Goal: Information Seeking & Learning: Check status

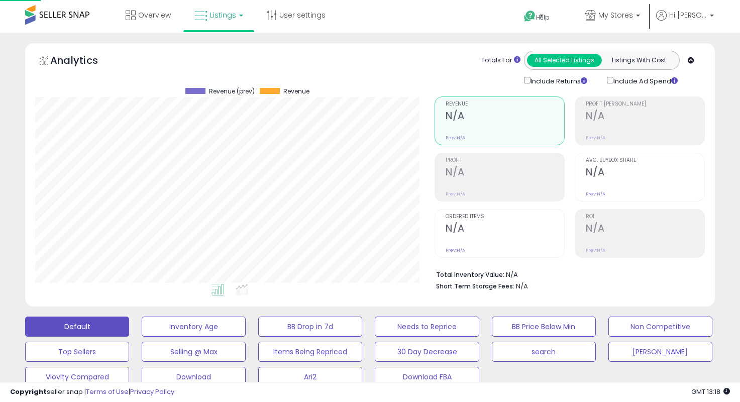
select select "**"
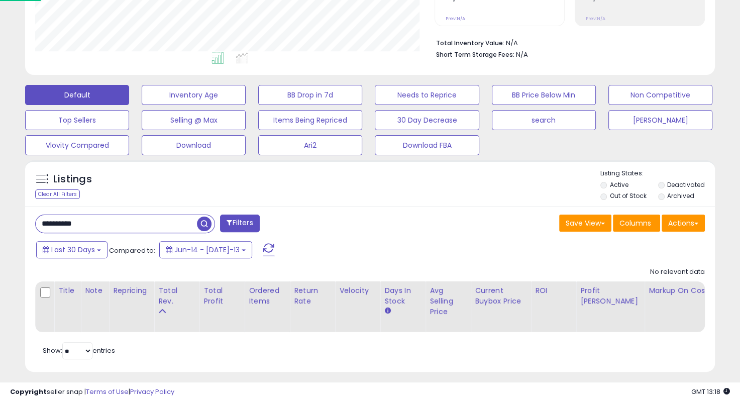
scroll to position [205, 399]
click at [423, 193] on div "Listings Clear All Filters Listing States:" at bounding box center [370, 186] width 690 height 34
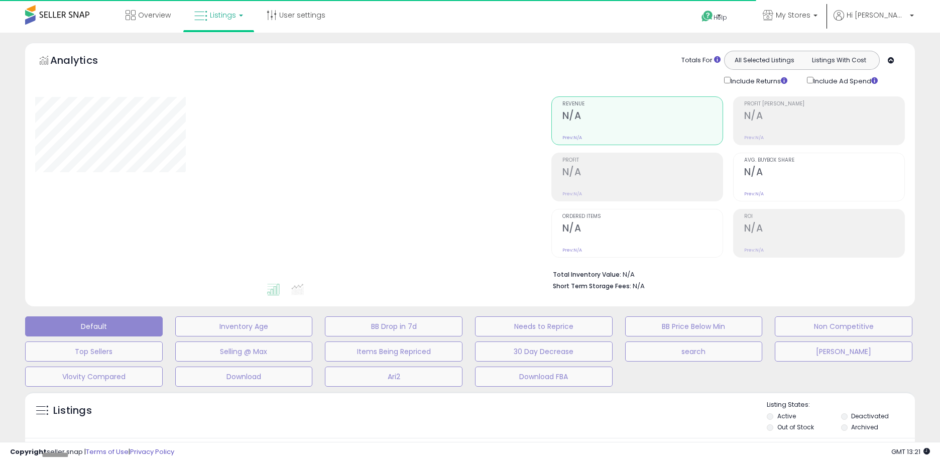
click at [18, 112] on div "Analytics Totals For All Selected Listings Listings With Cost Include Returns I…" at bounding box center [470, 177] width 905 height 269
click at [14, 222] on div "**********" at bounding box center [470, 329] width 930 height 573
type input "**********"
select select "**"
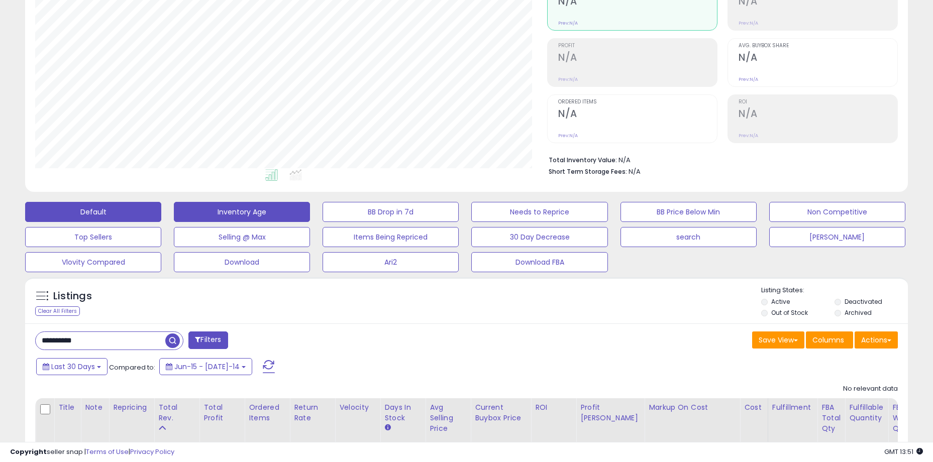
scroll to position [186, 0]
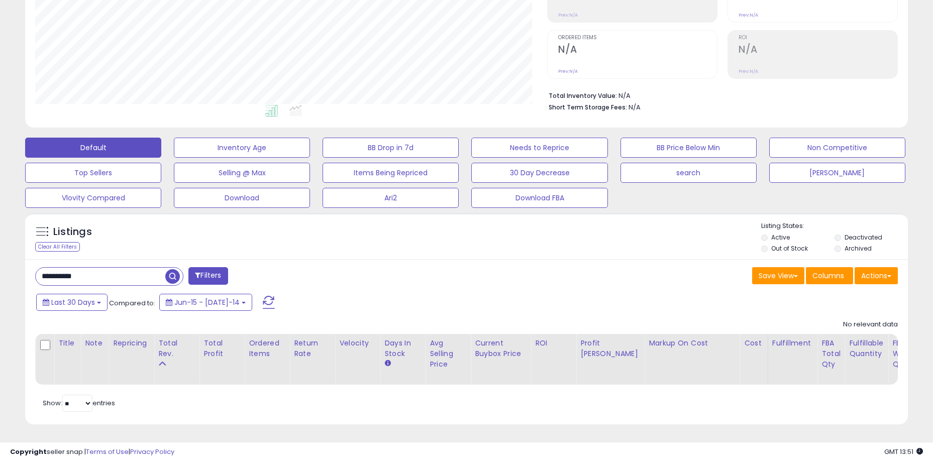
click at [147, 268] on input "**********" at bounding box center [101, 277] width 130 height 18
click at [147, 268] on input "**********" at bounding box center [143, 277] width 215 height 18
type input "*******"
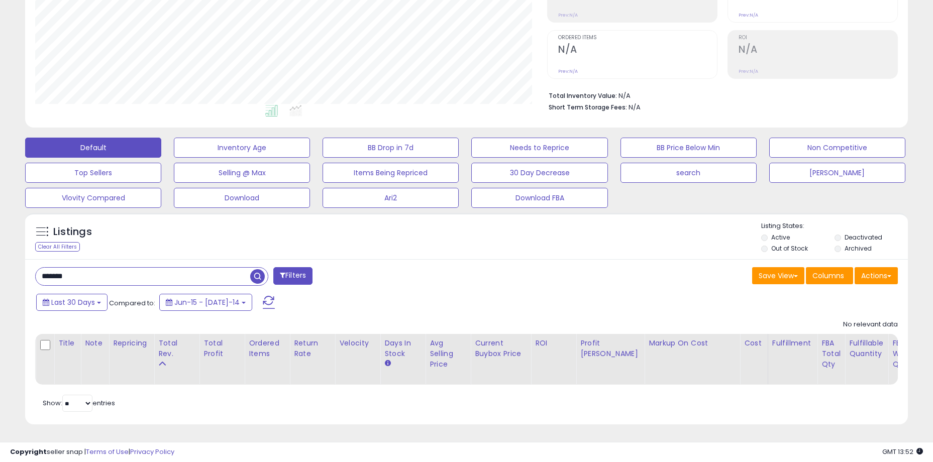
click at [430, 259] on div "******* Filters Save View Save As New View Update Current View" at bounding box center [466, 342] width 883 height 166
click at [170, 268] on input "*******" at bounding box center [143, 277] width 215 height 18
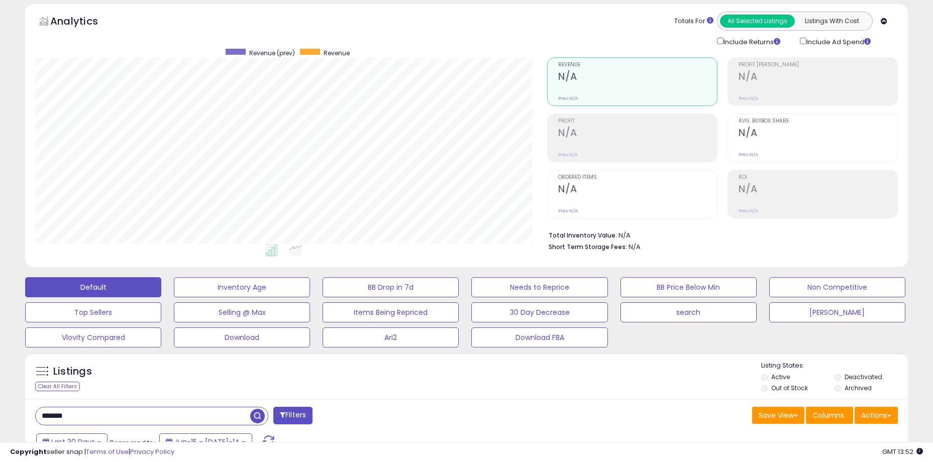
scroll to position [0, 0]
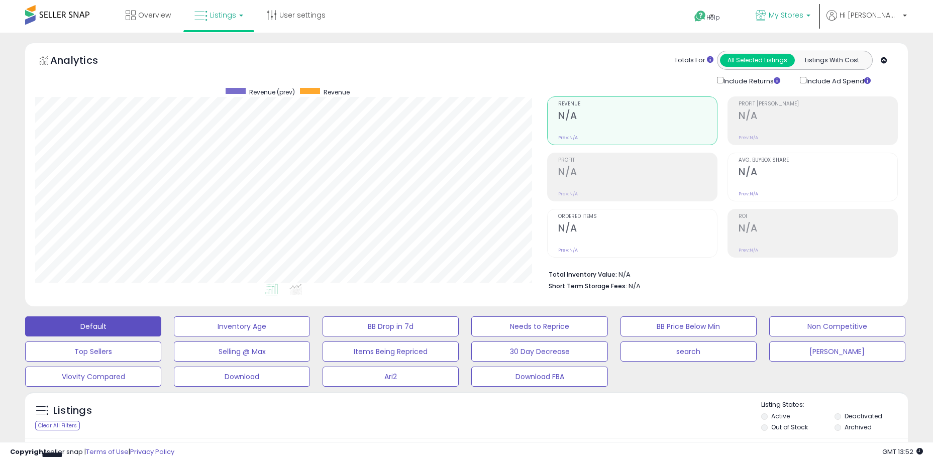
click at [803, 17] on span "My Stores" at bounding box center [786, 15] width 35 height 10
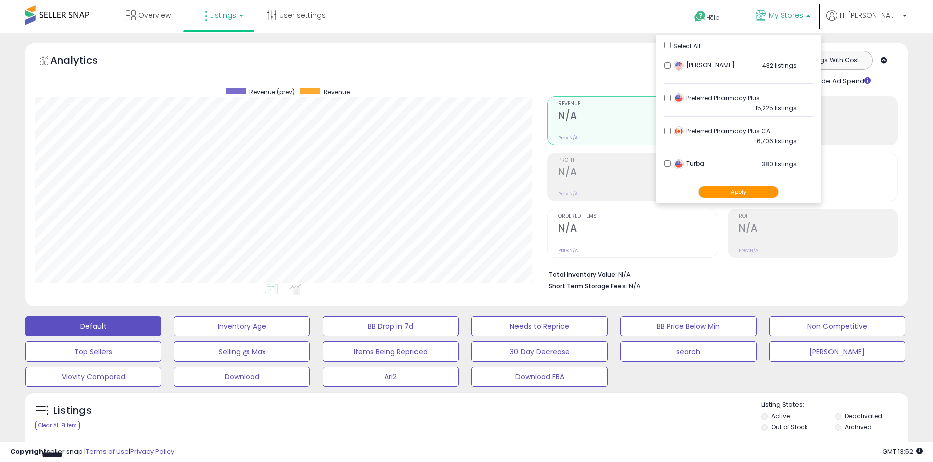
click at [713, 48] on div "Select All" at bounding box center [738, 45] width 149 height 11
click at [769, 190] on button "Apply" at bounding box center [738, 192] width 80 height 13
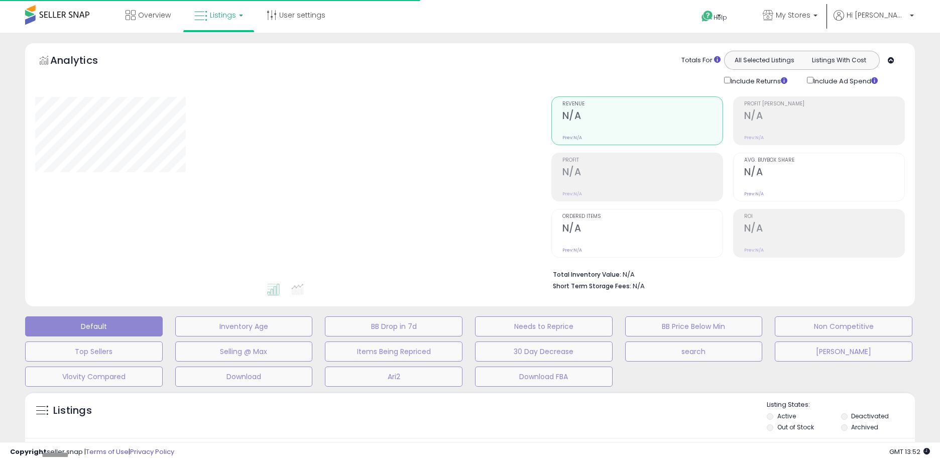
type input "**********"
select select "**"
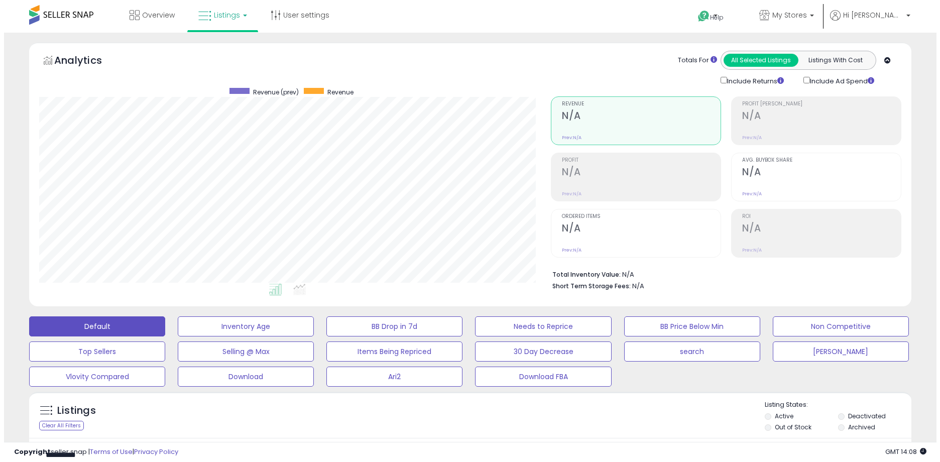
scroll to position [186, 0]
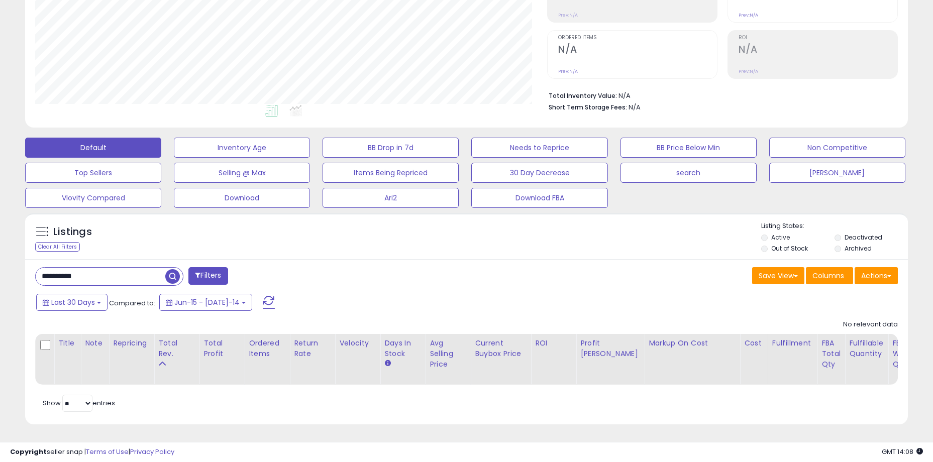
click at [129, 274] on input "**********" at bounding box center [101, 277] width 130 height 18
click at [129, 274] on input "**********" at bounding box center [143, 277] width 215 height 18
type input "*"
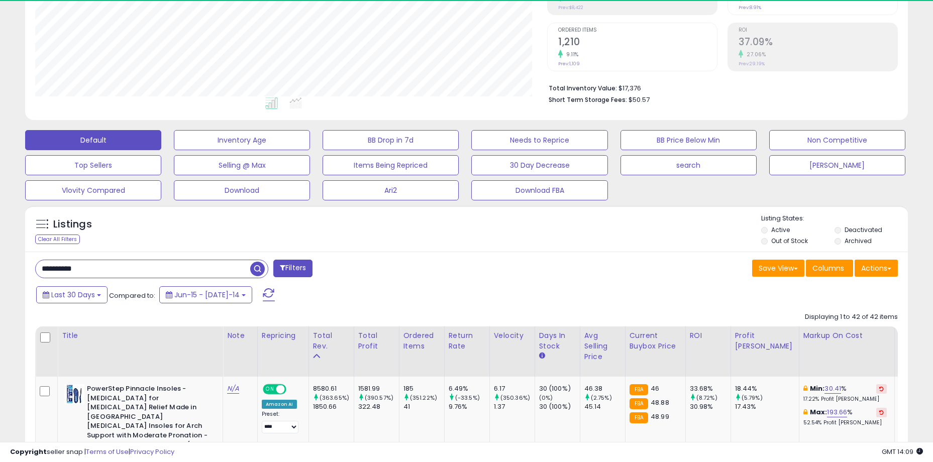
scroll to position [206, 512]
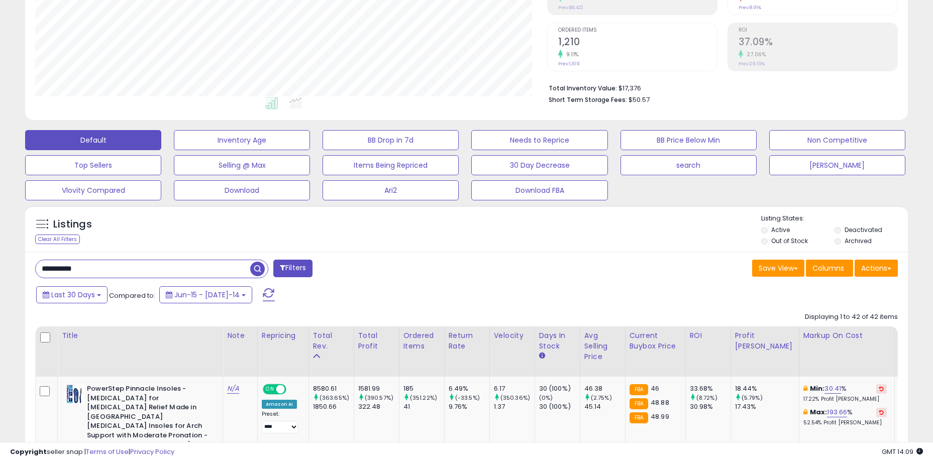
click at [459, 267] on div "**********" at bounding box center [247, 270] width 439 height 20
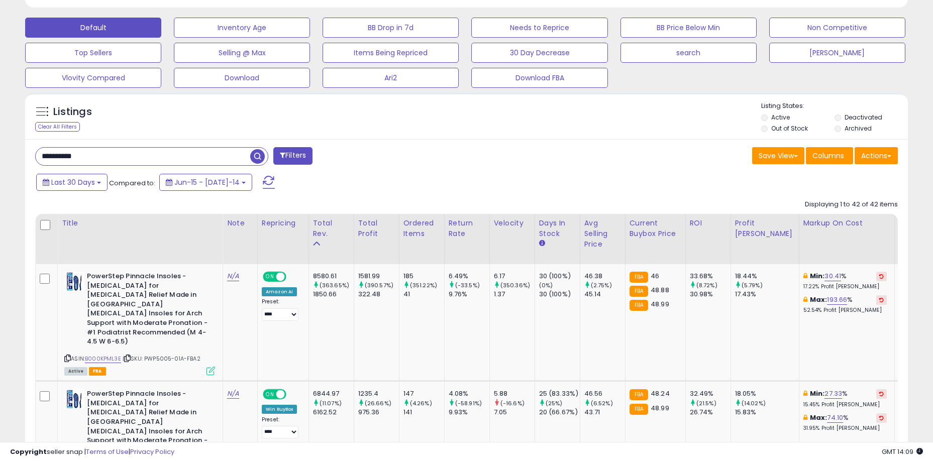
scroll to position [387, 0]
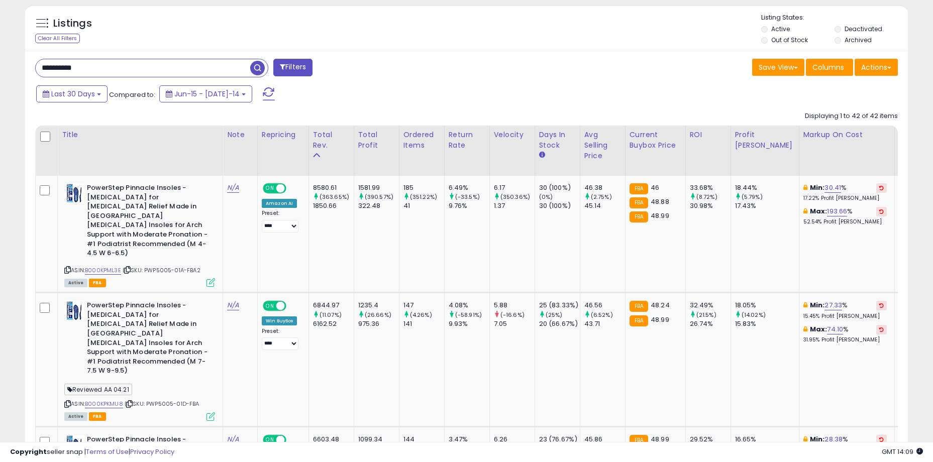
drag, startPoint x: 100, startPoint y: 72, endPoint x: 58, endPoint y: 72, distance: 41.7
click at [58, 72] on input "**********" at bounding box center [143, 68] width 215 height 18
click at [354, 242] on td "8580.61 (363.65%) 1850.66" at bounding box center [330, 234] width 45 height 117
drag, startPoint x: 338, startPoint y: 179, endPoint x: 483, endPoint y: 211, distance: 148.0
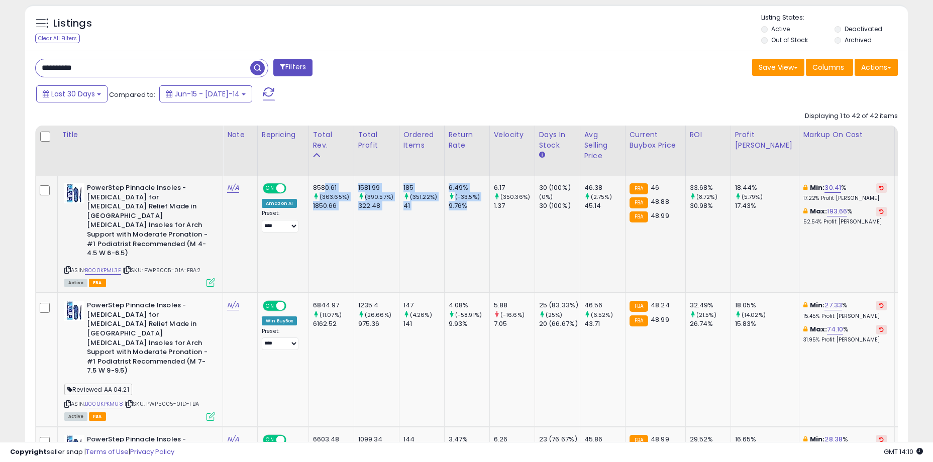
click at [483, 211] on div "9.76%" at bounding box center [469, 205] width 41 height 9
drag, startPoint x: 495, startPoint y: 211, endPoint x: 334, endPoint y: 179, distance: 164.7
click at [338, 186] on div "8580.61" at bounding box center [333, 187] width 41 height 9
drag, startPoint x: 360, startPoint y: 190, endPoint x: 499, endPoint y: 207, distance: 140.3
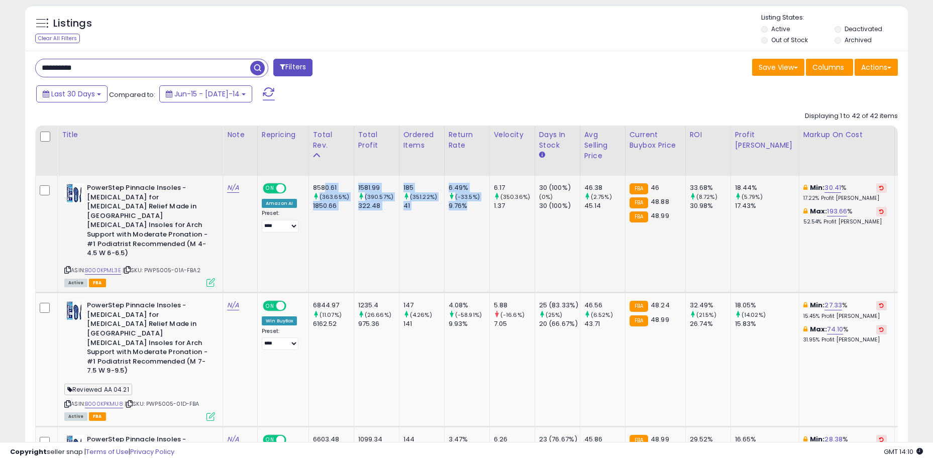
click at [489, 207] on div "9.76%" at bounding box center [469, 205] width 41 height 9
drag, startPoint x: 518, startPoint y: 205, endPoint x: 334, endPoint y: 194, distance: 184.2
click at [334, 194] on small "(363.65%)" at bounding box center [335, 197] width 30 height 8
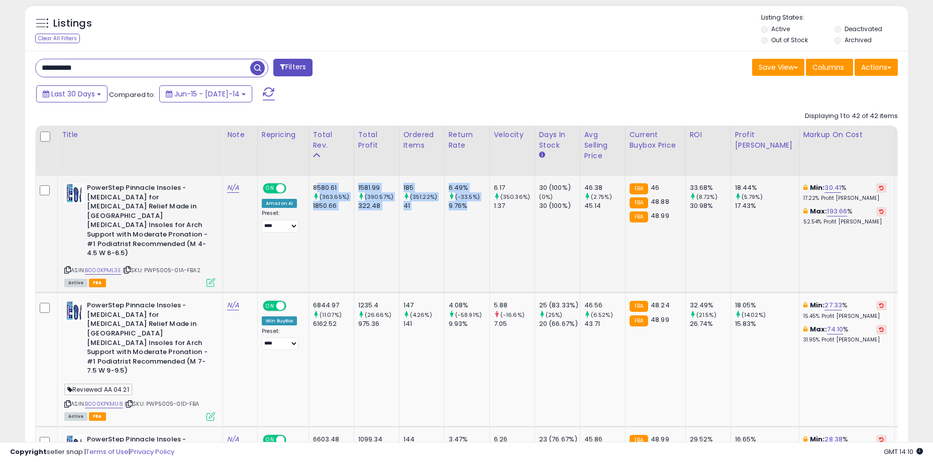
drag, startPoint x: 332, startPoint y: 191, endPoint x: 484, endPoint y: 207, distance: 153.6
click at [484, 207] on div "9.76%" at bounding box center [469, 205] width 41 height 9
click at [249, 231] on td "N/A" at bounding box center [240, 234] width 35 height 117
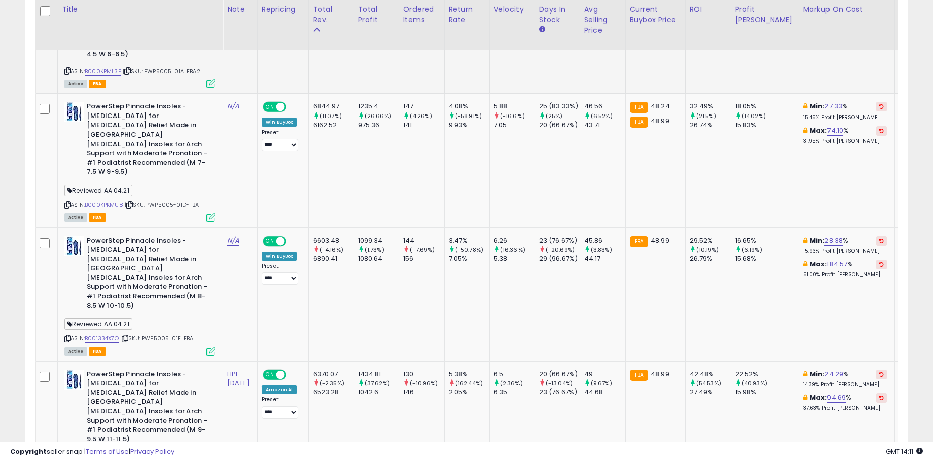
scroll to position [588, 0]
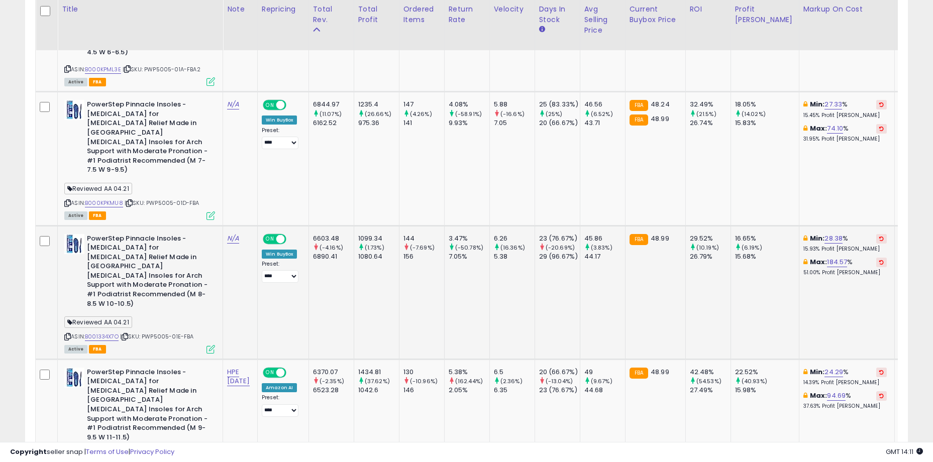
click at [250, 235] on td "N/A" at bounding box center [240, 293] width 35 height 134
drag, startPoint x: 140, startPoint y: 227, endPoint x: 199, endPoint y: 248, distance: 63.6
click at [199, 248] on b "PowerStep Pinnacle Insoles - Orthotics for Plantar Fasciitis Relief Made in USA…" at bounding box center [148, 272] width 122 height 77
drag, startPoint x: 210, startPoint y: 248, endPoint x: 128, endPoint y: 228, distance: 83.8
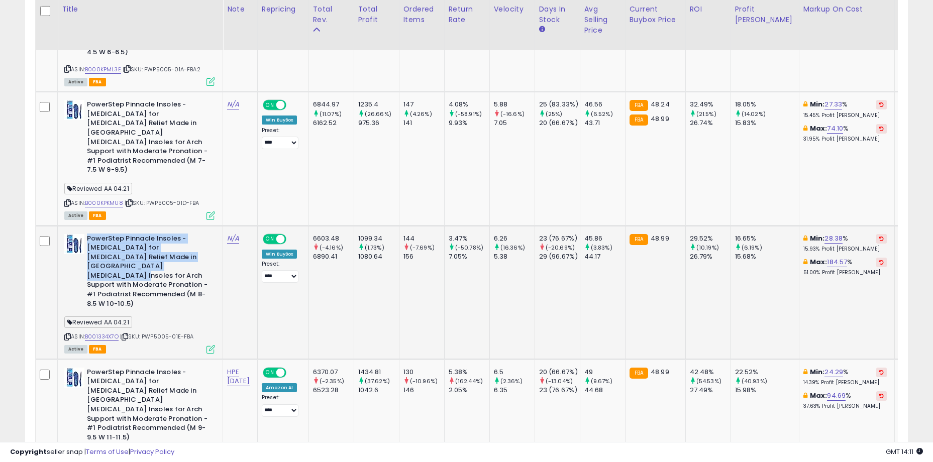
click at [128, 234] on div "PowerStep Pinnacle Insoles - Orthotics for Plantar Fasciitis Relief Made in USA…" at bounding box center [139, 272] width 151 height 77
click at [128, 234] on b "PowerStep Pinnacle Insoles - Orthotics for Plantar Fasciitis Relief Made in USA…" at bounding box center [148, 272] width 122 height 77
drag, startPoint x: 119, startPoint y: 213, endPoint x: 206, endPoint y: 247, distance: 93.9
click at [206, 247] on b "PowerStep Pinnacle Insoles - Orthotics for Plantar Fasciitis Relief Made in USA…" at bounding box center [148, 272] width 122 height 77
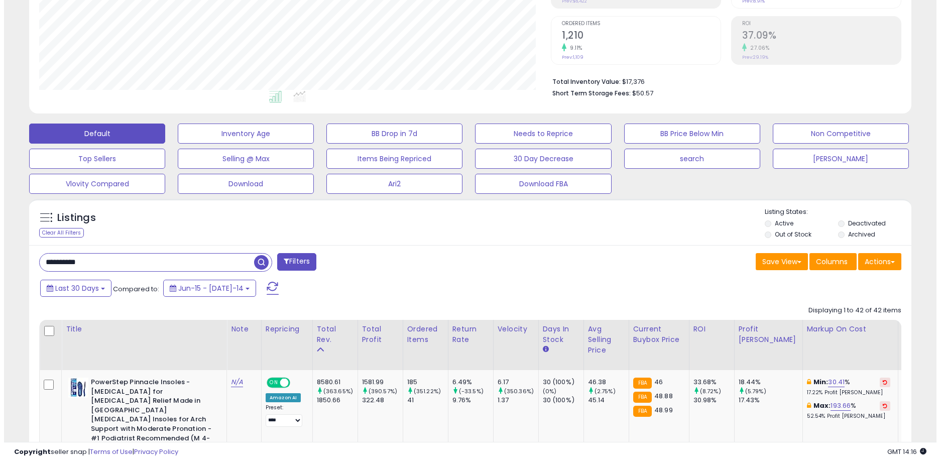
scroll to position [186, 0]
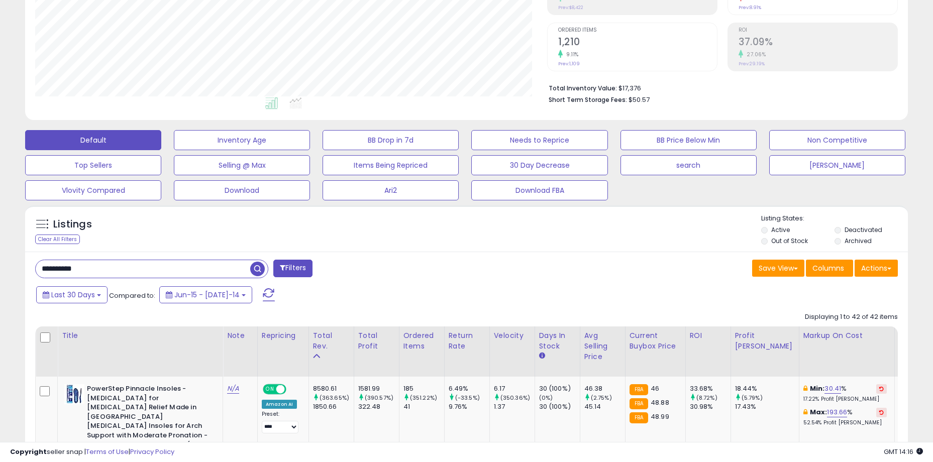
click at [102, 272] on input "**********" at bounding box center [143, 269] width 215 height 18
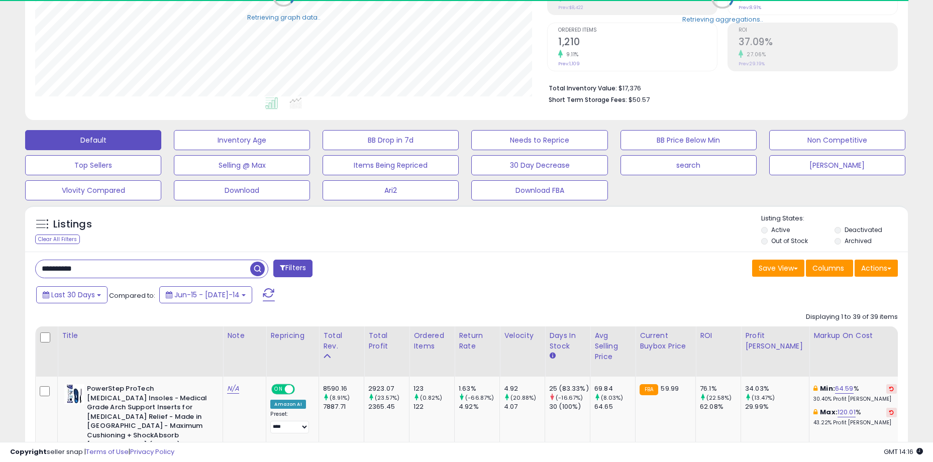
scroll to position [502192, 501886]
drag, startPoint x: 598, startPoint y: 1, endPoint x: 374, endPoint y: 263, distance: 345.0
click at [374, 263] on div "**********" at bounding box center [247, 270] width 439 height 20
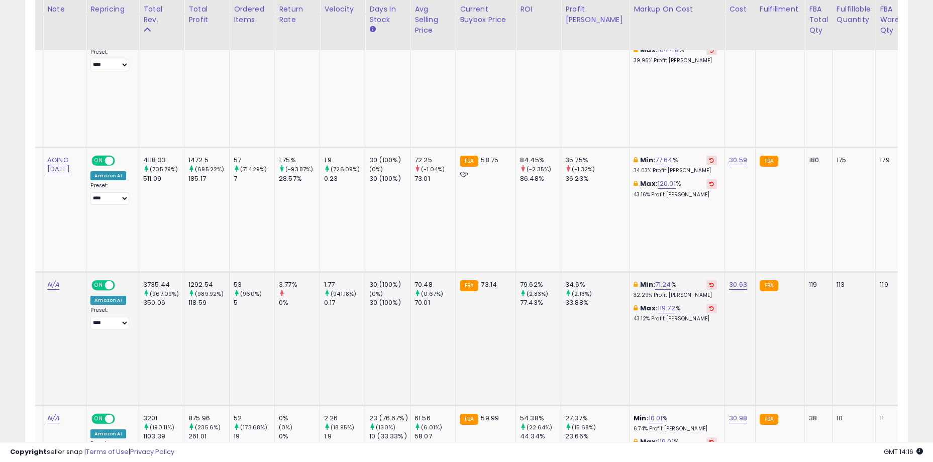
scroll to position [0, 0]
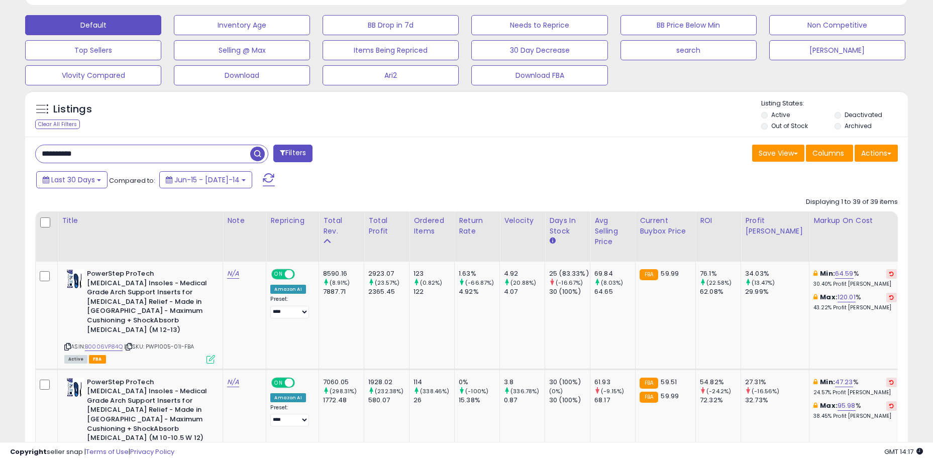
click at [118, 151] on input "**********" at bounding box center [143, 154] width 215 height 18
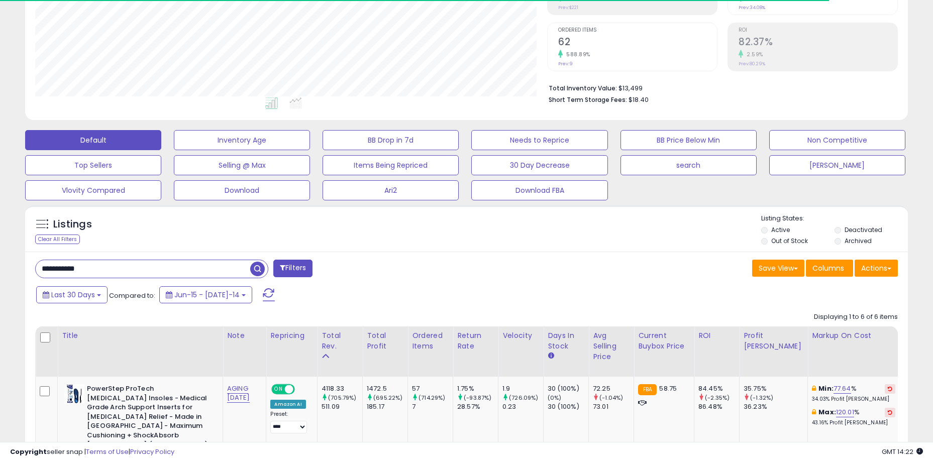
scroll to position [206, 512]
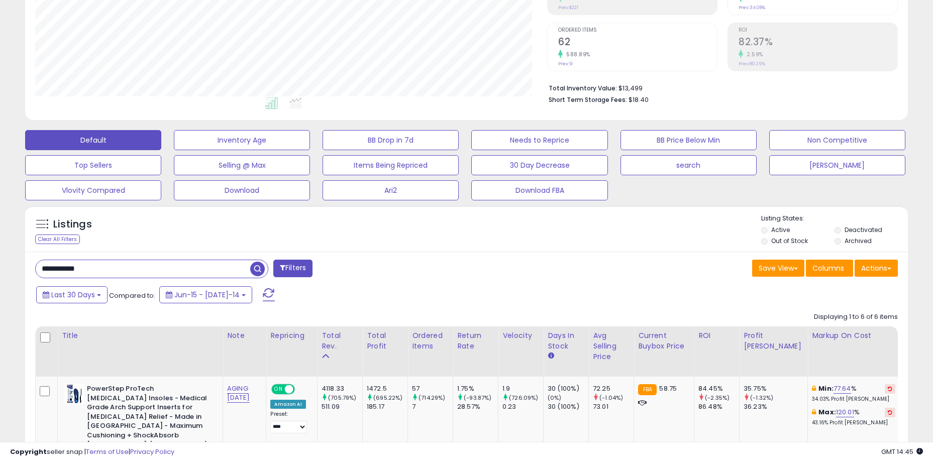
click at [521, 286] on div "Last 30 Days Compared to: Jun-15 - Jul-14" at bounding box center [357, 296] width 647 height 23
click at [378, 260] on div "**********" at bounding box center [247, 270] width 439 height 20
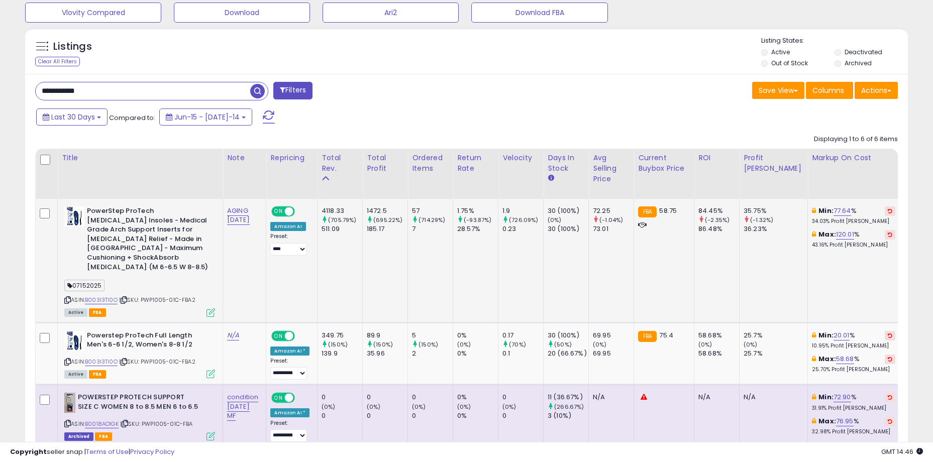
scroll to position [387, 0]
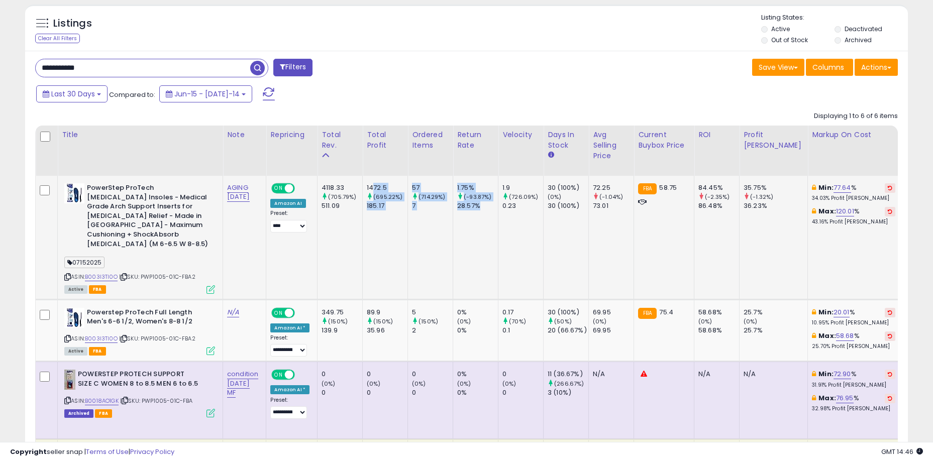
drag, startPoint x: 377, startPoint y: 187, endPoint x: 492, endPoint y: 213, distance: 117.9
click at [492, 213] on td "1.75% (-93.87%) 28.57%" at bounding box center [475, 238] width 45 height 124
drag, startPoint x: 494, startPoint y: 213, endPoint x: 378, endPoint y: 187, distance: 118.3
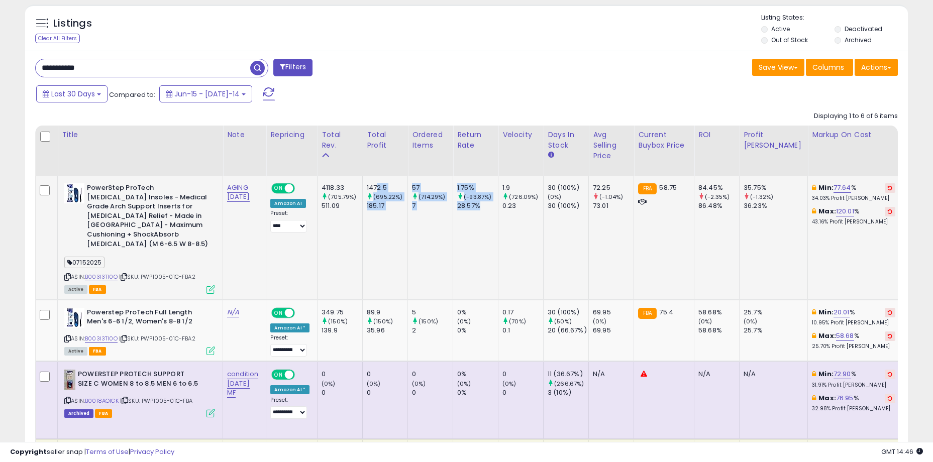
click at [378, 187] on div "1472.5" at bounding box center [387, 187] width 41 height 9
drag, startPoint x: 374, startPoint y: 186, endPoint x: 531, endPoint y: 210, distance: 158.5
click at [531, 210] on div "0.23" at bounding box center [522, 205] width 41 height 9
drag, startPoint x: 534, startPoint y: 208, endPoint x: 372, endPoint y: 189, distance: 162.5
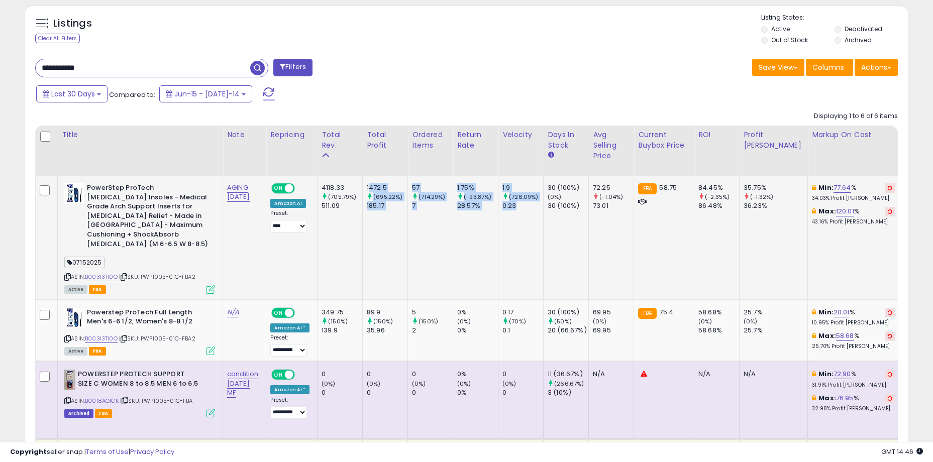
click at [372, 187] on div "1472.5" at bounding box center [387, 187] width 41 height 9
drag, startPoint x: 369, startPoint y: 181, endPoint x: 601, endPoint y: 210, distance: 233.9
click at [601, 210] on div "73.01" at bounding box center [613, 205] width 41 height 9
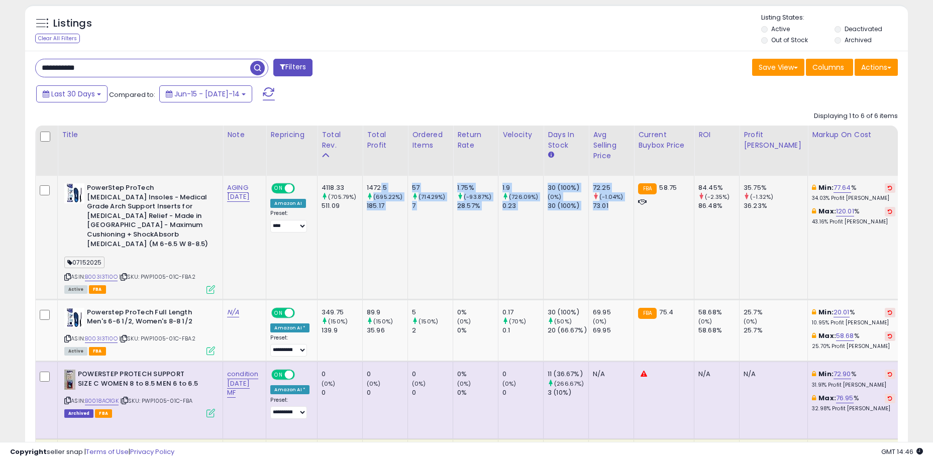
drag, startPoint x: 612, startPoint y: 207, endPoint x: 383, endPoint y: 177, distance: 231.6
click at [377, 184] on div "1472.5" at bounding box center [387, 187] width 41 height 9
drag, startPoint x: 371, startPoint y: 185, endPoint x: 589, endPoint y: 207, distance: 219.2
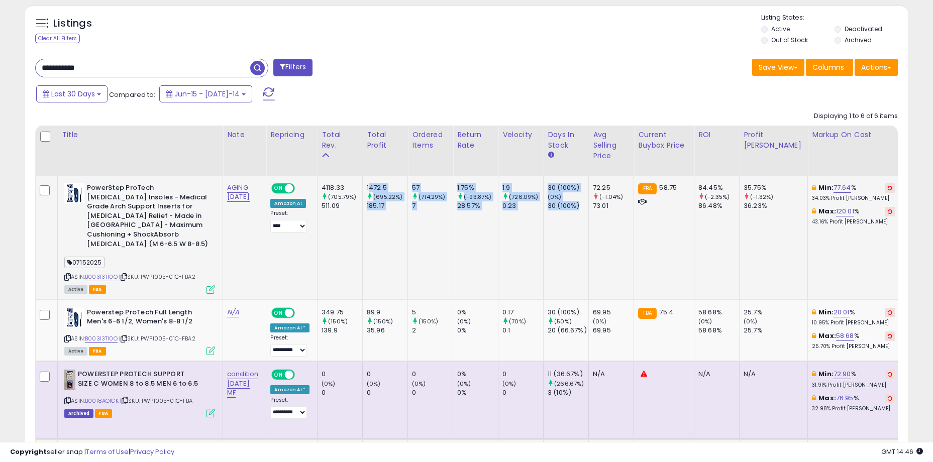
click at [588, 207] on div "30 (100%)" at bounding box center [568, 205] width 41 height 9
click at [608, 205] on div "73.01" at bounding box center [613, 205] width 41 height 9
drag, startPoint x: 615, startPoint y: 206, endPoint x: 366, endPoint y: 187, distance: 250.4
click at [375, 183] on div "1472.5" at bounding box center [387, 187] width 41 height 9
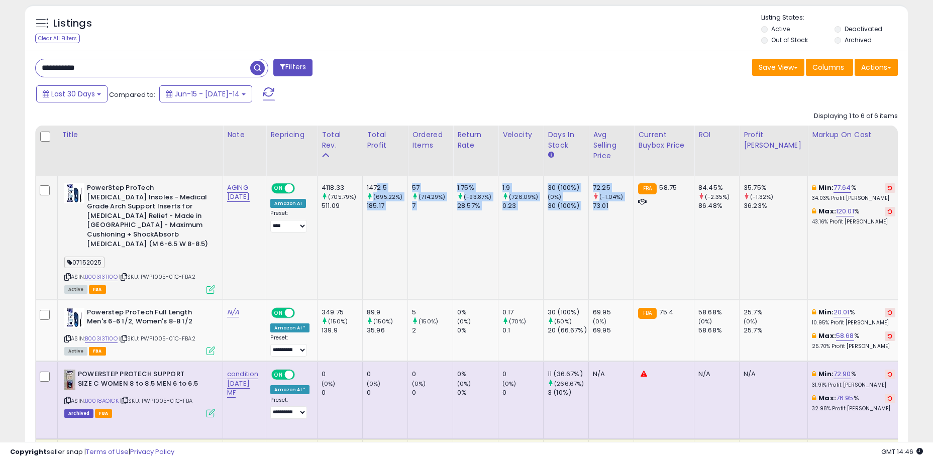
drag, startPoint x: 388, startPoint y: 187, endPoint x: 613, endPoint y: 211, distance: 226.3
click at [613, 211] on div "73.01" at bounding box center [613, 205] width 41 height 9
click at [587, 244] on td "30 (100%) (0%) 30 (100%)" at bounding box center [566, 238] width 45 height 124
drag, startPoint x: 566, startPoint y: 185, endPoint x: 616, endPoint y: 209, distance: 55.7
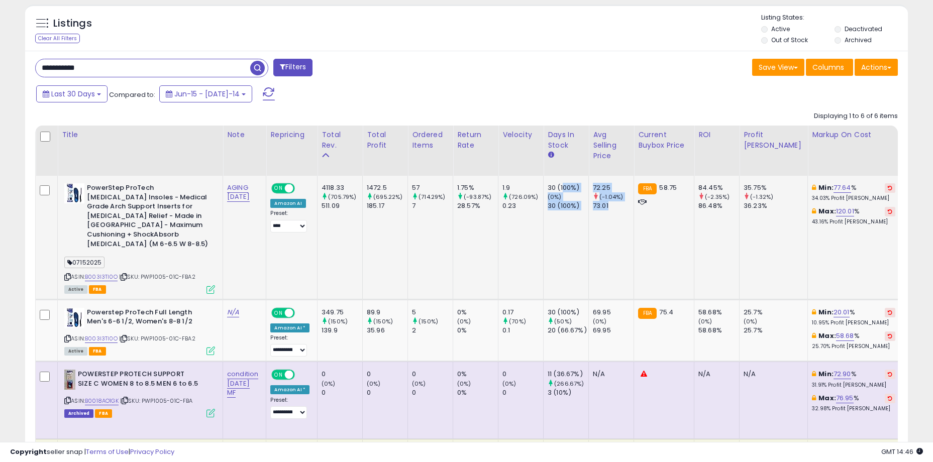
click at [616, 209] on div "73.01" at bounding box center [613, 205] width 41 height 9
drag, startPoint x: 621, startPoint y: 208, endPoint x: 551, endPoint y: 193, distance: 72.5
click at [552, 187] on div "30 (100%)" at bounding box center [568, 187] width 41 height 9
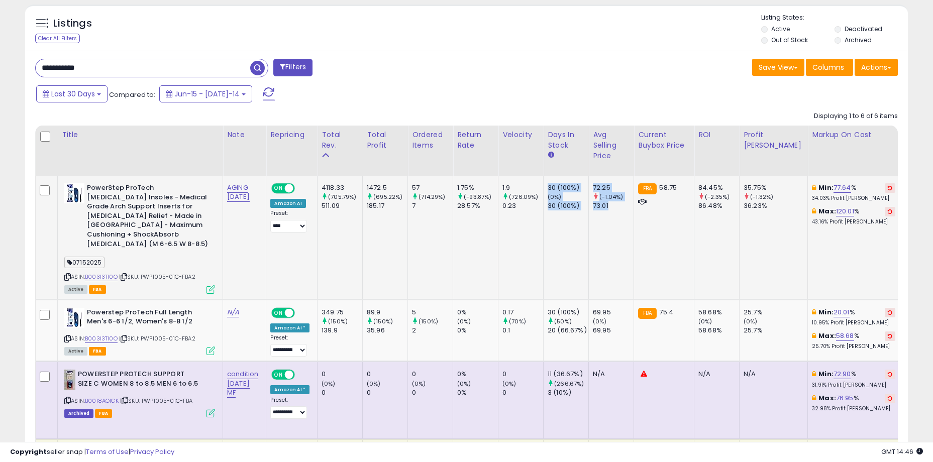
drag, startPoint x: 553, startPoint y: 187, endPoint x: 620, endPoint y: 208, distance: 70.6
click at [620, 208] on div "73.01" at bounding box center [613, 205] width 41 height 9
drag, startPoint x: 622, startPoint y: 208, endPoint x: 552, endPoint y: 185, distance: 74.0
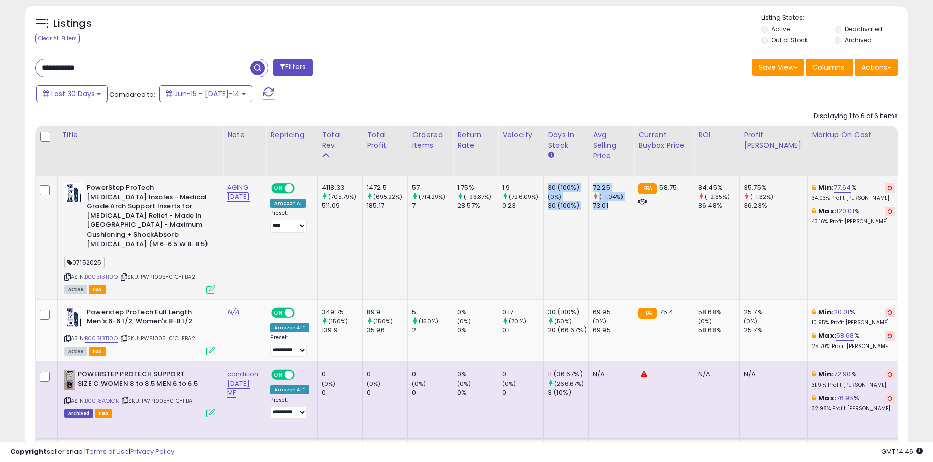
click at [552, 185] on div "30 (100%)" at bounding box center [568, 187] width 41 height 9
drag, startPoint x: 554, startPoint y: 187, endPoint x: 628, endPoint y: 214, distance: 78.5
click at [124, 218] on b "PowerStep ProTech [MEDICAL_DATA] Insoles - Medical Grade Arch Support Inserts f…" at bounding box center [148, 217] width 122 height 68
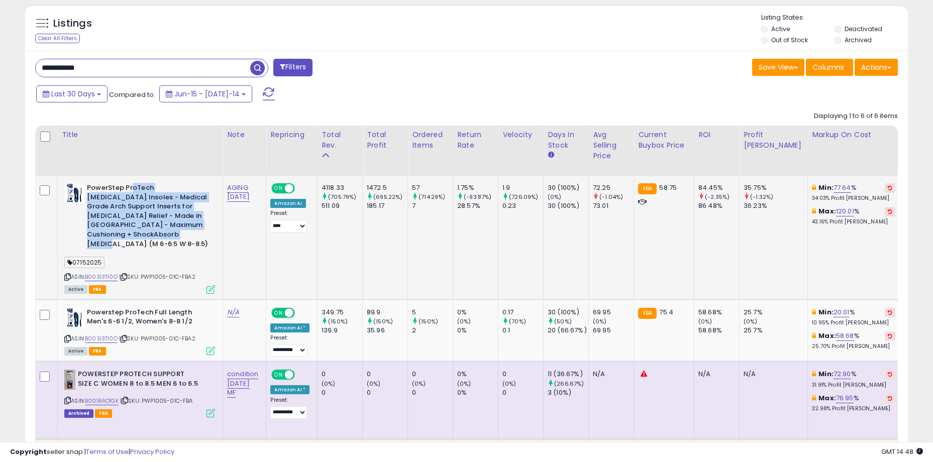
drag, startPoint x: 133, startPoint y: 192, endPoint x: 167, endPoint y: 241, distance: 59.9
click at [167, 241] on b "PowerStep ProTech [MEDICAL_DATA] Insoles - Medical Grade Arch Support Inserts f…" at bounding box center [148, 217] width 122 height 68
click at [177, 235] on b "PowerStep ProTech [MEDICAL_DATA] Insoles - Medical Grade Arch Support Inserts f…" at bounding box center [148, 217] width 122 height 68
drag, startPoint x: 178, startPoint y: 235, endPoint x: 100, endPoint y: 186, distance: 91.2
click at [100, 186] on b "PowerStep ProTech [MEDICAL_DATA] Insoles - Medical Grade Arch Support Inserts f…" at bounding box center [148, 217] width 122 height 68
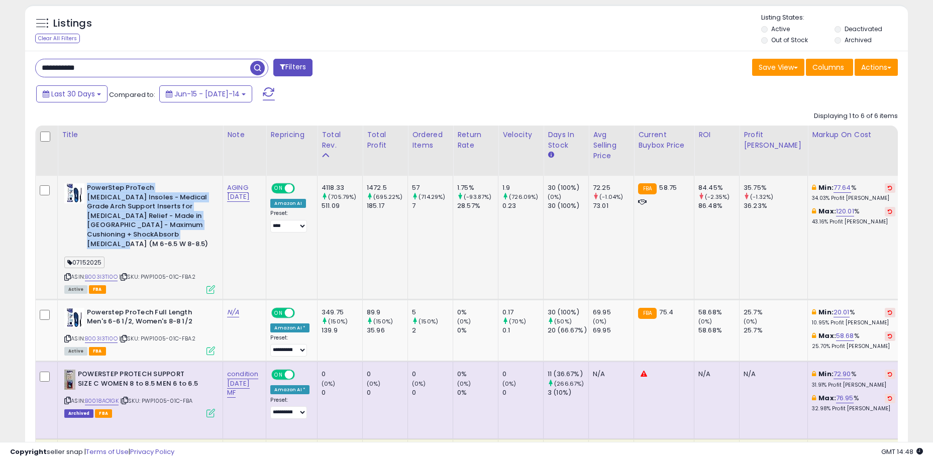
click at [100, 186] on b "PowerStep ProTech [MEDICAL_DATA] Insoles - Medical Grade Arch Support Inserts f…" at bounding box center [148, 217] width 122 height 68
drag, startPoint x: 103, startPoint y: 185, endPoint x: 204, endPoint y: 248, distance: 119.2
click at [204, 248] on div "PowerStep ProTech Orthotic Insoles - Medical Grade Arch Support Inserts for Pla…" at bounding box center [138, 238] width 153 height 110
drag, startPoint x: 204, startPoint y: 238, endPoint x: 177, endPoint y: 232, distance: 27.7
click at [203, 237] on b "PowerStep ProTech [MEDICAL_DATA] Insoles - Medical Grade Arch Support Inserts f…" at bounding box center [148, 217] width 122 height 68
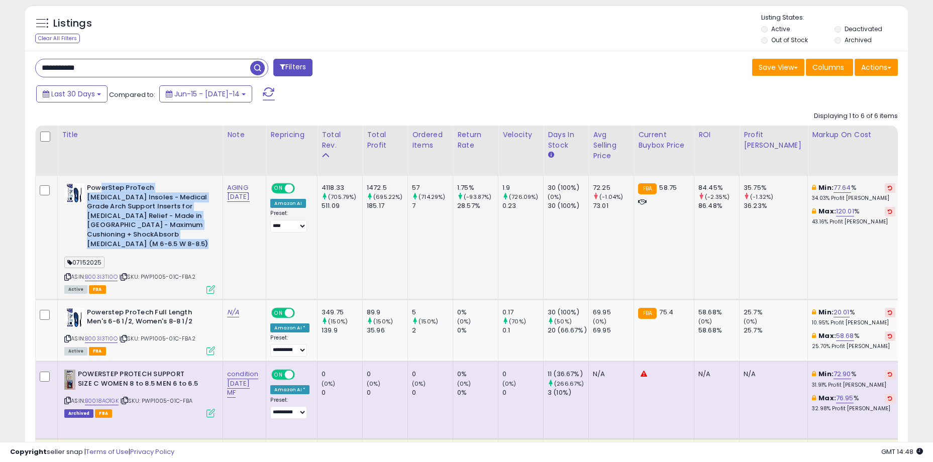
click at [122, 199] on b "PowerStep ProTech [MEDICAL_DATA] Insoles - Medical Grade Arch Support Inserts f…" at bounding box center [148, 217] width 122 height 68
drag, startPoint x: 113, startPoint y: 189, endPoint x: 198, endPoint y: 237, distance: 98.5
click at [198, 237] on b "PowerStep ProTech [MEDICAL_DATA] Insoles - Medical Grade Arch Support Inserts f…" at bounding box center [148, 217] width 122 height 68
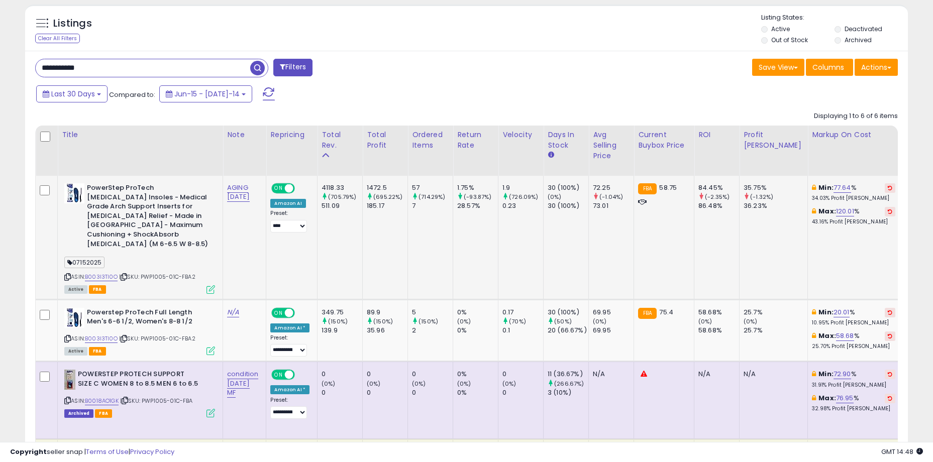
click at [171, 232] on b "PowerStep ProTech [MEDICAL_DATA] Insoles - Medical Grade Arch Support Inserts f…" at bounding box center [148, 217] width 122 height 68
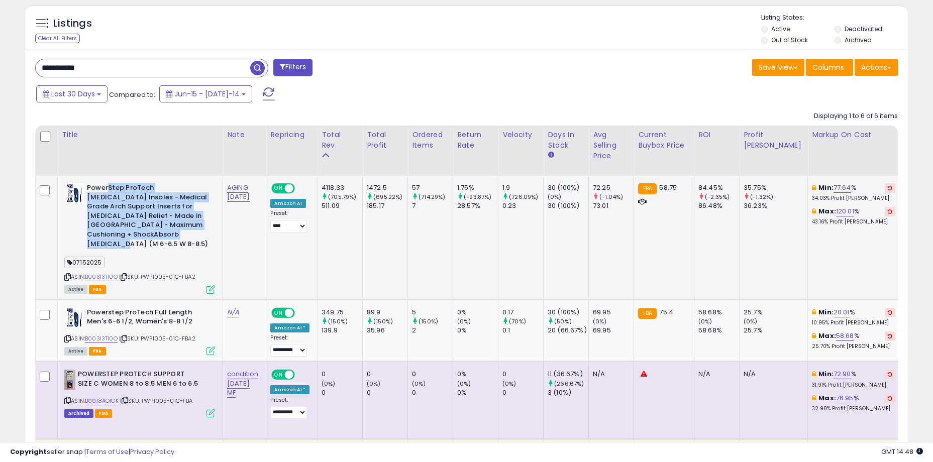
drag, startPoint x: 109, startPoint y: 188, endPoint x: 186, endPoint y: 242, distance: 94.2
click at [186, 242] on b "PowerStep ProTech [MEDICAL_DATA] Insoles - Medical Grade Arch Support Inserts f…" at bounding box center [148, 217] width 122 height 68
click at [187, 239] on b "PowerStep ProTech [MEDICAL_DATA] Insoles - Medical Grade Arch Support Inserts f…" at bounding box center [148, 217] width 122 height 68
drag, startPoint x: 178, startPoint y: 229, endPoint x: 100, endPoint y: 189, distance: 87.0
click at [100, 189] on b "PowerStep ProTech [MEDICAL_DATA] Insoles - Medical Grade Arch Support Inserts f…" at bounding box center [148, 217] width 122 height 68
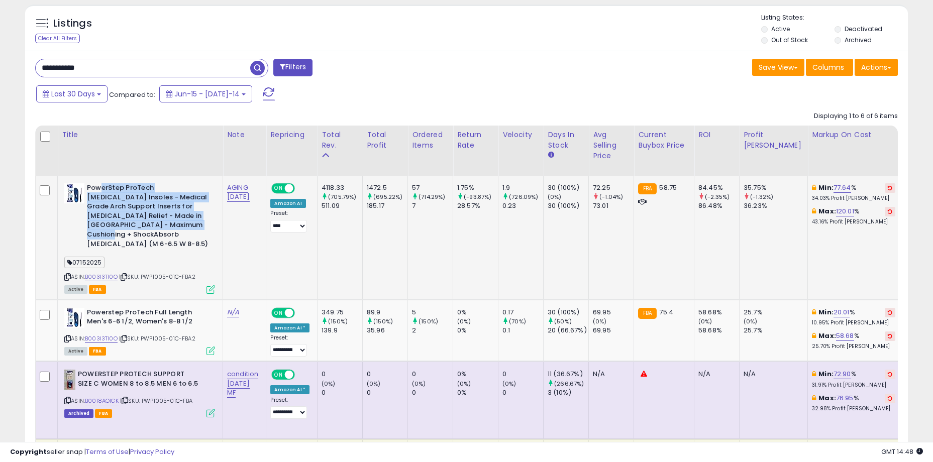
click at [100, 189] on b "PowerStep ProTech [MEDICAL_DATA] Insoles - Medical Grade Arch Support Inserts f…" at bounding box center [148, 217] width 122 height 68
drag, startPoint x: 94, startPoint y: 185, endPoint x: 188, endPoint y: 238, distance: 107.5
click at [188, 238] on b "PowerStep ProTech [MEDICAL_DATA] Insoles - Medical Grade Arch Support Inserts f…" at bounding box center [148, 217] width 122 height 68
click at [236, 245] on td "AGING [DATE]" at bounding box center [244, 238] width 43 height 124
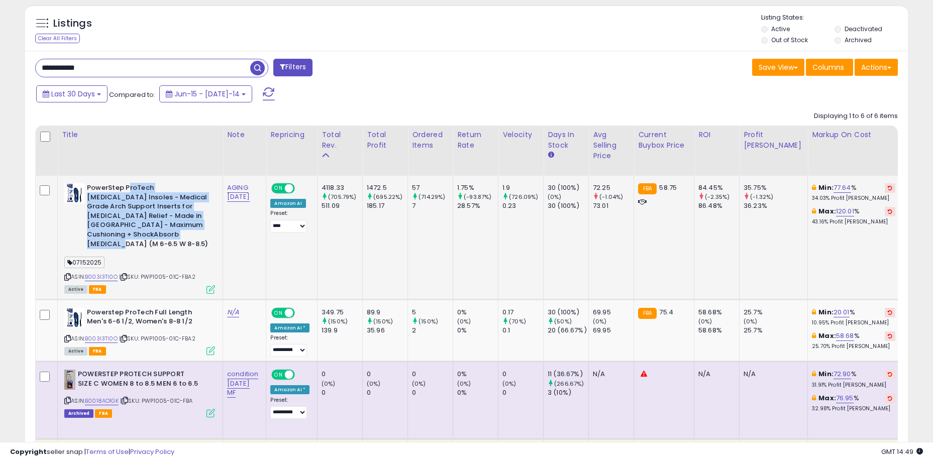
drag, startPoint x: 129, startPoint y: 189, endPoint x: 177, endPoint y: 235, distance: 66.5
click at [177, 235] on b "PowerStep ProTech [MEDICAL_DATA] Insoles - Medical Grade Arch Support Inserts f…" at bounding box center [148, 217] width 122 height 68
drag, startPoint x: 181, startPoint y: 235, endPoint x: 95, endPoint y: 187, distance: 98.0
click at [95, 187] on b "PowerStep ProTech [MEDICAL_DATA] Insoles - Medical Grade Arch Support Inserts f…" at bounding box center [148, 217] width 122 height 68
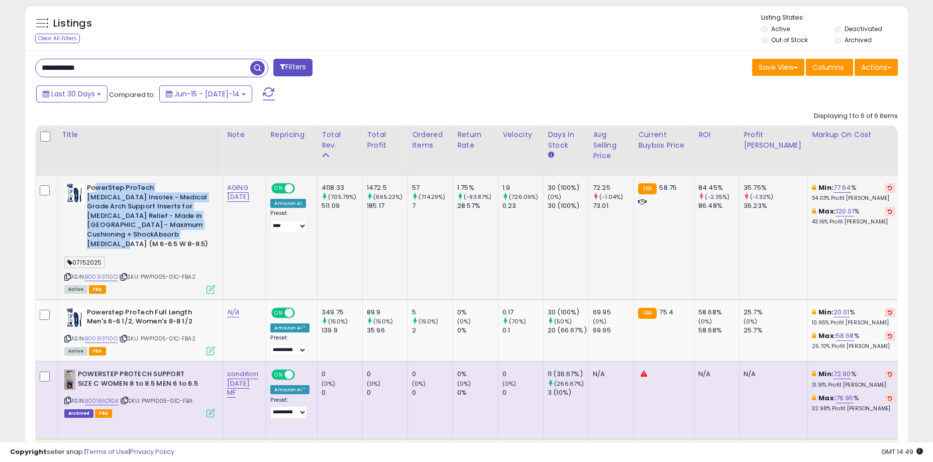
click at [95, 187] on b "PowerStep ProTech [MEDICAL_DATA] Insoles - Medical Grade Arch Support Inserts f…" at bounding box center [148, 217] width 122 height 68
drag, startPoint x: 95, startPoint y: 186, endPoint x: 180, endPoint y: 238, distance: 98.7
click at [180, 238] on b "PowerStep ProTech [MEDICAL_DATA] Insoles - Medical Grade Arch Support Inserts f…" at bounding box center [148, 217] width 122 height 68
drag, startPoint x: 185, startPoint y: 237, endPoint x: 94, endPoint y: 187, distance: 103.4
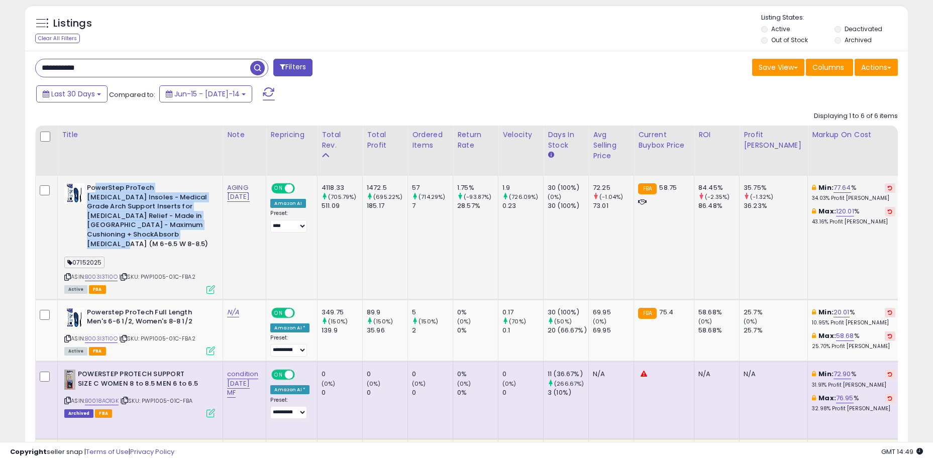
click at [94, 187] on b "PowerStep ProTech [MEDICAL_DATA] Insoles - Medical Grade Arch Support Inserts f…" at bounding box center [148, 217] width 122 height 68
drag, startPoint x: 94, startPoint y: 186, endPoint x: 203, endPoint y: 232, distance: 118.0
click at [203, 232] on b "PowerStep ProTech [MEDICAL_DATA] Insoles - Medical Grade Arch Support Inserts f…" at bounding box center [148, 217] width 122 height 68
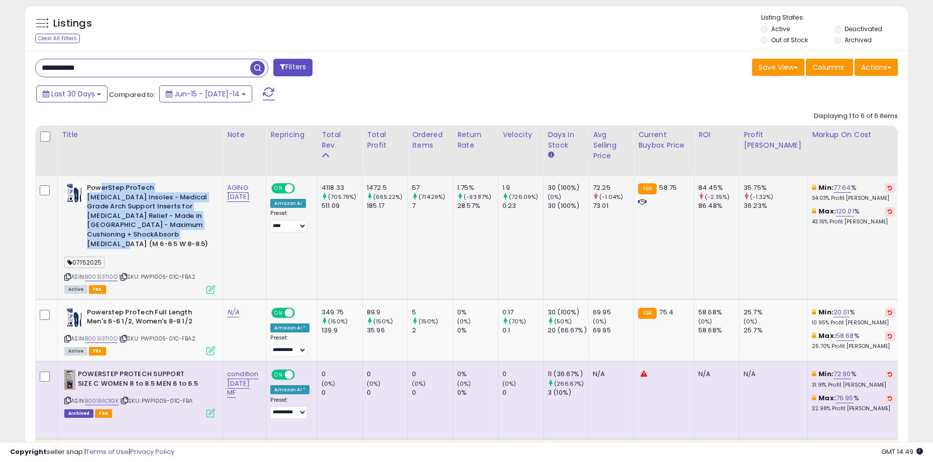
drag, startPoint x: 168, startPoint y: 222, endPoint x: 102, endPoint y: 186, distance: 75.5
click at [102, 186] on b "PowerStep ProTech [MEDICAL_DATA] Insoles - Medical Grade Arch Support Inserts f…" at bounding box center [148, 217] width 122 height 68
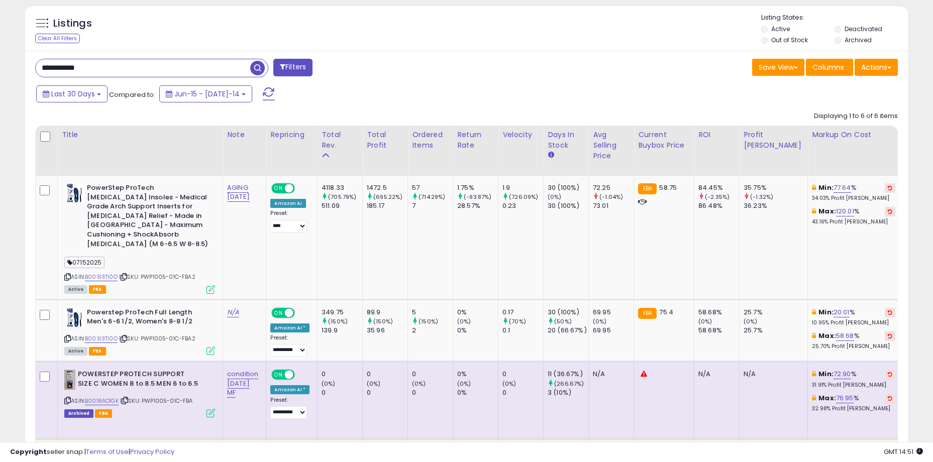
drag, startPoint x: 371, startPoint y: 98, endPoint x: 309, endPoint y: 96, distance: 61.3
click at [371, 98] on div "Last 30 Days Compared to: Jun-15 - Jul-14" at bounding box center [357, 95] width 647 height 23
click at [25, 89] on div "Listings Clear All Filters" at bounding box center [467, 377] width 898 height 757
click at [7, 31] on div "**********" at bounding box center [466, 205] width 923 height 1101
drag, startPoint x: 631, startPoint y: 89, endPoint x: 653, endPoint y: 50, distance: 45.2
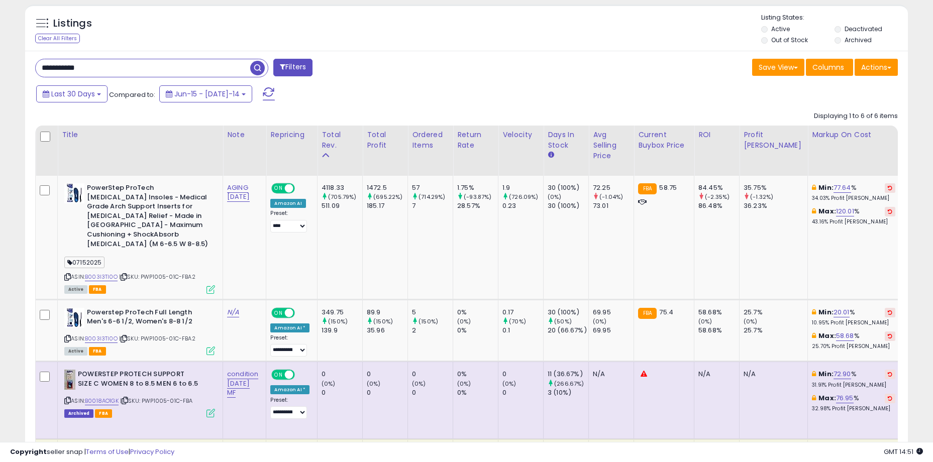
click at [631, 89] on div "Last 30 Days Compared to: Jun-15 - Jul-14" at bounding box center [357, 95] width 647 height 23
click at [615, 98] on div "Last 30 Days Compared to: Jun-15 - Jul-14" at bounding box center [357, 95] width 647 height 23
click at [613, 78] on div "Save View Save As New View Update Current View Columns Actions Import Import Wa…" at bounding box center [686, 69] width 439 height 20
click at [538, 56] on div "**********" at bounding box center [466, 397] width 883 height 693
click at [564, 253] on td "30 (100%) (0%) 30 (100%)" at bounding box center [566, 238] width 45 height 124
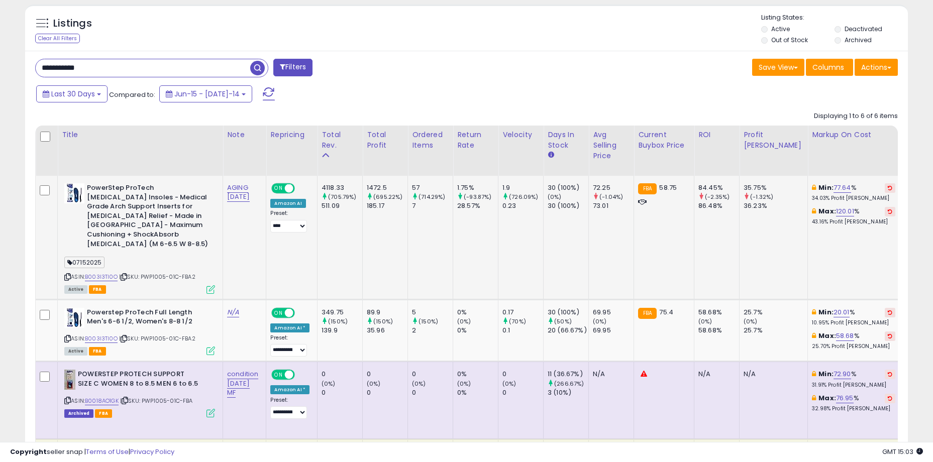
click at [453, 260] on td "57 (714.29%) 7" at bounding box center [430, 238] width 45 height 124
drag, startPoint x: 37, startPoint y: 200, endPoint x: 37, endPoint y: 206, distance: 5.5
click at [37, 200] on td at bounding box center [47, 238] width 22 height 124
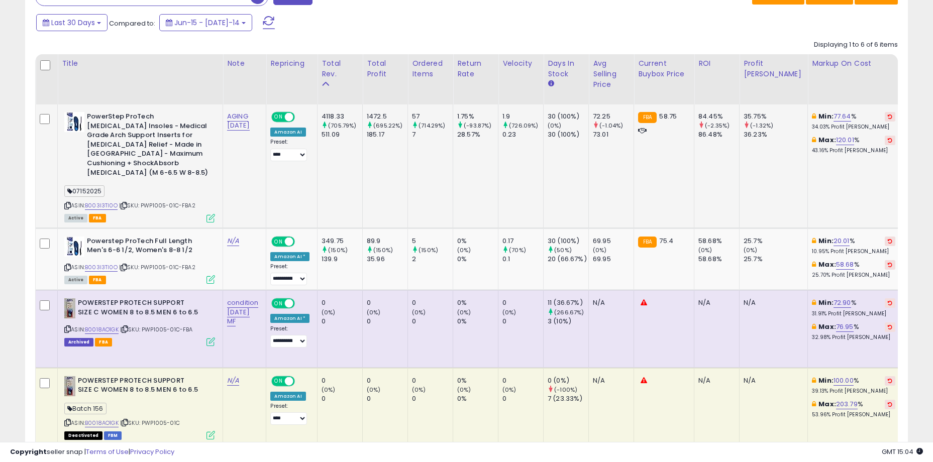
scroll to position [488, 0]
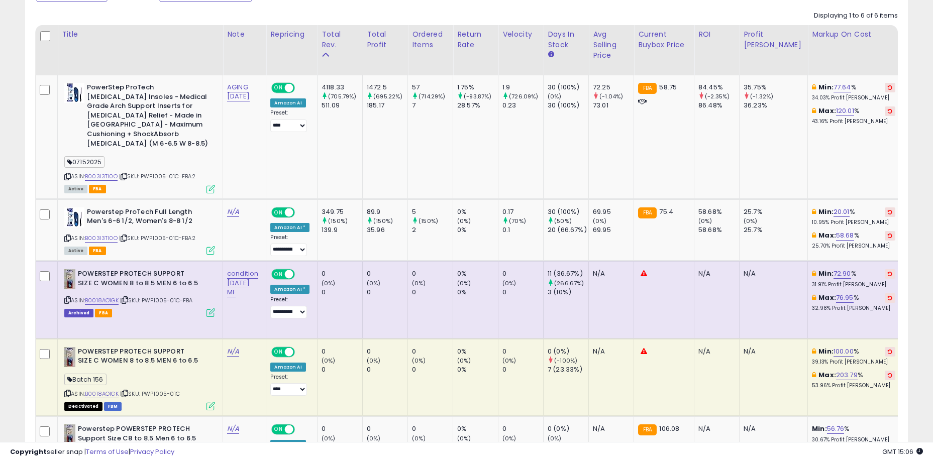
click at [27, 221] on div "**********" at bounding box center [466, 296] width 883 height 693
drag, startPoint x: 166, startPoint y: 231, endPoint x: 191, endPoint y: 230, distance: 24.6
click at [191, 234] on span "| SKU: PWP1005-01C-FBA2" at bounding box center [157, 238] width 76 height 8
click at [433, 136] on td "57 (714.29%) 7" at bounding box center [430, 137] width 45 height 124
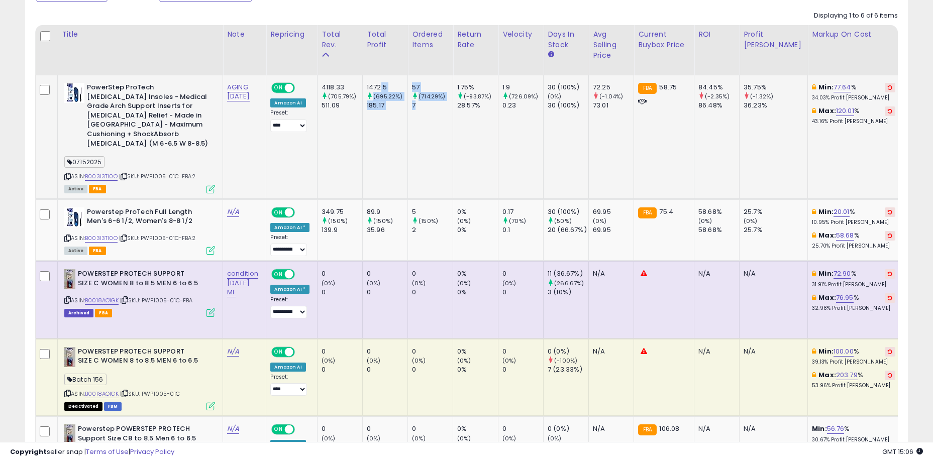
drag, startPoint x: 384, startPoint y: 89, endPoint x: 429, endPoint y: 106, distance: 48.3
click at [429, 106] on div "7" at bounding box center [432, 105] width 41 height 9
drag, startPoint x: 431, startPoint y: 106, endPoint x: 376, endPoint y: 89, distance: 56.9
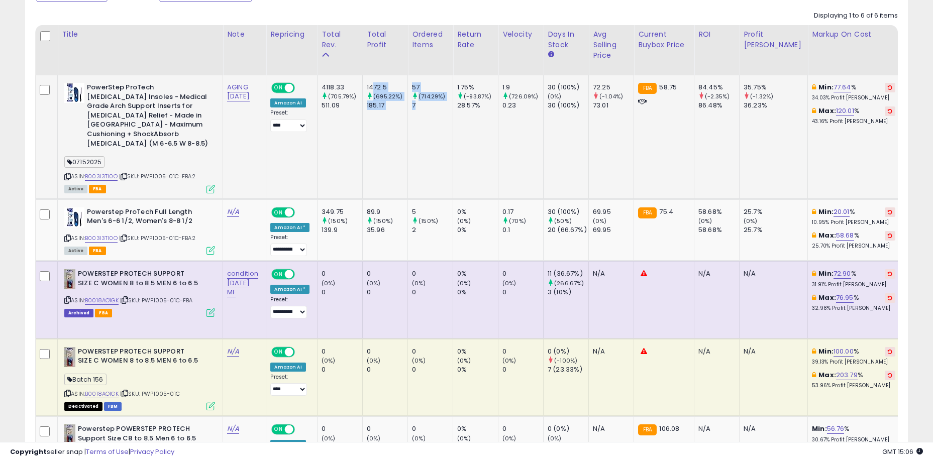
click at [376, 89] on div "1472.5" at bounding box center [387, 87] width 41 height 9
drag, startPoint x: 376, startPoint y: 87, endPoint x: 653, endPoint y: 115, distance: 278.7
click at [664, 115] on td "FBA 58.75" at bounding box center [664, 137] width 60 height 124
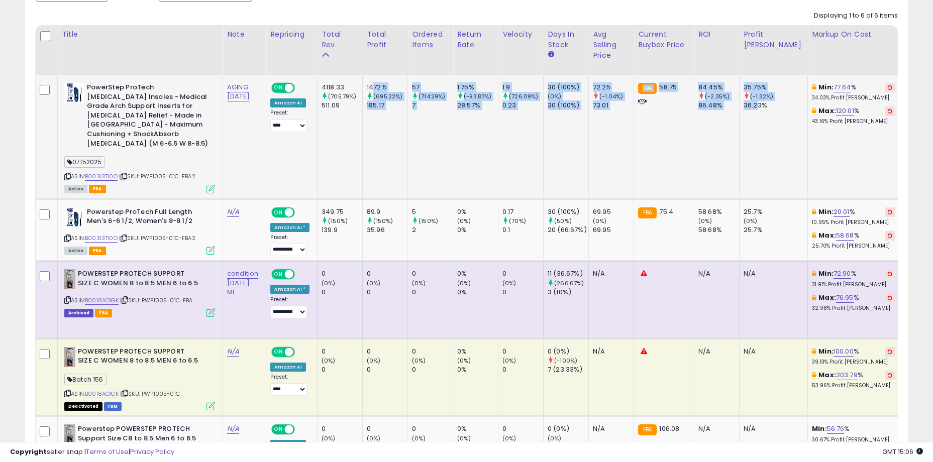
drag, startPoint x: 759, startPoint y: 108, endPoint x: 377, endPoint y: 81, distance: 382.7
click at [377, 81] on td "1472.5 (695.22%) 185.17" at bounding box center [385, 137] width 45 height 124
drag, startPoint x: 343, startPoint y: 87, endPoint x: 737, endPoint y: 118, distance: 395.1
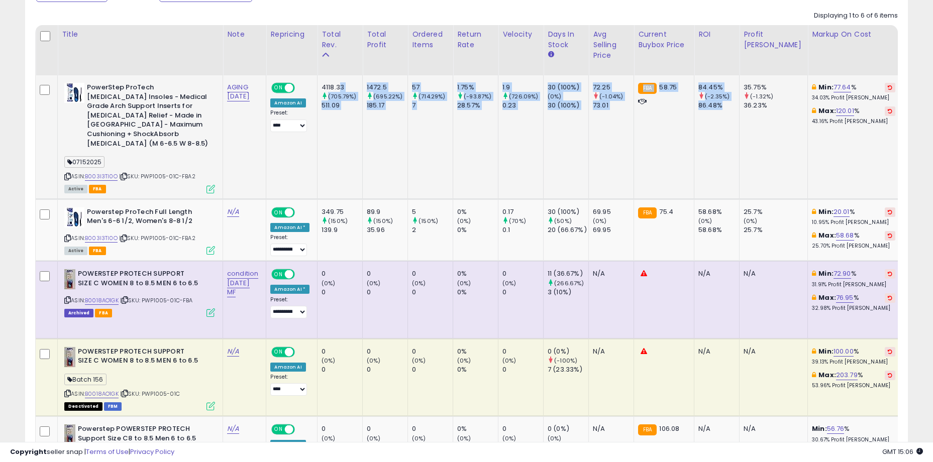
drag, startPoint x: 740, startPoint y: 116, endPoint x: 764, endPoint y: 110, distance: 25.3
click at [740, 116] on td "84.45% (-2.35%) 86.48%" at bounding box center [716, 137] width 45 height 124
drag, startPoint x: 767, startPoint y: 109, endPoint x: 335, endPoint y: 90, distance: 432.5
click at [335, 90] on div "4118.33" at bounding box center [342, 87] width 41 height 9
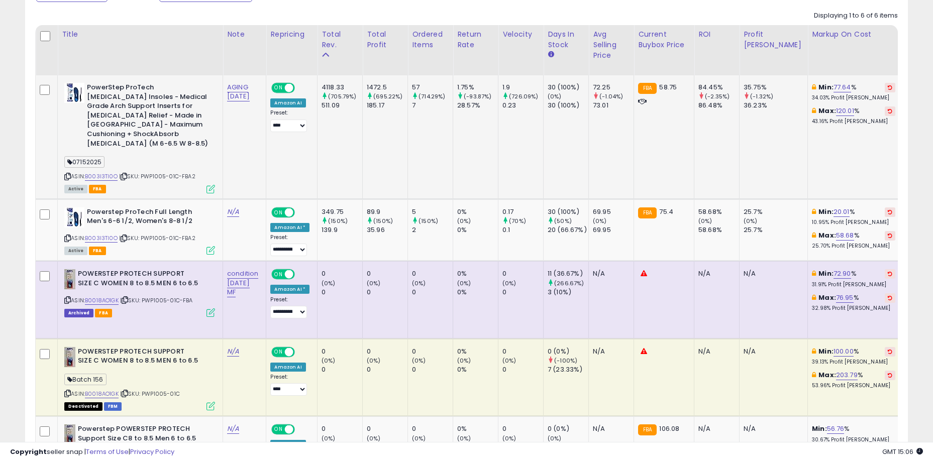
click at [387, 148] on td "1472.5 (695.22%) 185.17" at bounding box center [385, 137] width 45 height 124
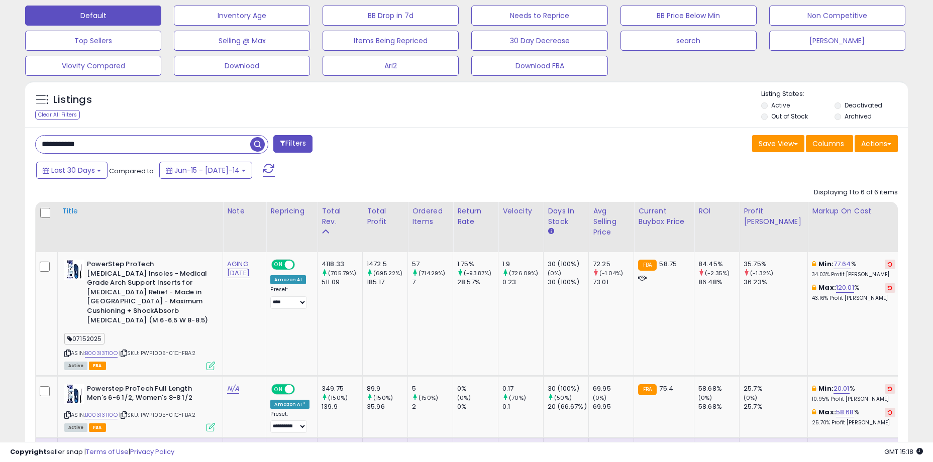
scroll to position [287, 0]
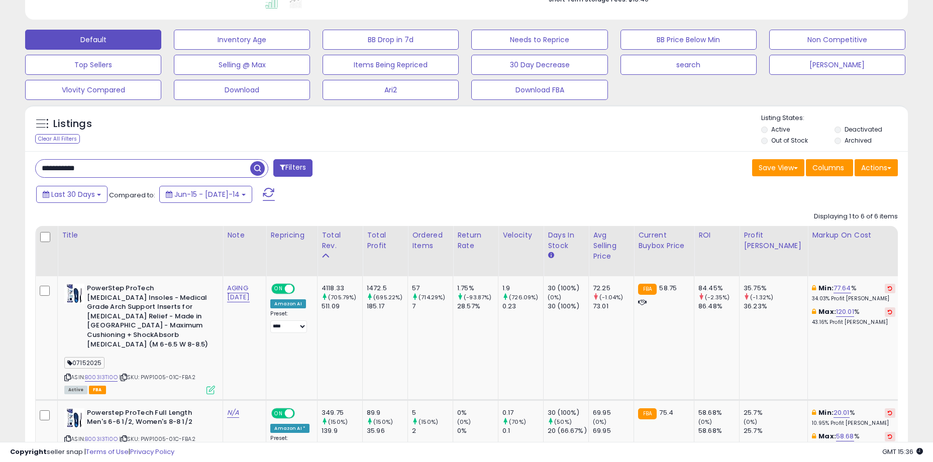
click at [486, 169] on div "Save View Save As New View Update Current View Columns Actions Import Import Wa…" at bounding box center [686, 169] width 439 height 20
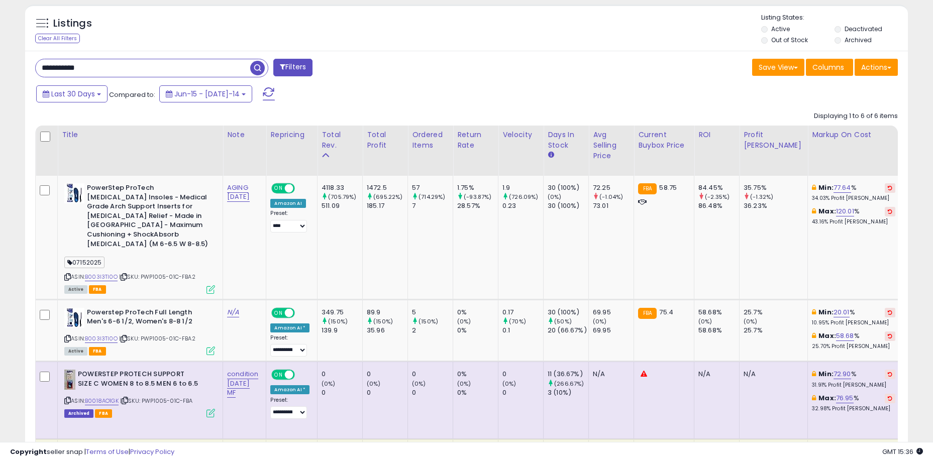
scroll to position [488, 0]
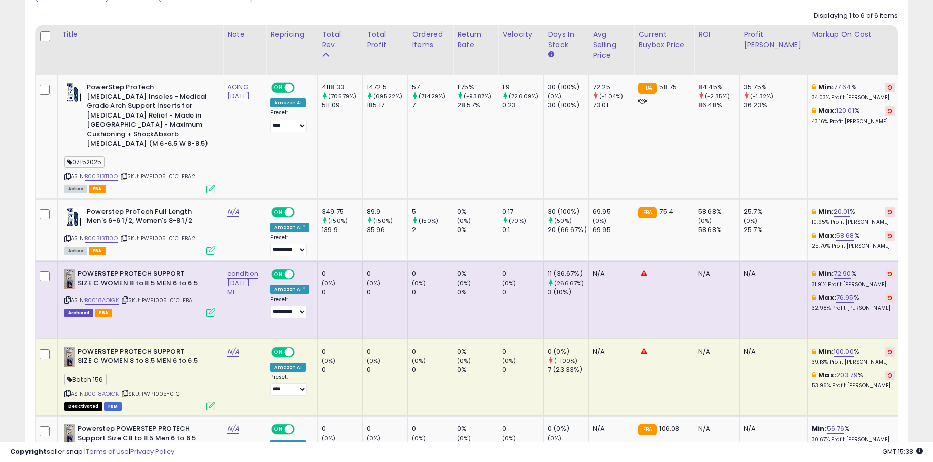
click at [23, 268] on div "Listings Clear All Filters" at bounding box center [467, 277] width 898 height 757
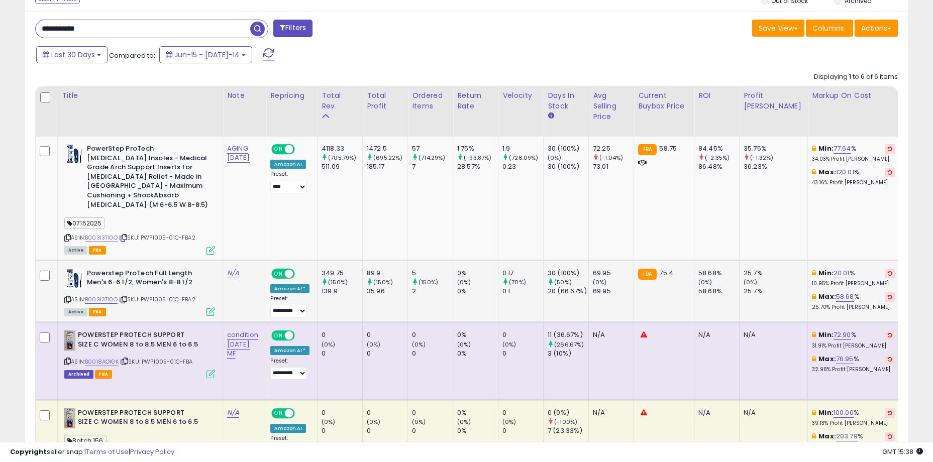
scroll to position [387, 0]
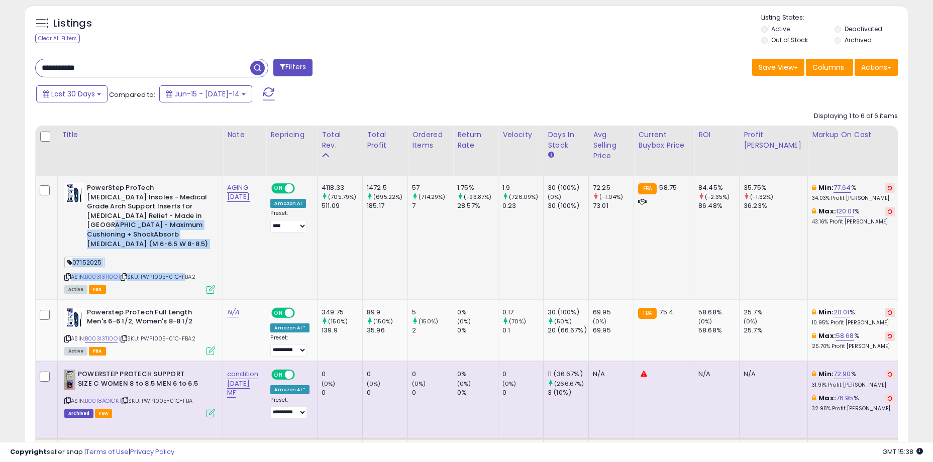
drag, startPoint x: 151, startPoint y: 216, endPoint x: 184, endPoint y: 245, distance: 44.1
click at [184, 245] on div "PowerStep ProTech Orthotic Insoles - Medical Grade Arch Support Inserts for Pla…" at bounding box center [138, 238] width 153 height 110
click at [184, 245] on div "ASIN: B003I3TI0O | SKU: PWP1005-01C-FBA2 Active FBA" at bounding box center [139, 238] width 151 height 110
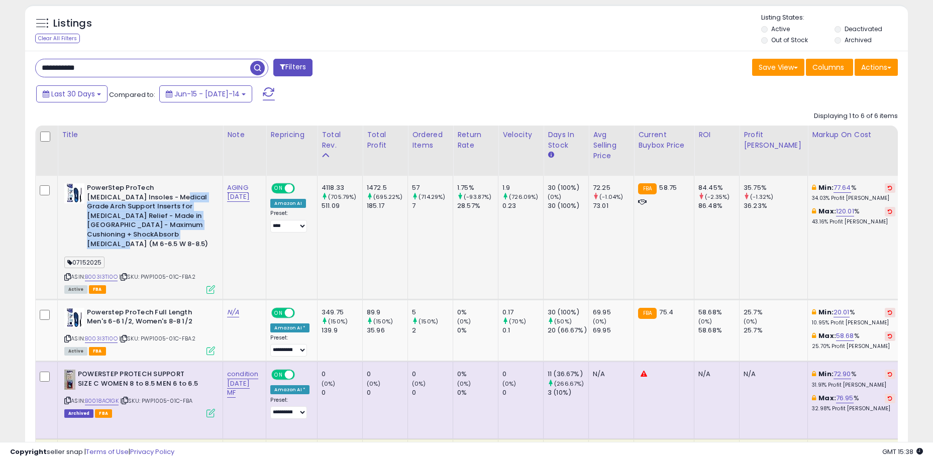
drag, startPoint x: 184, startPoint y: 237, endPoint x: 123, endPoint y: 202, distance: 70.7
click at [123, 202] on b "PowerStep ProTech [MEDICAL_DATA] Insoles - Medical Grade Arch Support Inserts f…" at bounding box center [148, 217] width 122 height 68
drag, startPoint x: 110, startPoint y: 192, endPoint x: 193, endPoint y: 231, distance: 91.9
click at [193, 231] on b "PowerStep ProTech [MEDICAL_DATA] Insoles - Medical Grade Arch Support Inserts f…" at bounding box center [148, 217] width 122 height 68
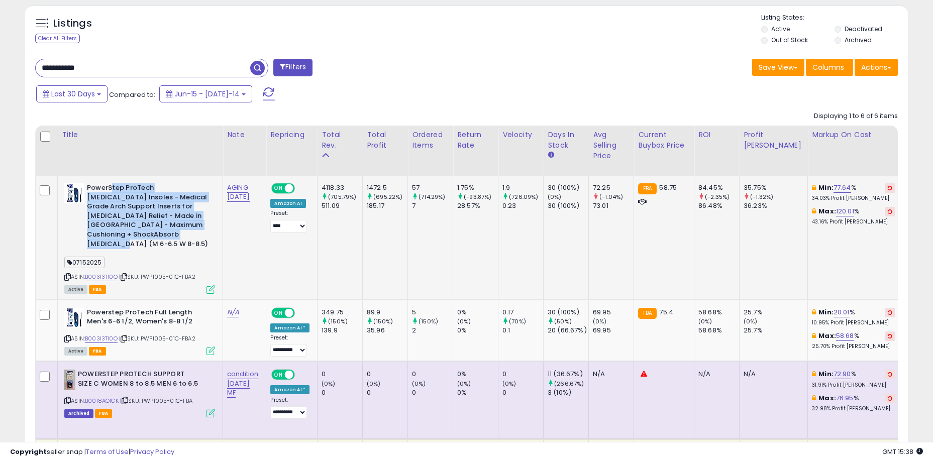
click at [193, 231] on b "PowerStep ProTech [MEDICAL_DATA] Insoles - Medical Grade Arch Support Inserts f…" at bounding box center [148, 217] width 122 height 68
drag, startPoint x: 192, startPoint y: 236, endPoint x: 110, endPoint y: 191, distance: 94.4
click at [110, 191] on b "PowerStep ProTech [MEDICAL_DATA] Insoles - Medical Grade Arch Support Inserts f…" at bounding box center [148, 217] width 122 height 68
drag, startPoint x: 97, startPoint y: 189, endPoint x: 190, endPoint y: 232, distance: 102.3
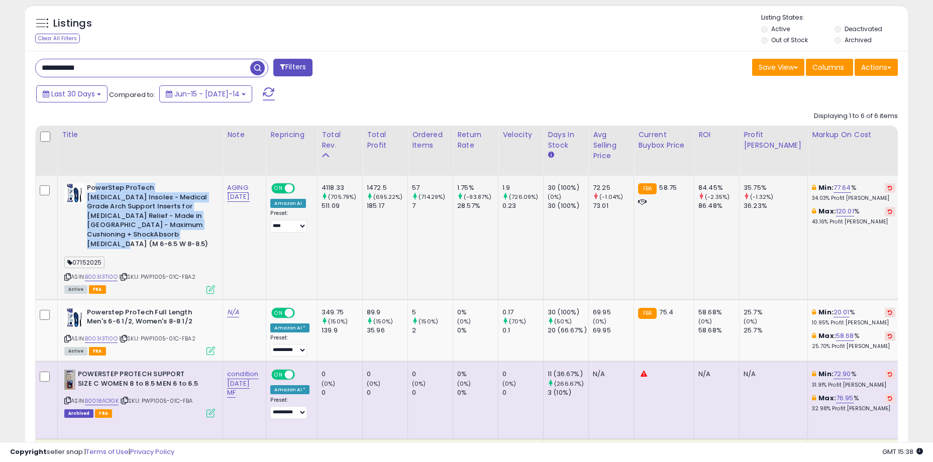
click at [190, 232] on b "PowerStep ProTech [MEDICAL_DATA] Insoles - Medical Grade Arch Support Inserts f…" at bounding box center [148, 217] width 122 height 68
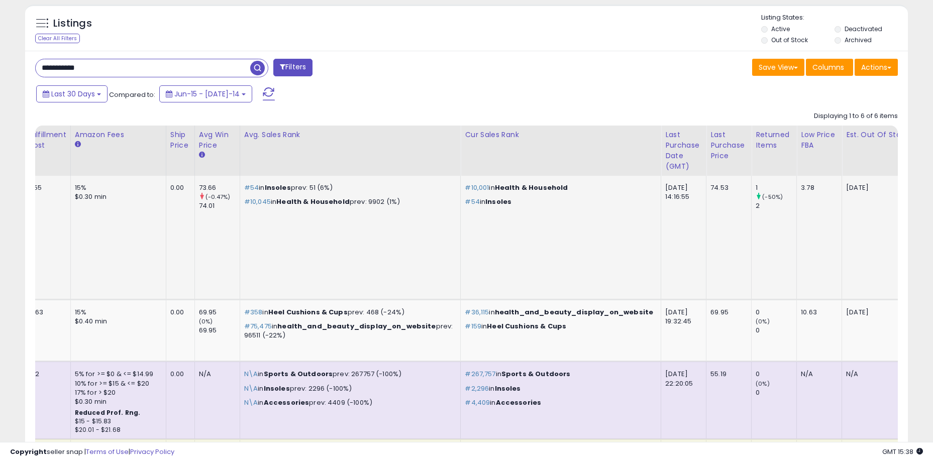
scroll to position [0, 0]
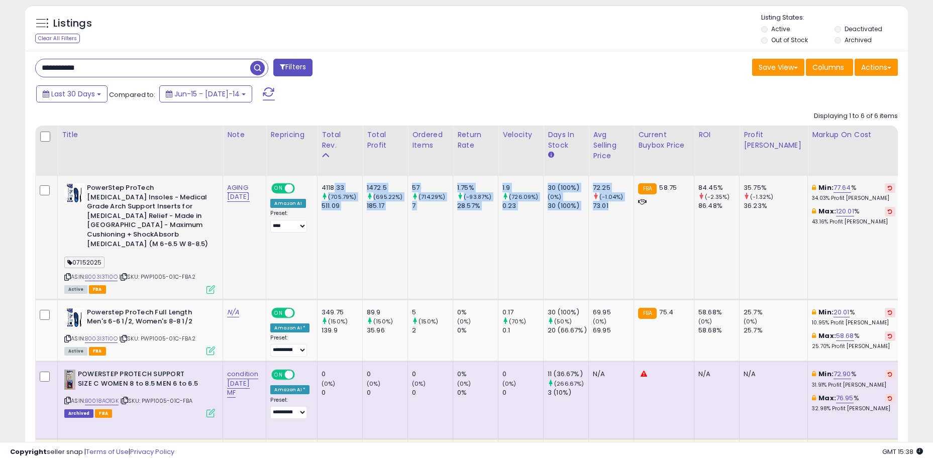
drag, startPoint x: 336, startPoint y: 188, endPoint x: 627, endPoint y: 210, distance: 292.2
click at [627, 210] on div "73.01" at bounding box center [613, 205] width 41 height 9
drag, startPoint x: 627, startPoint y: 210, endPoint x: 333, endPoint y: 184, distance: 296.0
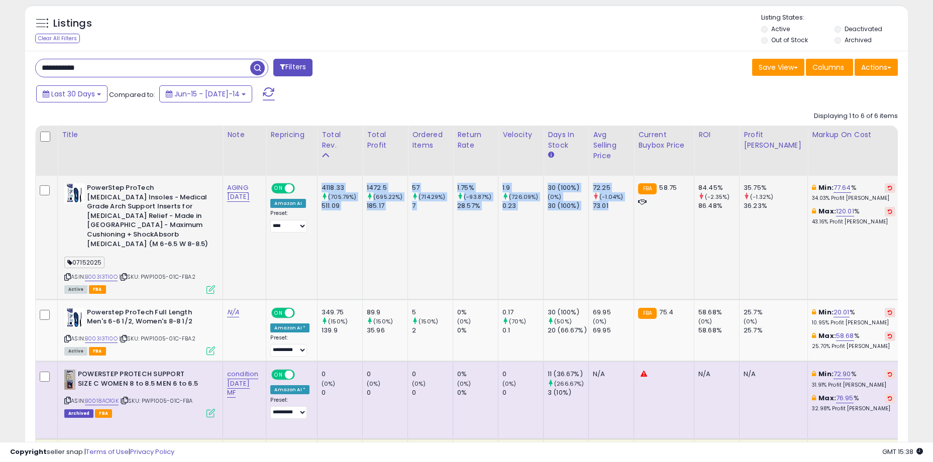
click at [333, 184] on div "4118.33" at bounding box center [342, 187] width 41 height 9
drag, startPoint x: 327, startPoint y: 186, endPoint x: 564, endPoint y: 210, distance: 237.8
click at [564, 210] on div "30 (100%)" at bounding box center [568, 205] width 41 height 9
drag, startPoint x: 581, startPoint y: 211, endPoint x: 332, endPoint y: 186, distance: 250.9
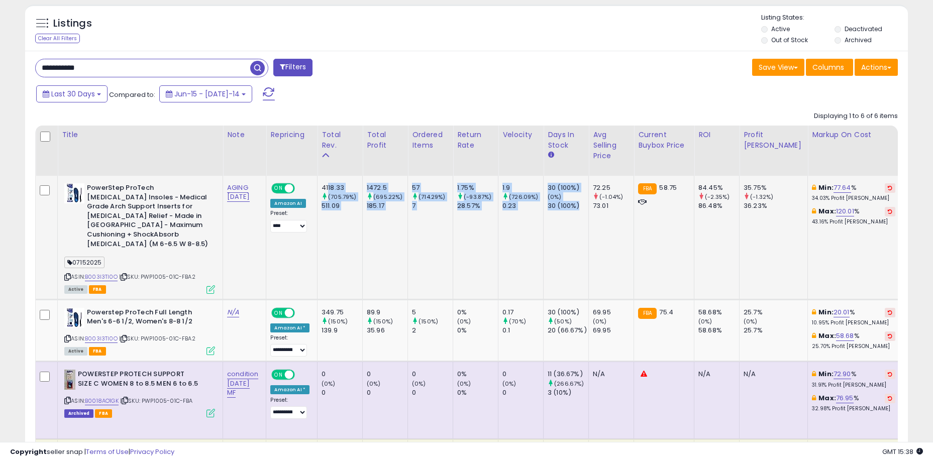
click at [332, 186] on div "4118.33" at bounding box center [342, 187] width 41 height 9
drag, startPoint x: 327, startPoint y: 188, endPoint x: 575, endPoint y: 213, distance: 249.0
click at [575, 213] on td "30 (100%) (0%) 30 (100%)" at bounding box center [566, 238] width 45 height 124
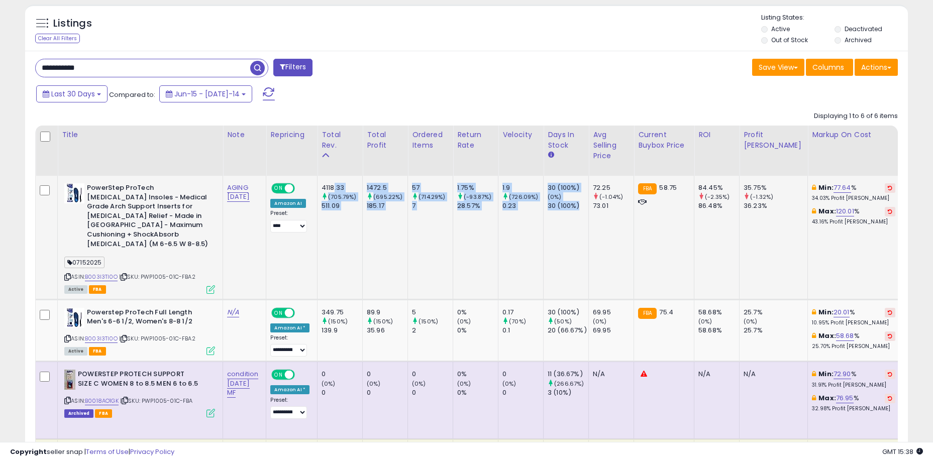
drag, startPoint x: 584, startPoint y: 208, endPoint x: 336, endPoint y: 188, distance: 248.5
drag, startPoint x: 336, startPoint y: 188, endPoint x: 329, endPoint y: 189, distance: 7.6
click at [335, 188] on div "4118.33" at bounding box center [342, 187] width 41 height 9
drag, startPoint x: 328, startPoint y: 189, endPoint x: 591, endPoint y: 212, distance: 264.2
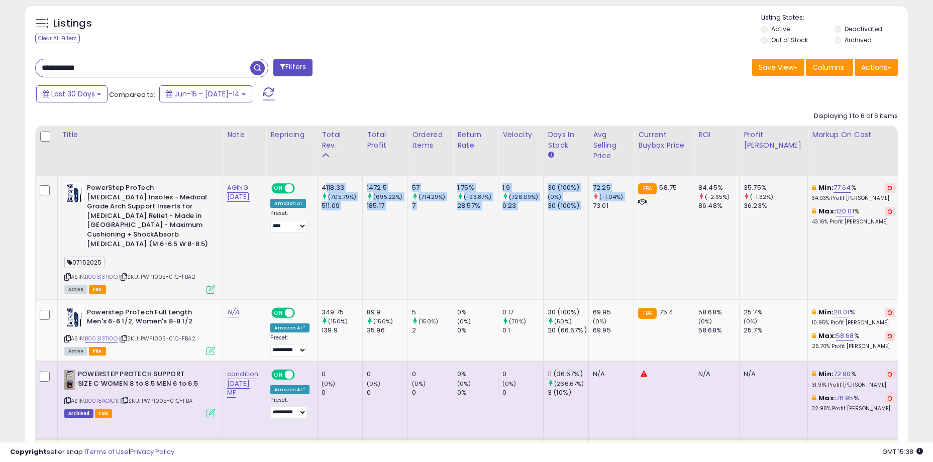
click at [592, 212] on td "72.25 (-1.04%) 73.01" at bounding box center [611, 238] width 45 height 124
drag, startPoint x: 614, startPoint y: 209, endPoint x: 338, endPoint y: 186, distance: 277.2
click at [338, 186] on div "4118.33" at bounding box center [342, 187] width 41 height 9
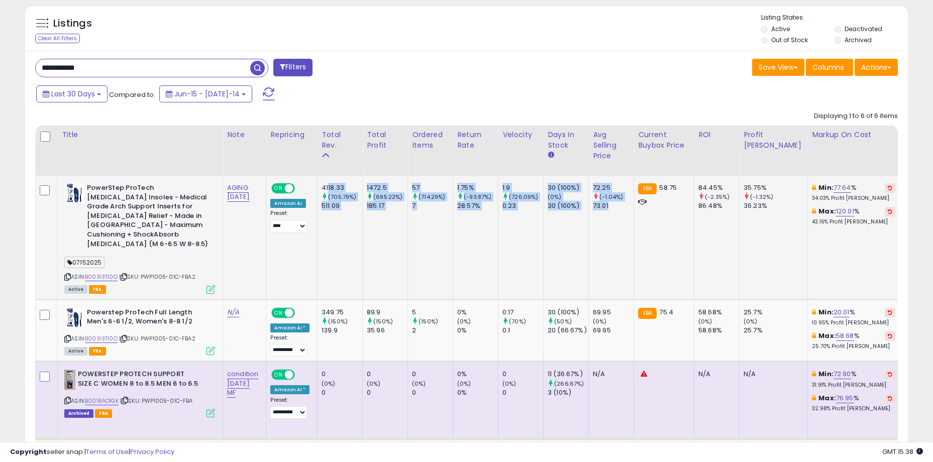
drag, startPoint x: 331, startPoint y: 187, endPoint x: 619, endPoint y: 215, distance: 289.6
click at [619, 215] on td "72.25 (-1.04%) 73.01" at bounding box center [611, 238] width 45 height 124
drag, startPoint x: 623, startPoint y: 210, endPoint x: 340, endPoint y: 184, distance: 284.0
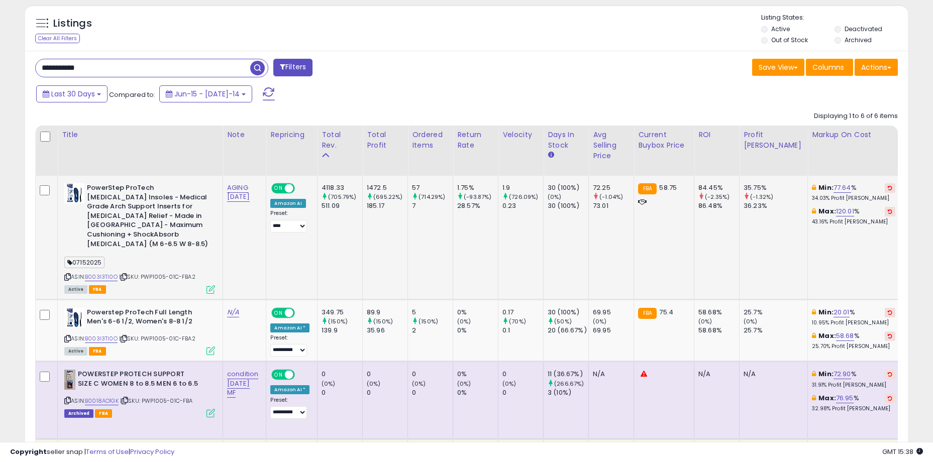
click at [336, 187] on div "4118.33" at bounding box center [342, 187] width 41 height 9
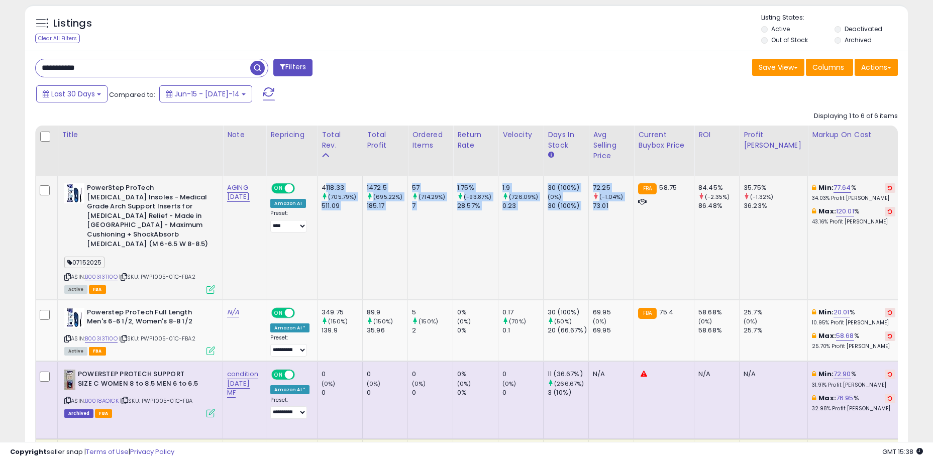
drag, startPoint x: 330, startPoint y: 187, endPoint x: 622, endPoint y: 203, distance: 292.8
click at [622, 203] on div "73.01" at bounding box center [613, 205] width 41 height 9
drag, startPoint x: 622, startPoint y: 204, endPoint x: 341, endPoint y: 183, distance: 282.6
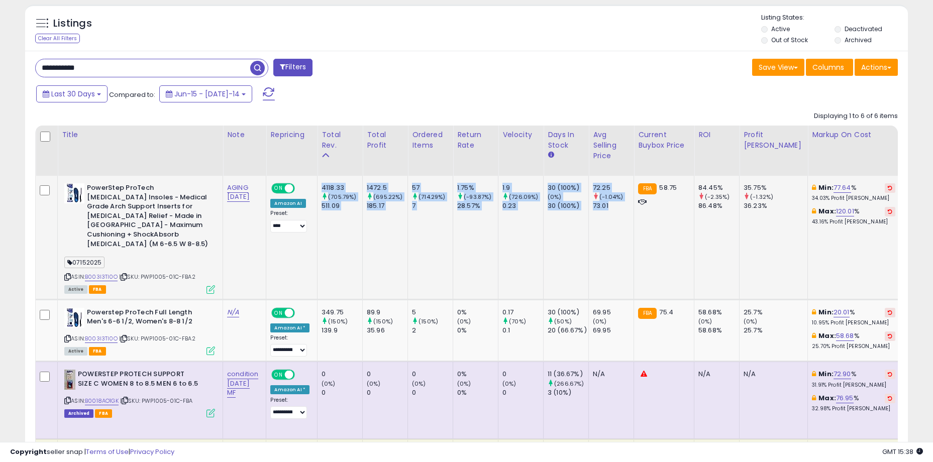
click at [341, 183] on div "4118.33" at bounding box center [342, 187] width 41 height 9
drag, startPoint x: 331, startPoint y: 186, endPoint x: 619, endPoint y: 215, distance: 289.3
click at [619, 215] on td "72.25 (-1.04%) 73.01" at bounding box center [611, 238] width 45 height 124
drag, startPoint x: 621, startPoint y: 207, endPoint x: 339, endPoint y: 185, distance: 283.2
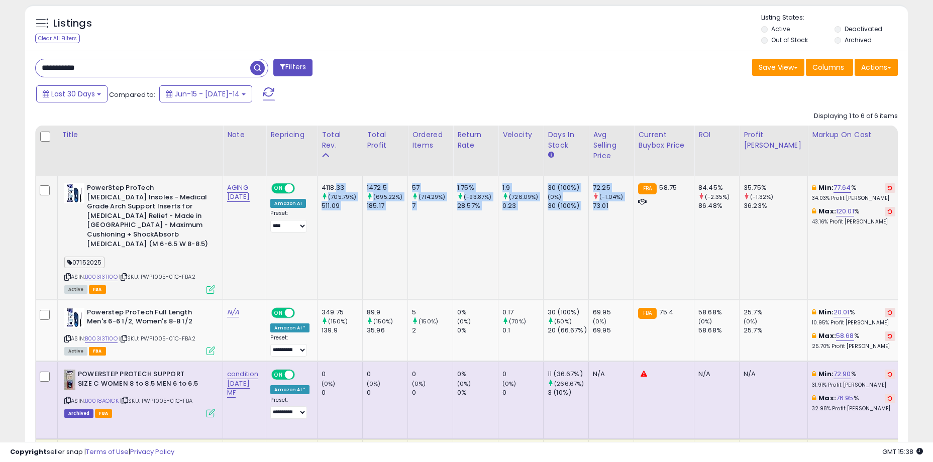
click at [339, 185] on div "4118.33" at bounding box center [342, 187] width 41 height 9
drag, startPoint x: 332, startPoint y: 185, endPoint x: 616, endPoint y: 213, distance: 285.6
click at [616, 213] on td "72.25 (-1.04%) 73.01" at bounding box center [611, 238] width 45 height 124
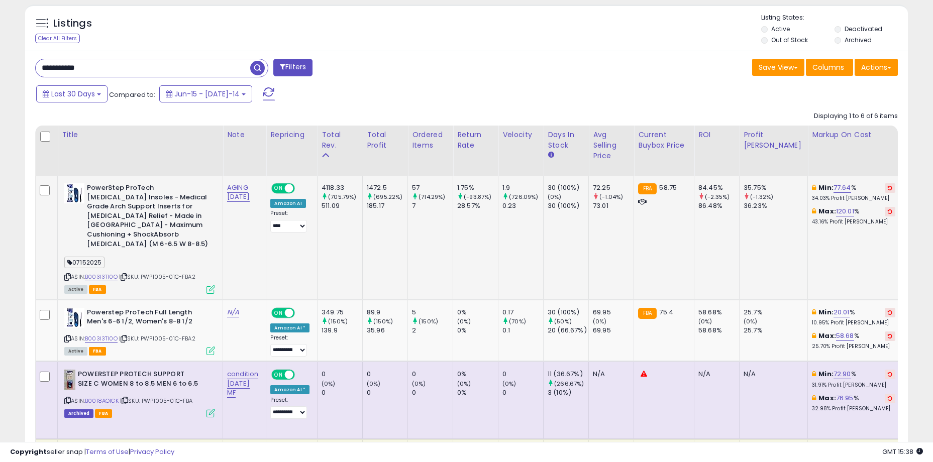
drag, startPoint x: 621, startPoint y: 210, endPoint x: 611, endPoint y: 211, distance: 10.1
click at [616, 210] on div "73.01" at bounding box center [613, 205] width 41 height 9
click at [449, 240] on td "57 (714.29%) 7" at bounding box center [430, 238] width 45 height 124
click at [388, 260] on td "1472.5 (695.22%) 185.17" at bounding box center [385, 238] width 45 height 124
click at [376, 221] on td "1472.5 (695.22%) 185.17" at bounding box center [385, 238] width 45 height 124
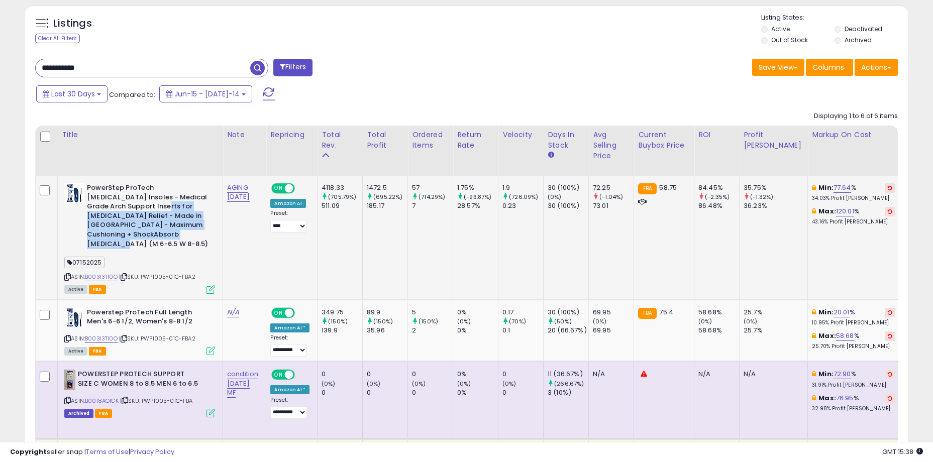
drag, startPoint x: 119, startPoint y: 210, endPoint x: 188, endPoint y: 239, distance: 75.7
click at [188, 239] on b "PowerStep ProTech [MEDICAL_DATA] Insoles - Medical Grade Arch Support Inserts f…" at bounding box center [148, 217] width 122 height 68
drag, startPoint x: 185, startPoint y: 231, endPoint x: 101, endPoint y: 201, distance: 88.5
click at [101, 201] on b "PowerStep ProTech [MEDICAL_DATA] Insoles - Medical Grade Arch Support Inserts f…" at bounding box center [148, 217] width 122 height 68
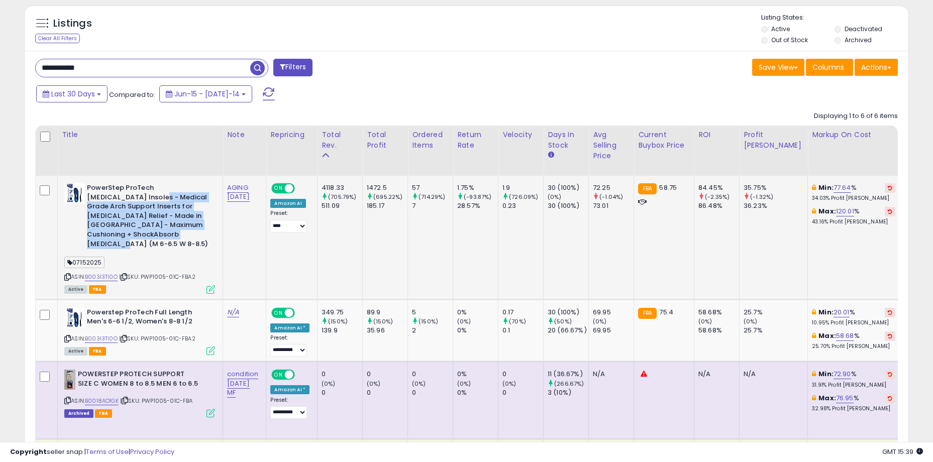
click at [101, 201] on b "PowerStep ProTech [MEDICAL_DATA] Insoles - Medical Grade Arch Support Inserts f…" at bounding box center [148, 217] width 122 height 68
drag, startPoint x: 103, startPoint y: 189, endPoint x: 192, endPoint y: 234, distance: 99.8
click at [192, 234] on b "PowerStep ProTech [MEDICAL_DATA] Insoles - Medical Grade Arch Support Inserts f…" at bounding box center [148, 217] width 122 height 68
click at [193, 231] on b "PowerStep ProTech [MEDICAL_DATA] Insoles - Medical Grade Arch Support Inserts f…" at bounding box center [148, 217] width 122 height 68
click at [144, 216] on b "PowerStep ProTech [MEDICAL_DATA] Insoles - Medical Grade Arch Support Inserts f…" at bounding box center [148, 217] width 122 height 68
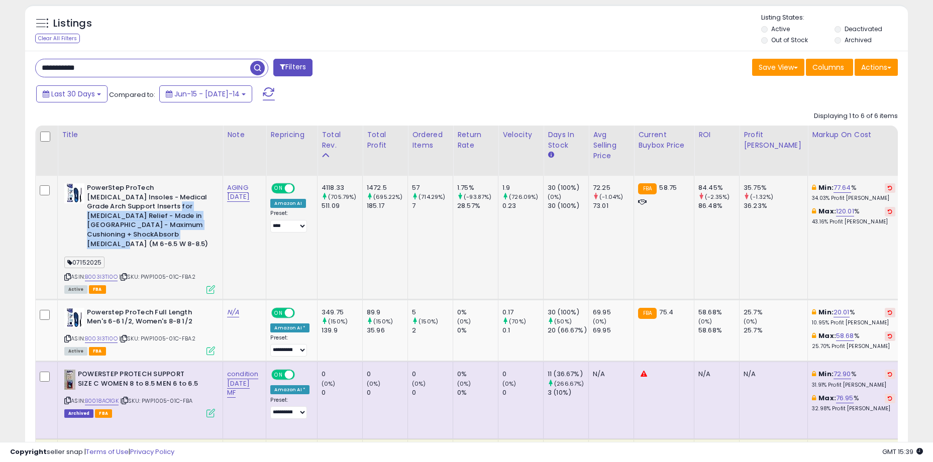
drag, startPoint x: 130, startPoint y: 206, endPoint x: 190, endPoint y: 236, distance: 67.0
click at [190, 236] on b "PowerStep ProTech [MEDICAL_DATA] Insoles - Medical Grade Arch Support Inserts f…" at bounding box center [148, 217] width 122 height 68
drag, startPoint x: 193, startPoint y: 237, endPoint x: 109, endPoint y: 197, distance: 92.8
click at [109, 197] on b "PowerStep ProTech [MEDICAL_DATA] Insoles - Medical Grade Arch Support Inserts f…" at bounding box center [148, 217] width 122 height 68
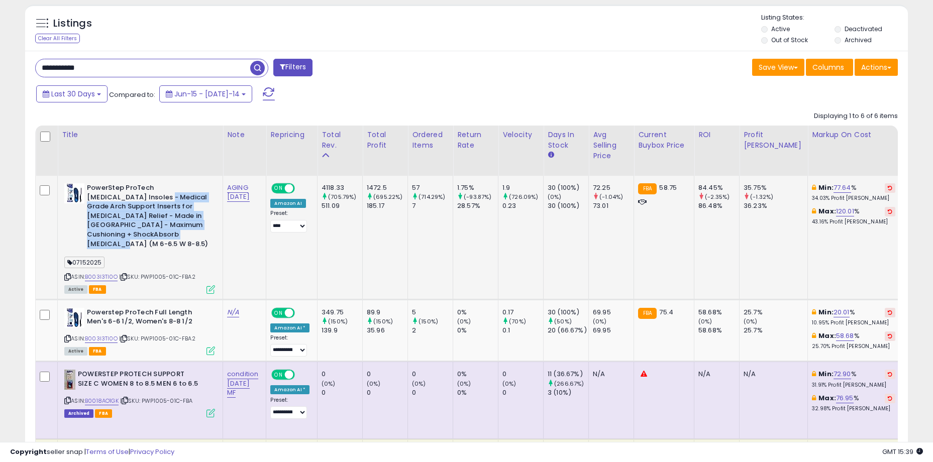
click at [109, 197] on b "PowerStep ProTech [MEDICAL_DATA] Insoles - Medical Grade Arch Support Inserts f…" at bounding box center [148, 217] width 122 height 68
drag, startPoint x: 106, startPoint y: 188, endPoint x: 194, endPoint y: 232, distance: 98.6
click at [194, 232] on b "PowerStep ProTech [MEDICAL_DATA] Insoles - Medical Grade Arch Support Inserts f…" at bounding box center [148, 217] width 122 height 68
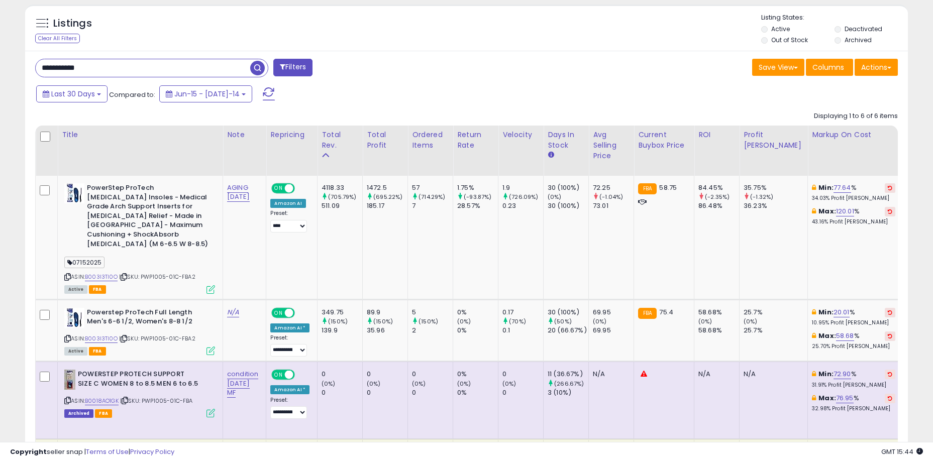
click at [223, 41] on div "Listings Clear All Filters Listing States:" at bounding box center [466, 30] width 883 height 34
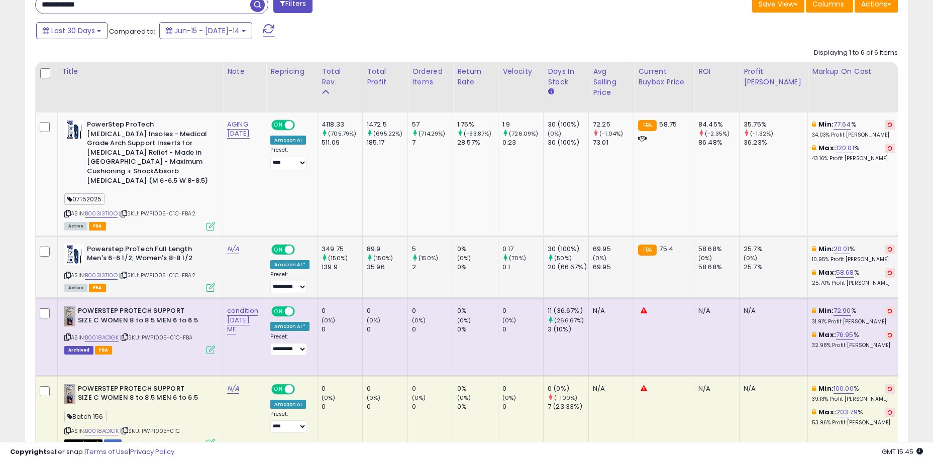
scroll to position [488, 0]
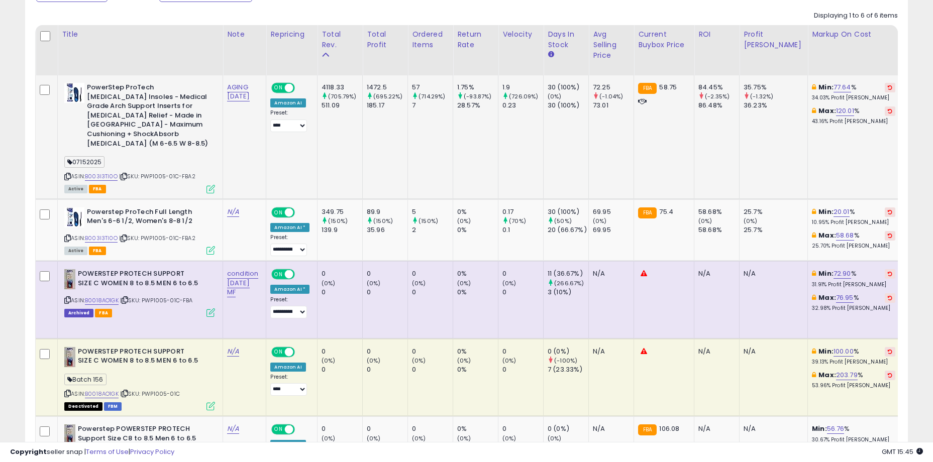
click at [377, 120] on td "1472.5 (695.22%) 185.17" at bounding box center [385, 137] width 45 height 124
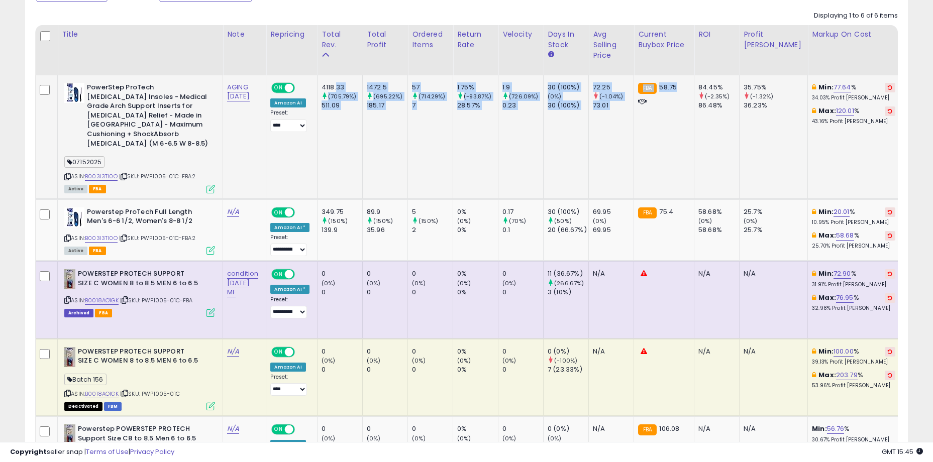
drag, startPoint x: 340, startPoint y: 84, endPoint x: 671, endPoint y: 128, distance: 334.0
click at [671, 128] on td "FBA 58.75" at bounding box center [664, 137] width 60 height 124
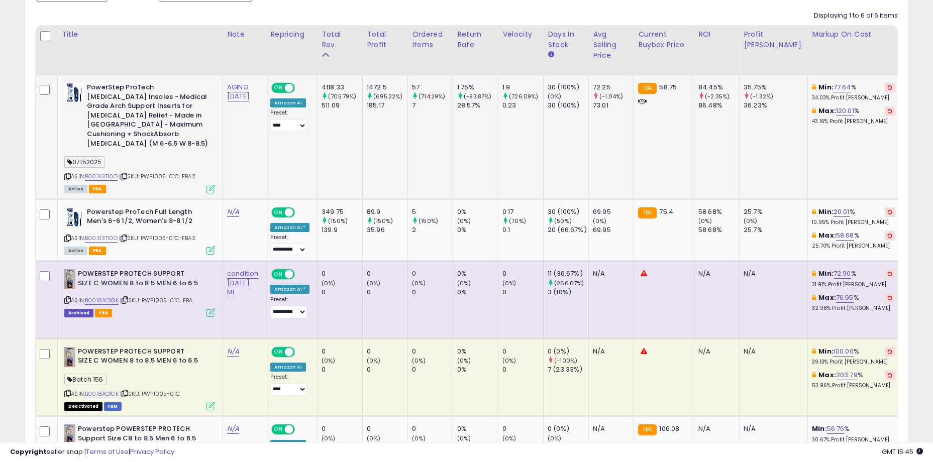
click at [709, 106] on div "86.48%" at bounding box center [718, 105] width 41 height 9
drag, startPoint x: 719, startPoint y: 105, endPoint x: 351, endPoint y: 86, distance: 368.3
click at [341, 84] on div "4118.33" at bounding box center [342, 87] width 41 height 9
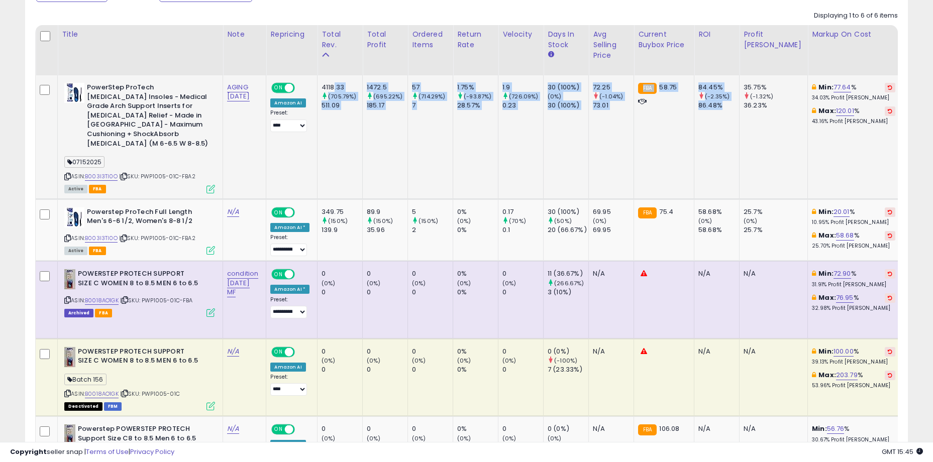
drag, startPoint x: 336, startPoint y: 84, endPoint x: 727, endPoint y: 126, distance: 393.6
click at [727, 126] on td "84.45% (-2.35%) 86.48%" at bounding box center [716, 137] width 45 height 124
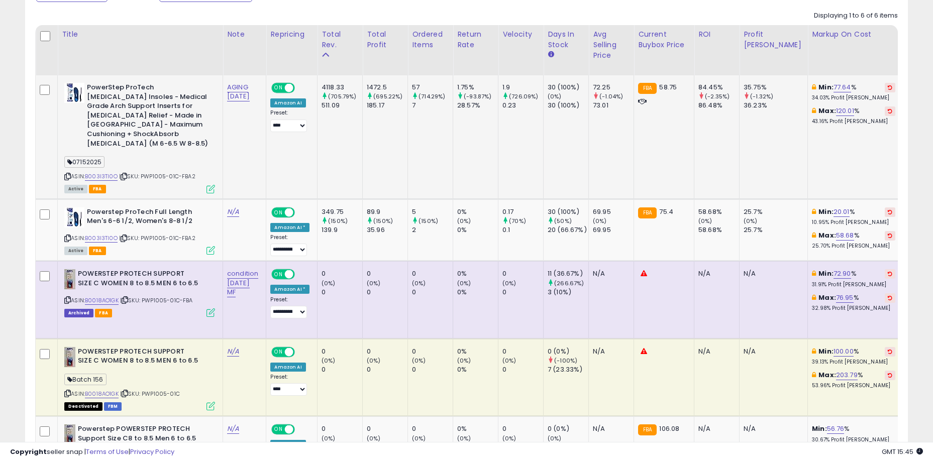
click at [531, 178] on td "1.9 (726.09%) 0.23" at bounding box center [520, 137] width 45 height 124
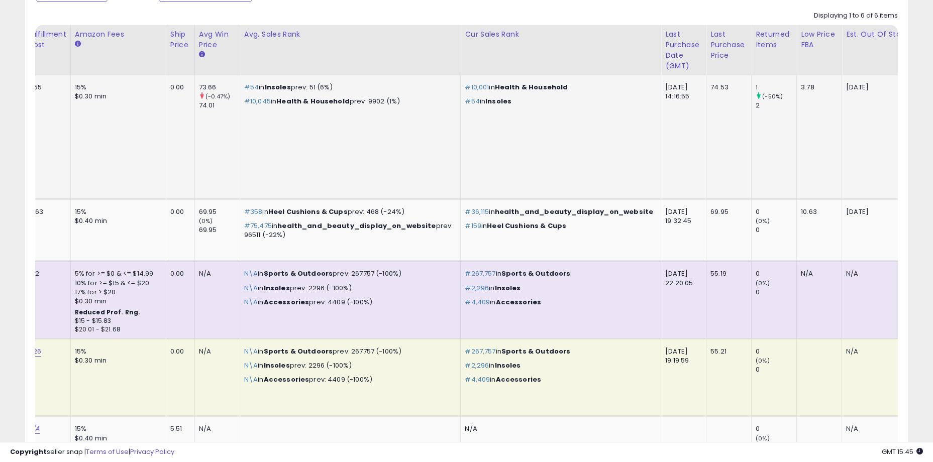
scroll to position [0, 0]
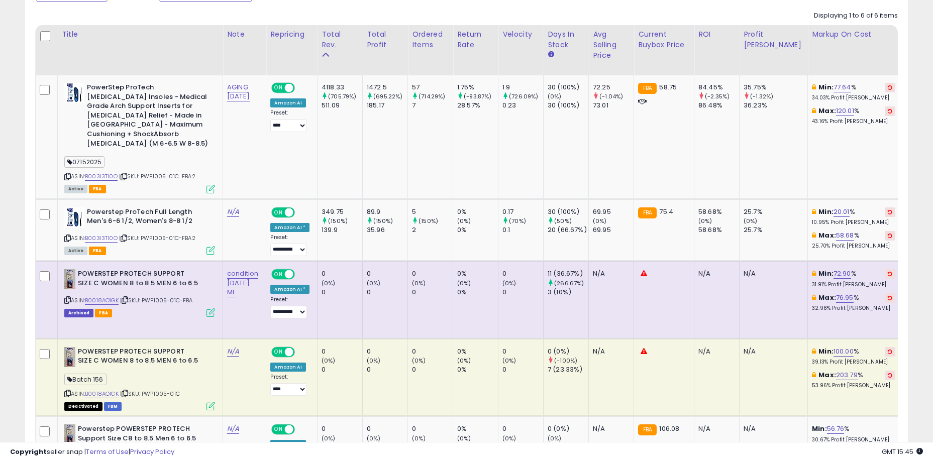
click at [21, 197] on div "Listings Clear All Filters" at bounding box center [467, 277] width 898 height 757
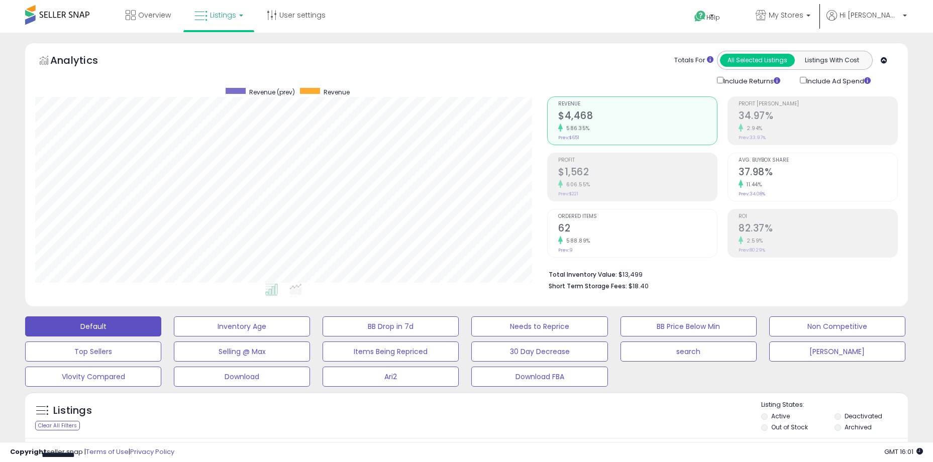
click at [582, 433] on div "Listings Clear All Filters Listing States:" at bounding box center [466, 417] width 883 height 34
click at [145, 418] on div "Listings" at bounding box center [94, 413] width 132 height 16
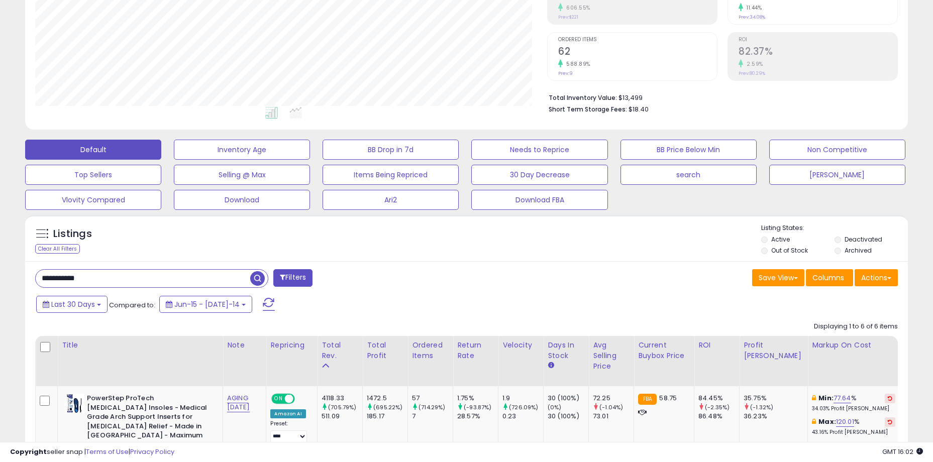
scroll to position [201, 0]
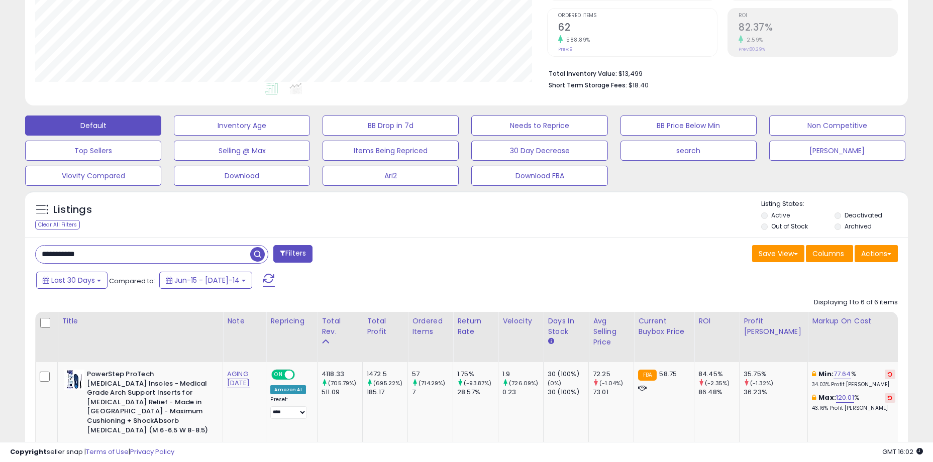
drag, startPoint x: 369, startPoint y: 245, endPoint x: 359, endPoint y: 245, distance: 10.1
click at [369, 245] on div "**********" at bounding box center [247, 255] width 439 height 20
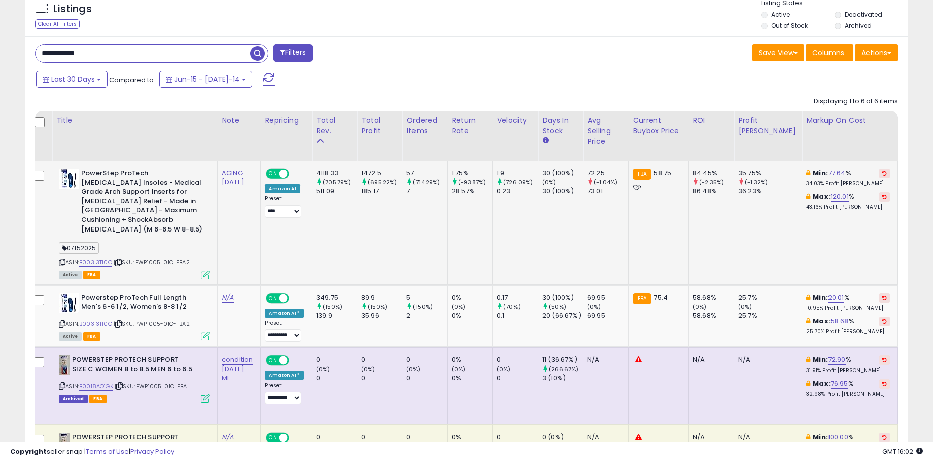
scroll to position [0, 0]
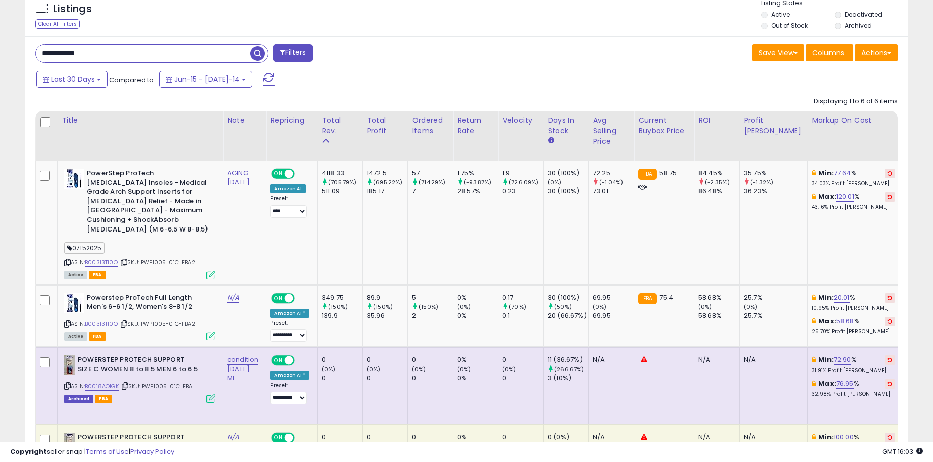
click at [433, 13] on div "Listings Clear All Filters Listing States:" at bounding box center [466, 15] width 883 height 34
click at [510, 35] on div "Listings Clear All Filters" at bounding box center [466, 13] width 883 height 46
click at [123, 55] on input "**********" at bounding box center [143, 54] width 215 height 18
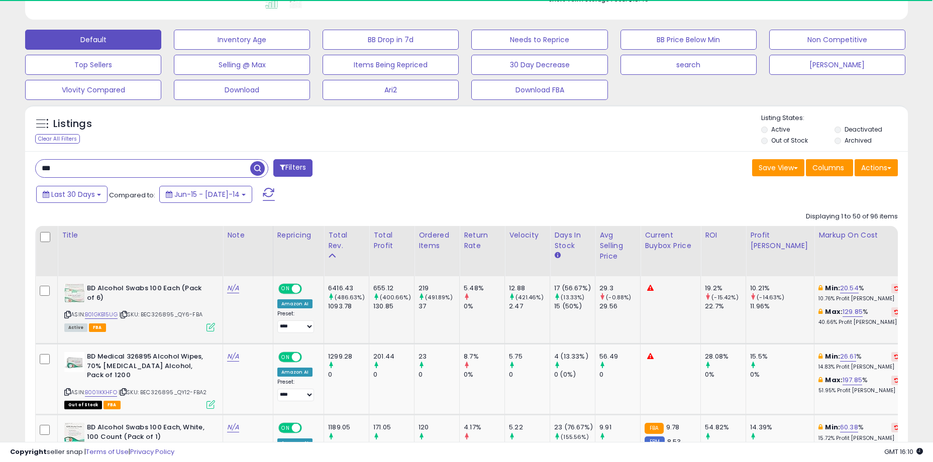
scroll to position [387, 0]
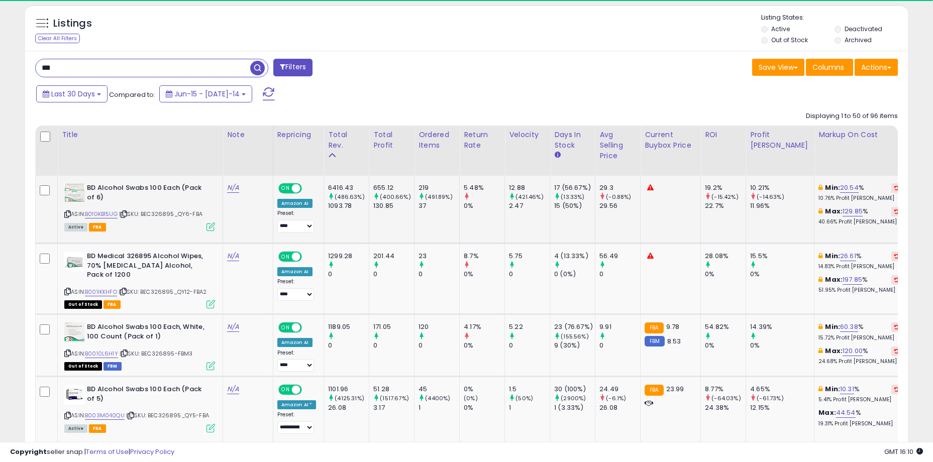
click at [168, 221] on div "ASIN: B01GKB15UG | SKU: BEC326895_QY6-FBA Active FBA" at bounding box center [139, 206] width 151 height 47
click at [180, 213] on span "| SKU: BEC326895_QY6-FBA" at bounding box center [160, 214] width 83 height 8
drag, startPoint x: 159, startPoint y: 213, endPoint x: 193, endPoint y: 213, distance: 34.2
click at [193, 213] on span "| SKU: BEC326895_QY6-FBA" at bounding box center [160, 214] width 83 height 8
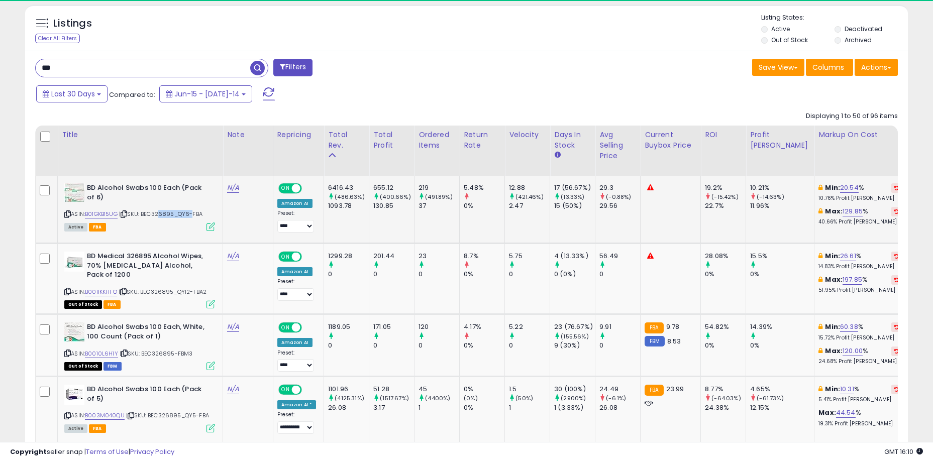
click at [193, 213] on span "| SKU: BEC326895_QY6-FBA" at bounding box center [160, 214] width 83 height 8
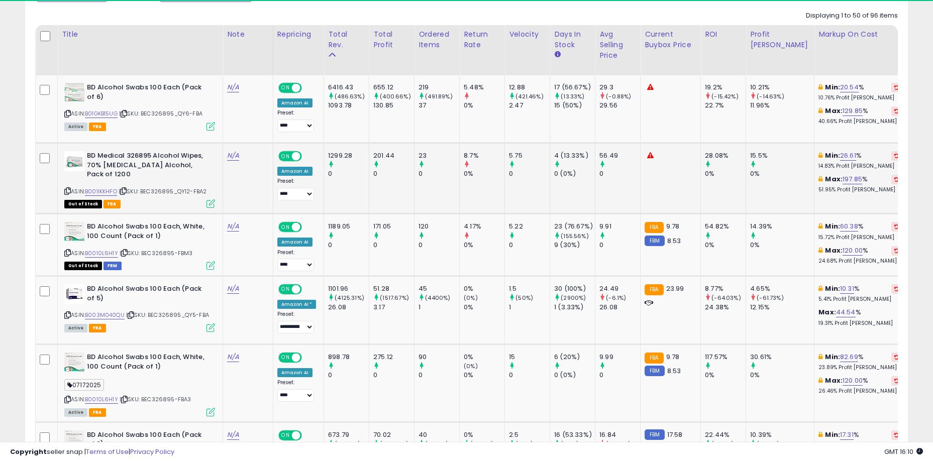
scroll to position [387, 0]
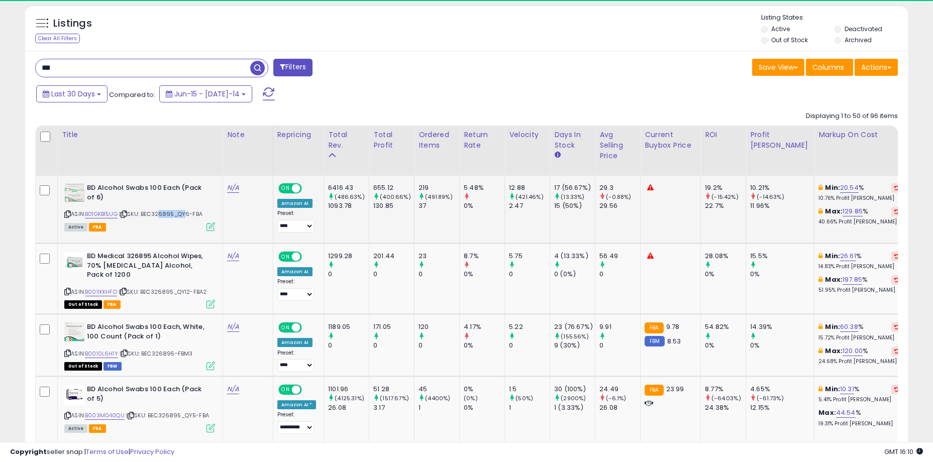
drag, startPoint x: 161, startPoint y: 211, endPoint x: 186, endPoint y: 214, distance: 25.3
click at [186, 214] on span "| SKU: BEC326895_QY6-FBA" at bounding box center [160, 214] width 83 height 8
click at [163, 205] on div "ASIN: B01GKB15UG | SKU: BEC326895_QY6-FBA Active FBA" at bounding box center [139, 206] width 151 height 47
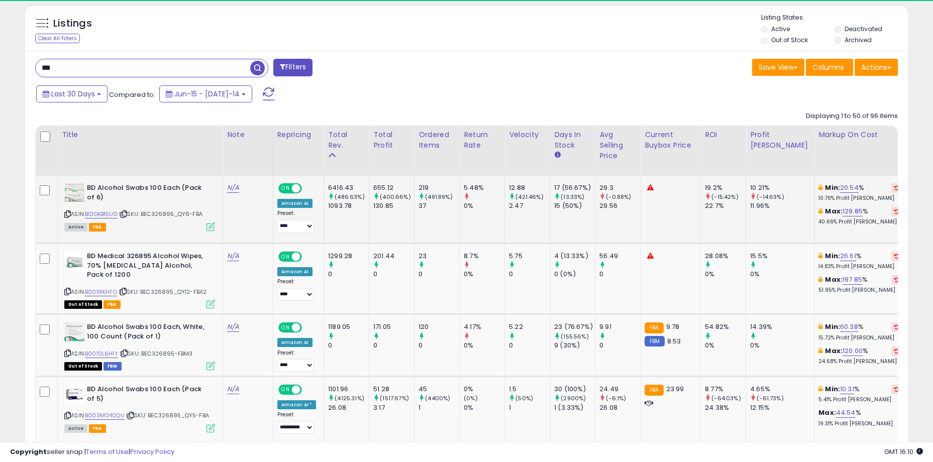
click at [154, 216] on span "| SKU: BEC326895_QY6-FBA" at bounding box center [160, 214] width 83 height 8
drag, startPoint x: 156, startPoint y: 213, endPoint x: 187, endPoint y: 216, distance: 31.8
click at [187, 216] on span "| SKU: BEC326895_QY6-FBA" at bounding box center [160, 214] width 83 height 8
drag, startPoint x: 176, startPoint y: 215, endPoint x: 159, endPoint y: 217, distance: 17.8
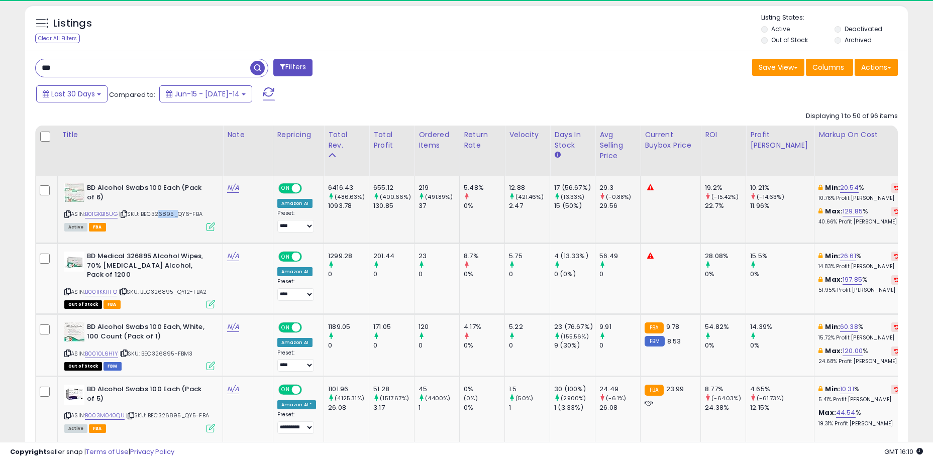
click at [159, 217] on span "| SKU: BEC326895_QY6-FBA" at bounding box center [160, 214] width 83 height 8
drag, startPoint x: 157, startPoint y: 216, endPoint x: 179, endPoint y: 217, distance: 21.6
click at [179, 217] on span "| SKU: BEC326895_QY6-FBA" at bounding box center [160, 214] width 83 height 8
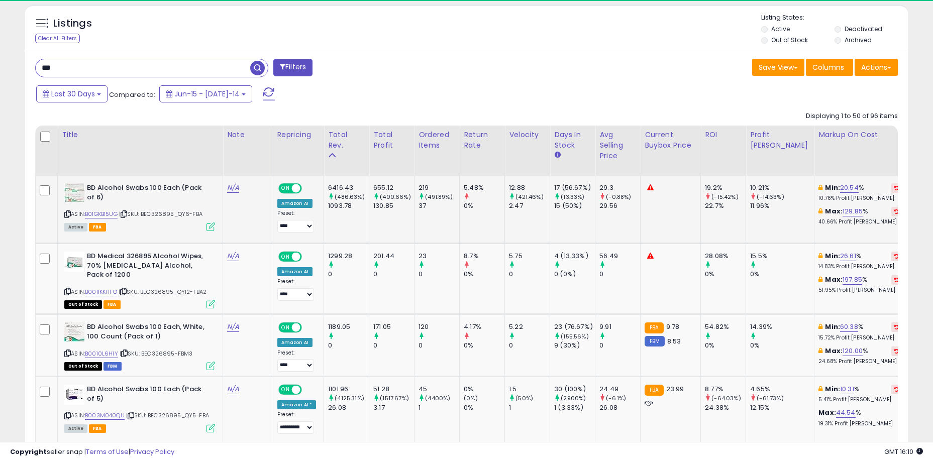
click at [193, 216] on span "| SKU: BEC326895_QY6-FBA" at bounding box center [160, 214] width 83 height 8
click at [437, 212] on td "219 (491.89%) 37" at bounding box center [436, 209] width 45 height 67
drag, startPoint x: 161, startPoint y: 214, endPoint x: 188, endPoint y: 214, distance: 26.6
click at [188, 214] on span "| SKU: BEC326895_QY6-FBA" at bounding box center [160, 214] width 83 height 8
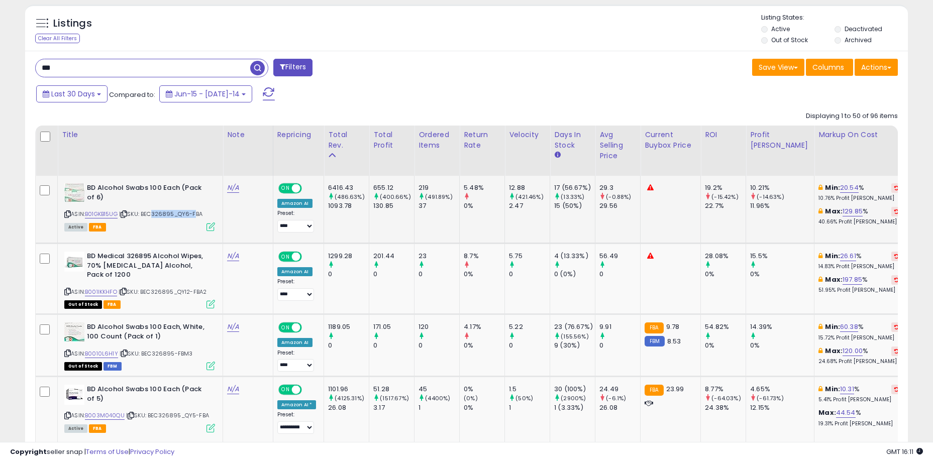
drag, startPoint x: 196, startPoint y: 214, endPoint x: 154, endPoint y: 213, distance: 41.7
click at [154, 213] on span "| SKU: BEC326895_QY6-FBA" at bounding box center [160, 214] width 83 height 8
drag, startPoint x: 151, startPoint y: 213, endPoint x: 184, endPoint y: 213, distance: 33.2
click at [184, 213] on span "| SKU: BEC326895_QY6-FBA" at bounding box center [160, 214] width 83 height 8
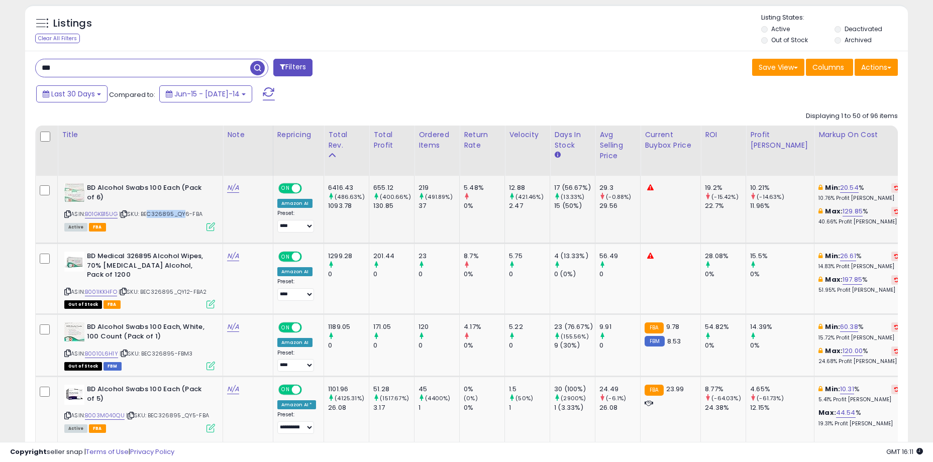
click at [184, 213] on span "| SKU: BEC326895_QY6-FBA" at bounding box center [160, 214] width 83 height 8
click at [467, 59] on div "Save View Save As New View Update Current View Columns Actions Import Import Wa…" at bounding box center [686, 69] width 439 height 20
drag, startPoint x: 163, startPoint y: 283, endPoint x: 176, endPoint y: 283, distance: 13.1
click at [176, 288] on span "| SKU: BEC326895_QY12-FBA2" at bounding box center [163, 292] width 88 height 8
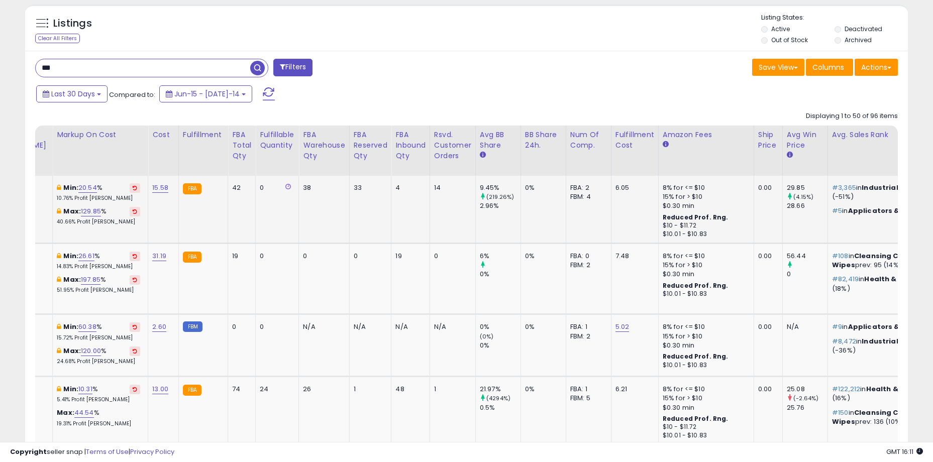
scroll to position [0, 0]
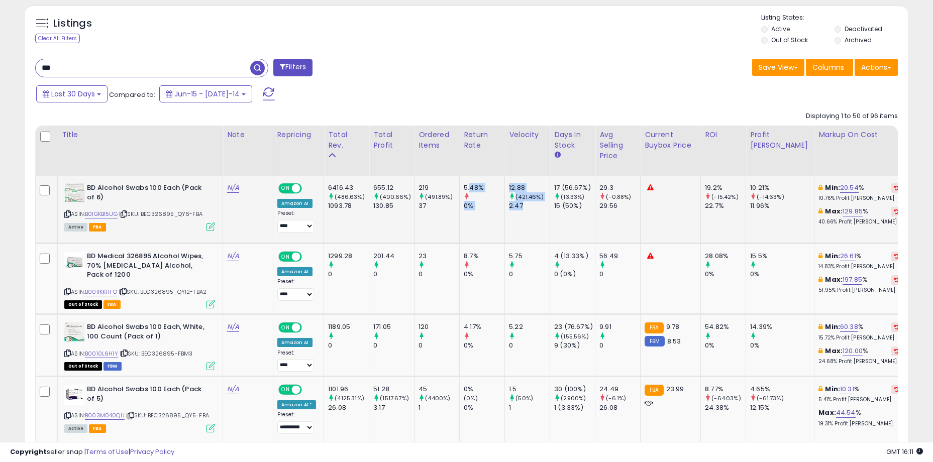
drag, startPoint x: 467, startPoint y: 187, endPoint x: 523, endPoint y: 207, distance: 60.4
click at [523, 207] on div "2.47" at bounding box center [529, 205] width 41 height 9
drag, startPoint x: 474, startPoint y: 195, endPoint x: 463, endPoint y: 190, distance: 12.4
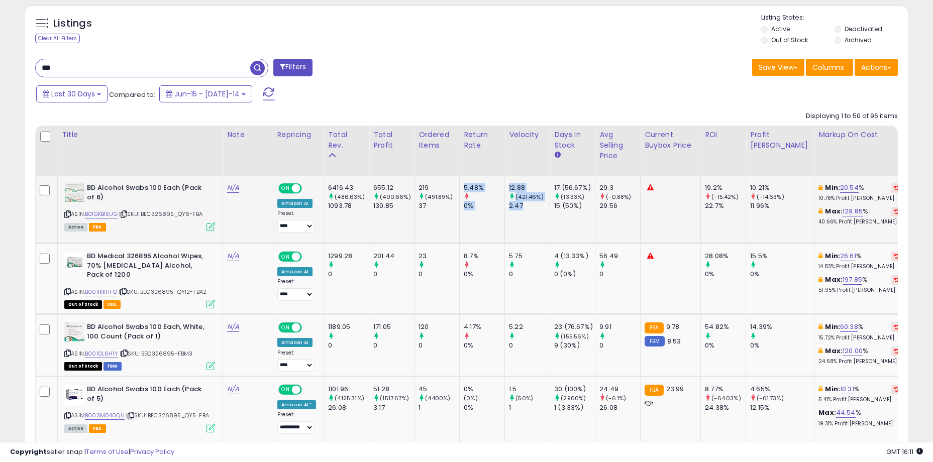
click at [464, 190] on div "5.48%" at bounding box center [484, 187] width 41 height 9
drag, startPoint x: 462, startPoint y: 188, endPoint x: 531, endPoint y: 208, distance: 71.1
click at [531, 208] on div "2.47" at bounding box center [529, 205] width 41 height 9
drag, startPoint x: 485, startPoint y: 195, endPoint x: 465, endPoint y: 186, distance: 22.5
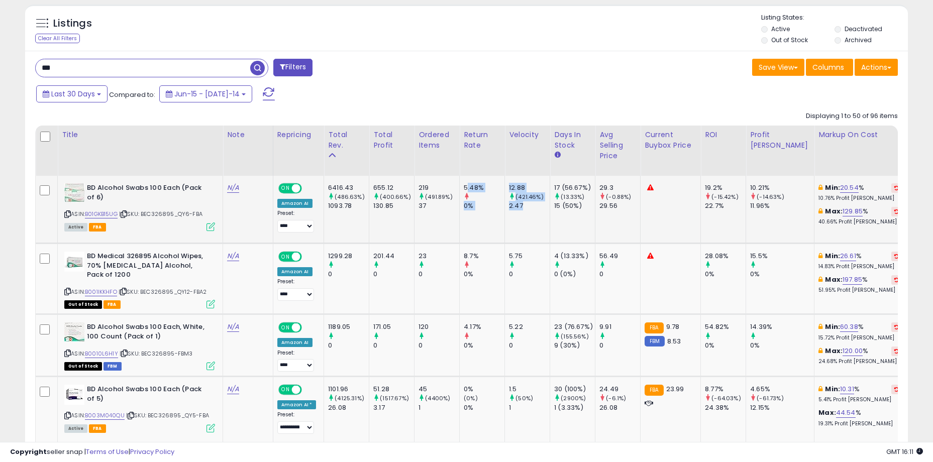
click at [465, 186] on div "5.48%" at bounding box center [484, 187] width 41 height 9
drag, startPoint x: 462, startPoint y: 186, endPoint x: 517, endPoint y: 205, distance: 58.8
click at [518, 205] on div "2.47" at bounding box center [529, 205] width 41 height 9
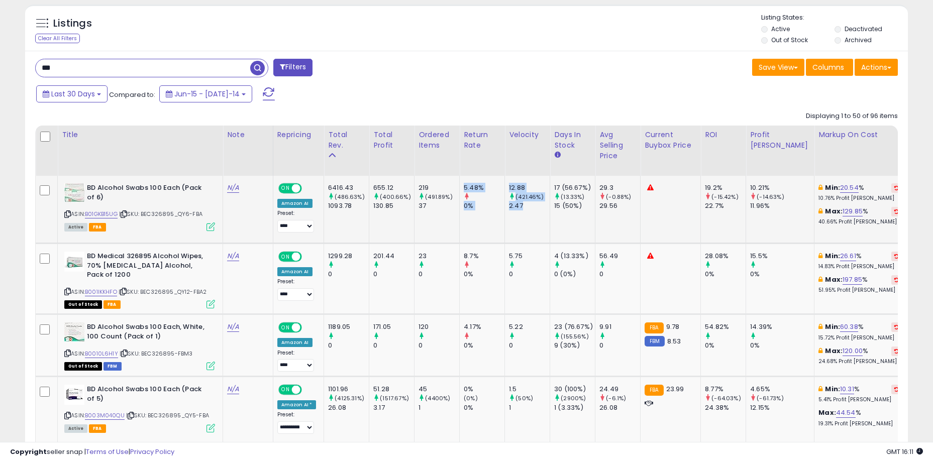
click at [487, 199] on div at bounding box center [484, 196] width 41 height 9
drag, startPoint x: 476, startPoint y: 189, endPoint x: 542, endPoint y: 206, distance: 68.5
click at [542, 206] on div "2.47" at bounding box center [529, 205] width 41 height 9
drag, startPoint x: 519, startPoint y: 203, endPoint x: 466, endPoint y: 184, distance: 56.1
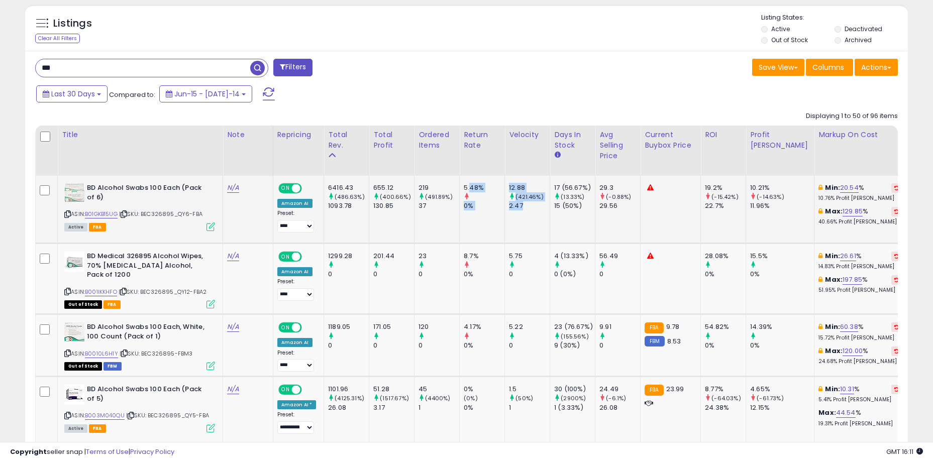
click at [466, 184] on div "5.48%" at bounding box center [484, 187] width 41 height 9
drag, startPoint x: 461, startPoint y: 185, endPoint x: 536, endPoint y: 206, distance: 77.8
click at [536, 206] on div "2.47" at bounding box center [529, 205] width 41 height 9
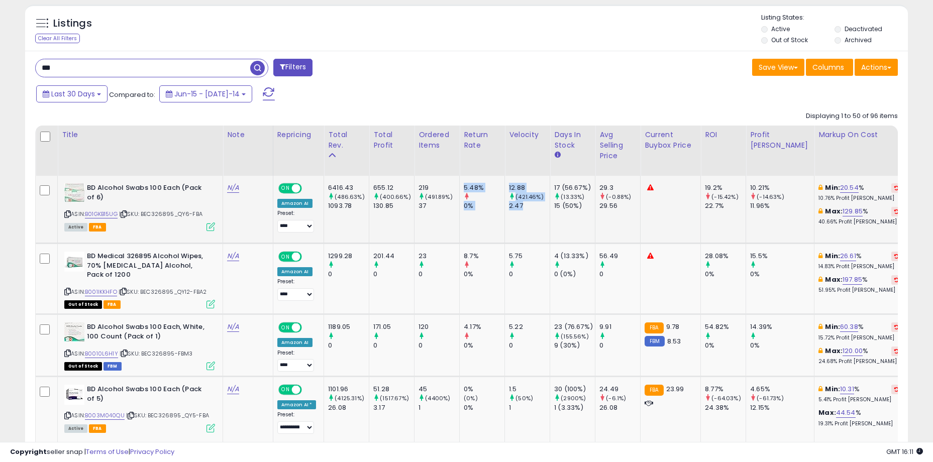
drag, startPoint x: 536, startPoint y: 206, endPoint x: 463, endPoint y: 185, distance: 76.3
click at [464, 185] on div "5.48%" at bounding box center [484, 187] width 41 height 9
drag, startPoint x: 457, startPoint y: 188, endPoint x: 534, endPoint y: 210, distance: 79.5
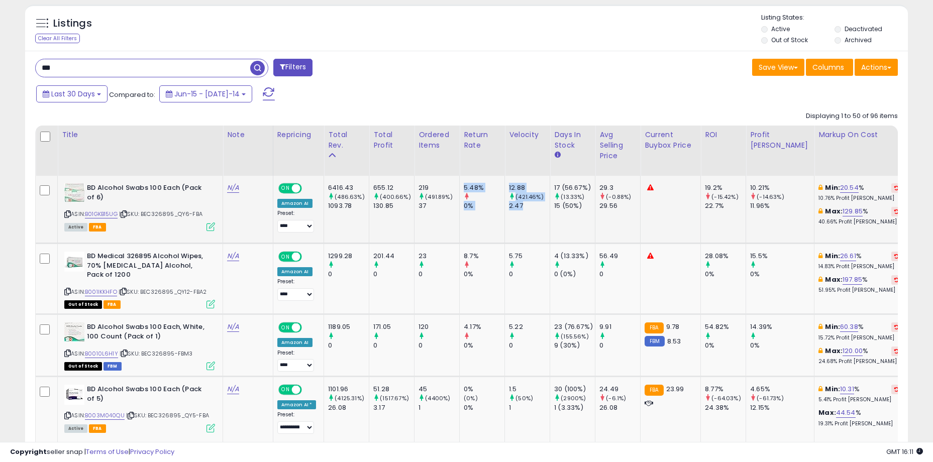
click at [534, 210] on div "2.47" at bounding box center [529, 205] width 41 height 9
drag, startPoint x: 536, startPoint y: 210, endPoint x: 459, endPoint y: 190, distance: 79.3
click at [460, 190] on td "5.48% 0%" at bounding box center [482, 209] width 45 height 67
drag, startPoint x: 459, startPoint y: 189, endPoint x: 532, endPoint y: 205, distance: 74.6
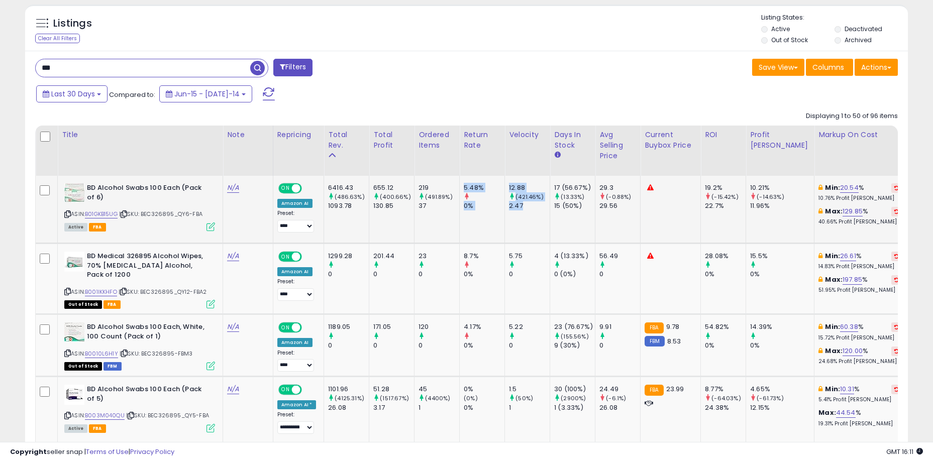
click at [532, 205] on div "2.47" at bounding box center [529, 205] width 41 height 9
drag, startPoint x: 534, startPoint y: 206, endPoint x: 456, endPoint y: 187, distance: 80.2
click at [460, 187] on td "5.48% 0%" at bounding box center [482, 209] width 45 height 67
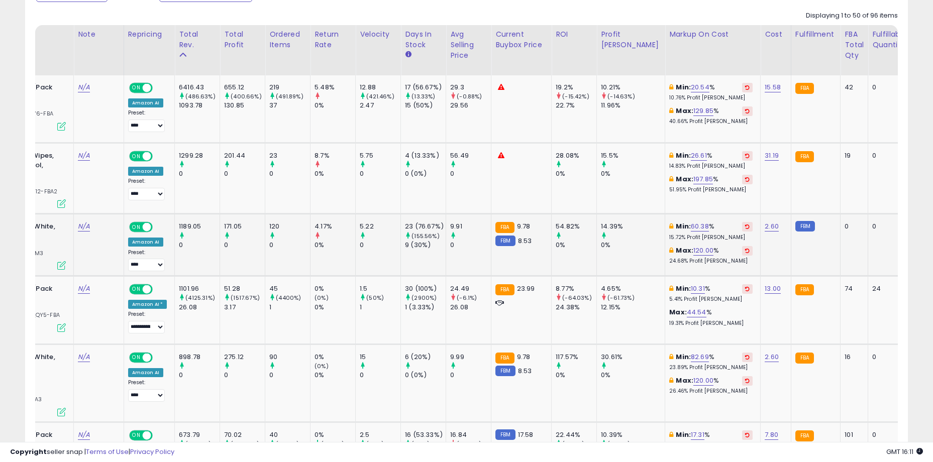
scroll to position [0, 119]
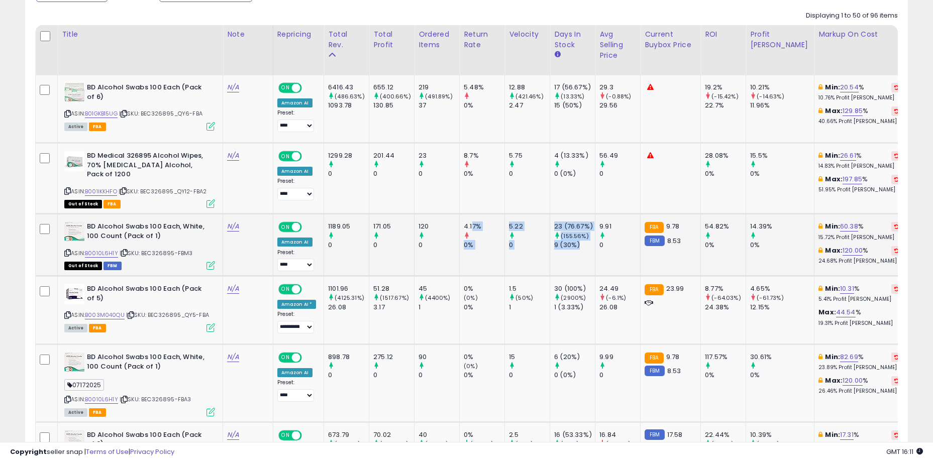
drag, startPoint x: 467, startPoint y: 217, endPoint x: 584, endPoint y: 239, distance: 119.0
click at [584, 241] on div "9 (30%)" at bounding box center [574, 245] width 41 height 9
drag, startPoint x: 605, startPoint y: 236, endPoint x: 485, endPoint y: 216, distance: 122.3
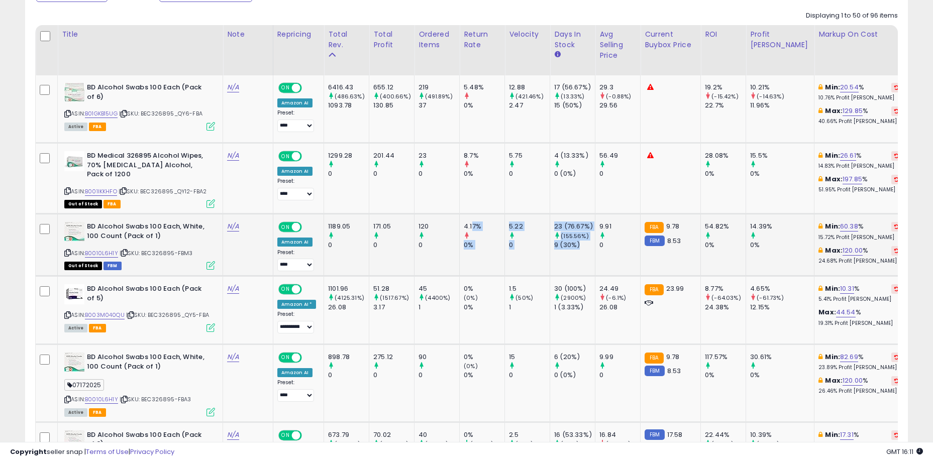
click at [485, 222] on div "4.17%" at bounding box center [484, 226] width 41 height 9
drag, startPoint x: 461, startPoint y: 216, endPoint x: 626, endPoint y: 237, distance: 167.2
click at [626, 241] on div "0" at bounding box center [619, 245] width 41 height 9
drag, startPoint x: 606, startPoint y: 236, endPoint x: 464, endPoint y: 215, distance: 144.2
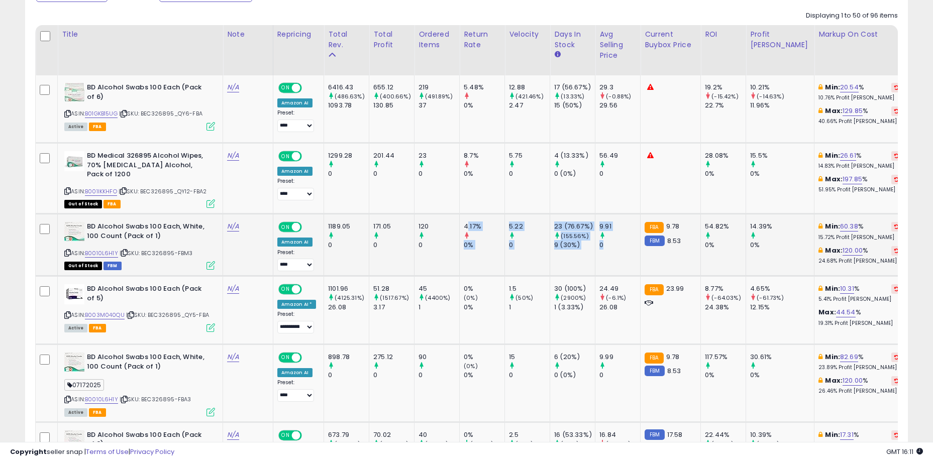
click at [464, 222] on div "4.17%" at bounding box center [484, 226] width 41 height 9
drag, startPoint x: 459, startPoint y: 215, endPoint x: 592, endPoint y: 239, distance: 135.3
click at [595, 239] on td "9.91 0" at bounding box center [617, 245] width 45 height 62
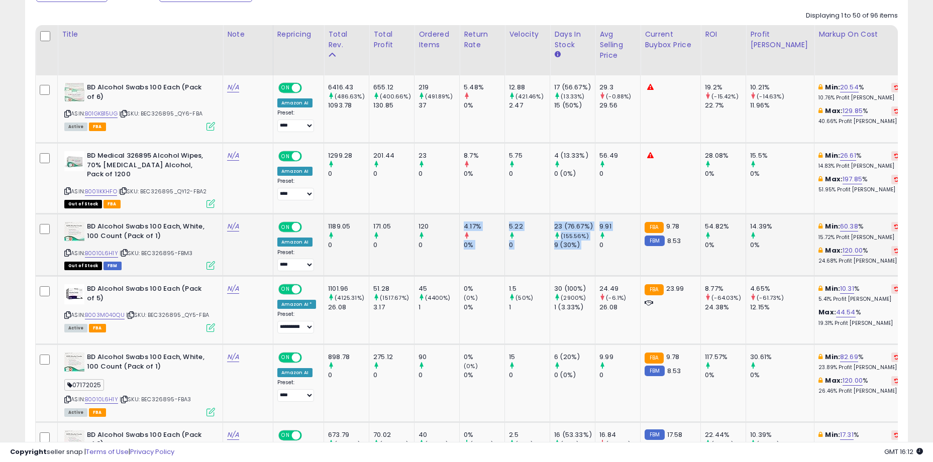
drag, startPoint x: 581, startPoint y: 238, endPoint x: 533, endPoint y: 222, distance: 51.0
click at [533, 222] on div "5.22" at bounding box center [529, 226] width 41 height 9
drag, startPoint x: 512, startPoint y: 218, endPoint x: 596, endPoint y: 238, distance: 86.3
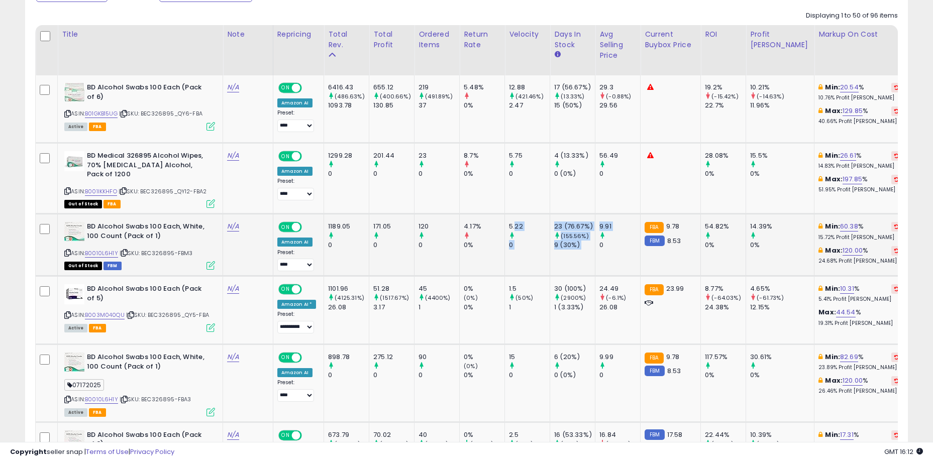
click at [599, 241] on div "0" at bounding box center [619, 245] width 41 height 9
drag, startPoint x: 605, startPoint y: 238, endPoint x: 494, endPoint y: 215, distance: 112.8
click at [494, 222] on div "4.17%" at bounding box center [484, 226] width 41 height 9
drag, startPoint x: 457, startPoint y: 219, endPoint x: 581, endPoint y: 231, distance: 124.2
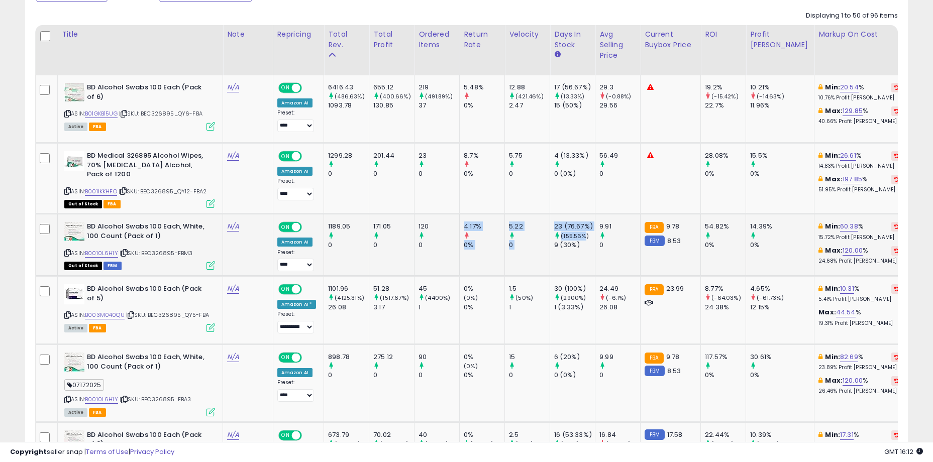
click at [581, 232] on div "(155.56%)" at bounding box center [574, 236] width 41 height 9
drag, startPoint x: 607, startPoint y: 232, endPoint x: 487, endPoint y: 215, distance: 121.9
click at [487, 222] on div "4.17%" at bounding box center [484, 226] width 41 height 9
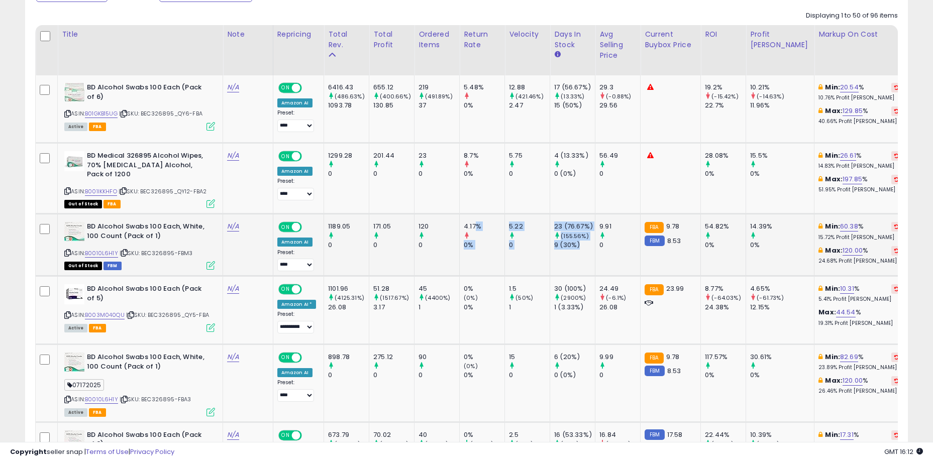
drag, startPoint x: 483, startPoint y: 219, endPoint x: 588, endPoint y: 238, distance: 106.2
click at [588, 241] on div "9 (30%)" at bounding box center [574, 245] width 41 height 9
drag, startPoint x: 607, startPoint y: 235, endPoint x: 462, endPoint y: 215, distance: 146.1
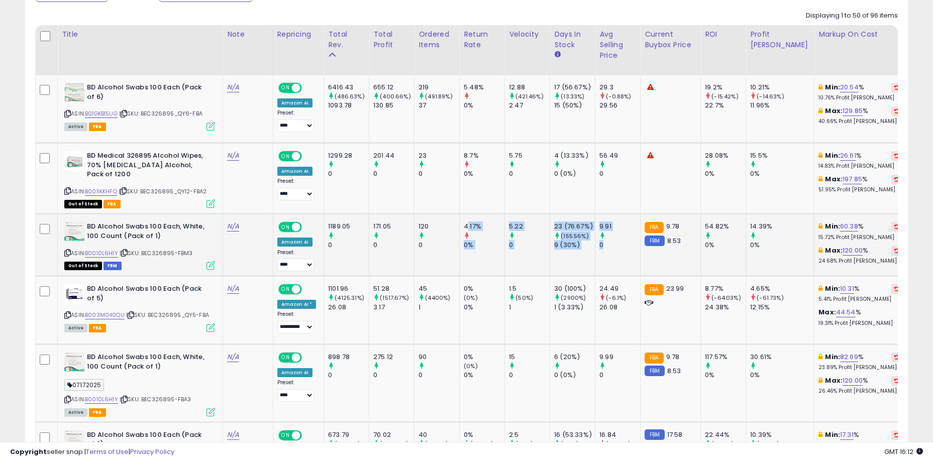
click at [464, 222] on div "4.17%" at bounding box center [484, 226] width 41 height 9
drag, startPoint x: 460, startPoint y: 215, endPoint x: 625, endPoint y: 240, distance: 167.7
click at [625, 241] on div "0" at bounding box center [619, 245] width 41 height 9
drag, startPoint x: 620, startPoint y: 238, endPoint x: 463, endPoint y: 222, distance: 158.1
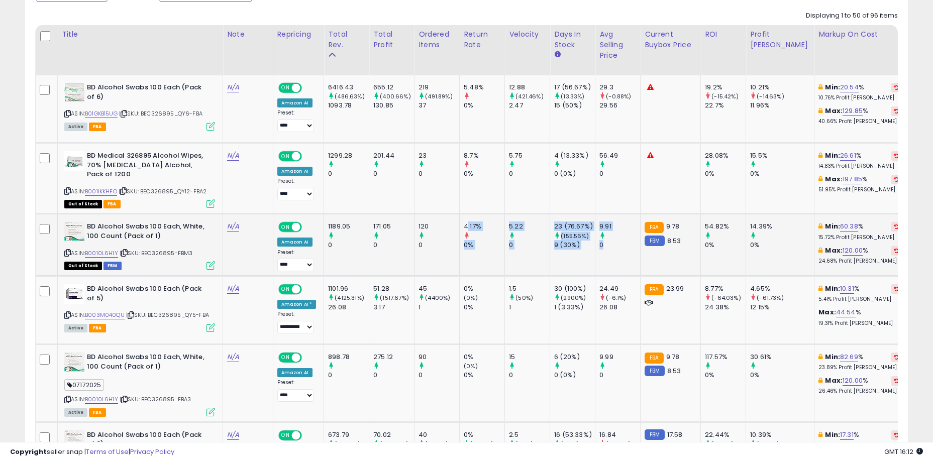
click at [464, 222] on div "4.17%" at bounding box center [484, 226] width 41 height 9
drag, startPoint x: 460, startPoint y: 220, endPoint x: 591, endPoint y: 243, distance: 133.1
click at [595, 243] on td "9.91 0" at bounding box center [617, 245] width 45 height 62
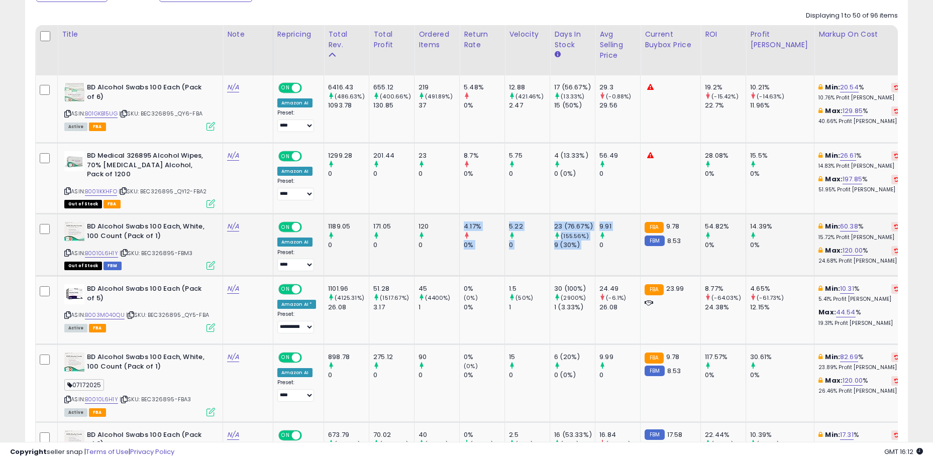
drag, startPoint x: 606, startPoint y: 238, endPoint x: 486, endPoint y: 213, distance: 122.8
click at [486, 214] on td "4.17% 0%" at bounding box center [482, 245] width 45 height 62
drag, startPoint x: 468, startPoint y: 214, endPoint x: 599, endPoint y: 234, distance: 133.2
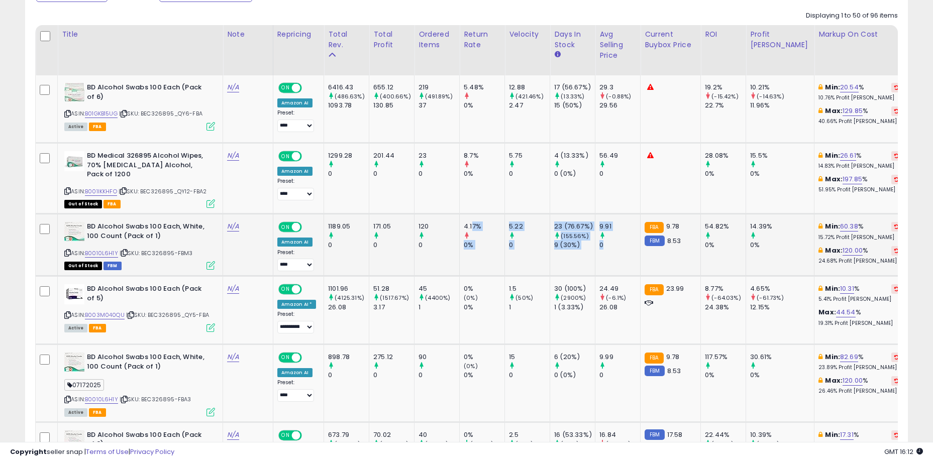
click at [599, 241] on div "0" at bounding box center [619, 245] width 41 height 9
drag, startPoint x: 183, startPoint y: 161, endPoint x: 196, endPoint y: 166, distance: 14.0
click at [196, 166] on b "BD Medical 326895 Alcohol Wipes, 70% Isopropyl Alcohol, Pack of 1200" at bounding box center [148, 166] width 122 height 31
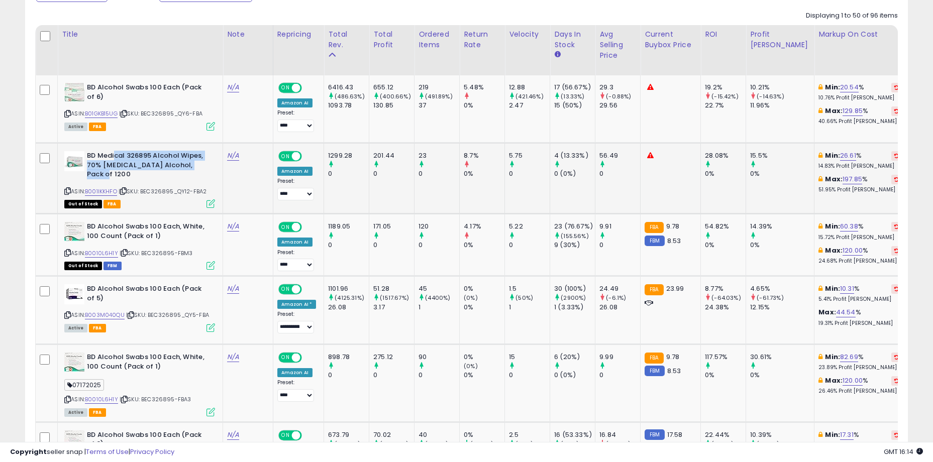
drag, startPoint x: 201, startPoint y: 166, endPoint x: 116, endPoint y: 152, distance: 86.1
click at [116, 152] on b "BD Medical 326895 Alcohol Wipes, 70% Isopropyl Alcohol, Pack of 1200" at bounding box center [148, 166] width 122 height 31
drag, startPoint x: 109, startPoint y: 154, endPoint x: 198, endPoint y: 164, distance: 89.5
click at [198, 164] on b "BD Medical 326895 Alcohol Wipes, 70% Isopropyl Alcohol, Pack of 1200" at bounding box center [148, 166] width 122 height 31
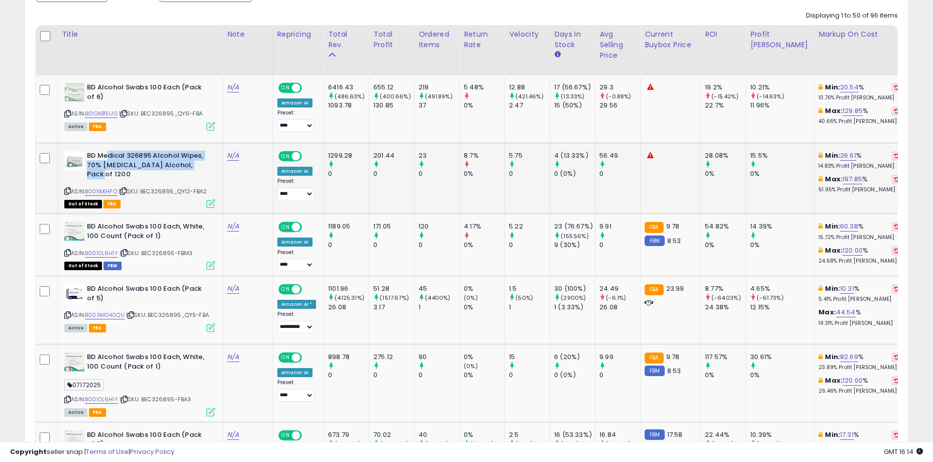
click at [198, 164] on b "BD Medical 326895 Alcohol Wipes, 70% Isopropyl Alcohol, Pack of 1200" at bounding box center [148, 166] width 122 height 31
drag, startPoint x: 202, startPoint y: 166, endPoint x: 97, endPoint y: 158, distance: 104.8
click at [97, 158] on b "BD Medical 326895 Alcohol Wipes, 70% Isopropyl Alcohol, Pack of 1200" at bounding box center [148, 166] width 122 height 31
drag, startPoint x: 89, startPoint y: 156, endPoint x: 193, endPoint y: 163, distance: 104.2
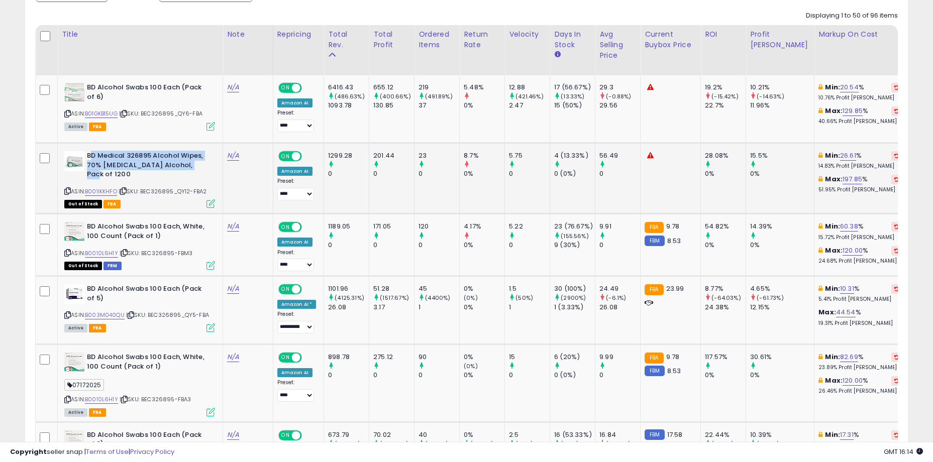
click at [193, 163] on b "BD Medical 326895 Alcohol Wipes, 70% Isopropyl Alcohol, Pack of 1200" at bounding box center [148, 166] width 122 height 31
drag, startPoint x: 200, startPoint y: 163, endPoint x: 104, endPoint y: 156, distance: 96.2
click at [104, 156] on b "BD Medical 326895 Alcohol Wipes, 70% Isopropyl Alcohol, Pack of 1200" at bounding box center [148, 166] width 122 height 31
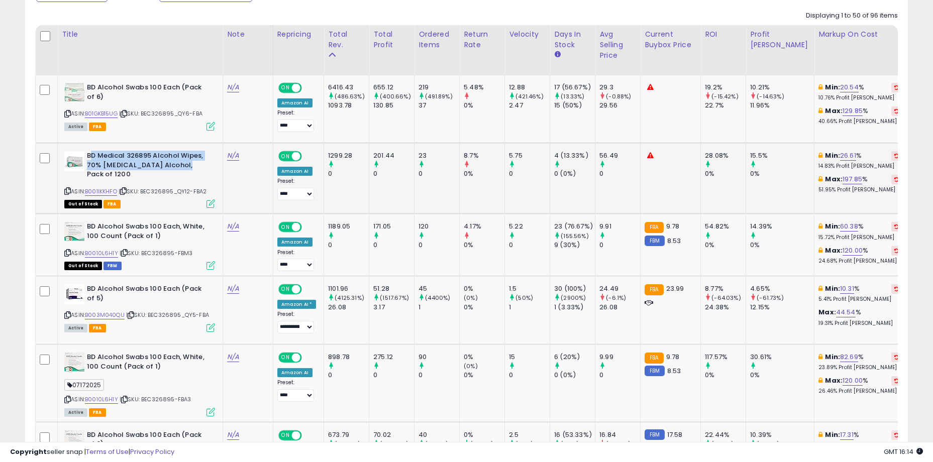
drag, startPoint x: 93, startPoint y: 154, endPoint x: 181, endPoint y: 163, distance: 88.4
click at [181, 163] on b "BD Medical 326895 Alcohol Wipes, 70% Isopropyl Alcohol, Pack of 1200" at bounding box center [148, 166] width 122 height 31
drag, startPoint x: 199, startPoint y: 163, endPoint x: 103, endPoint y: 157, distance: 96.1
click at [103, 157] on b "BD Medical 326895 Alcohol Wipes, 70% Isopropyl Alcohol, Pack of 1200" at bounding box center [148, 166] width 122 height 31
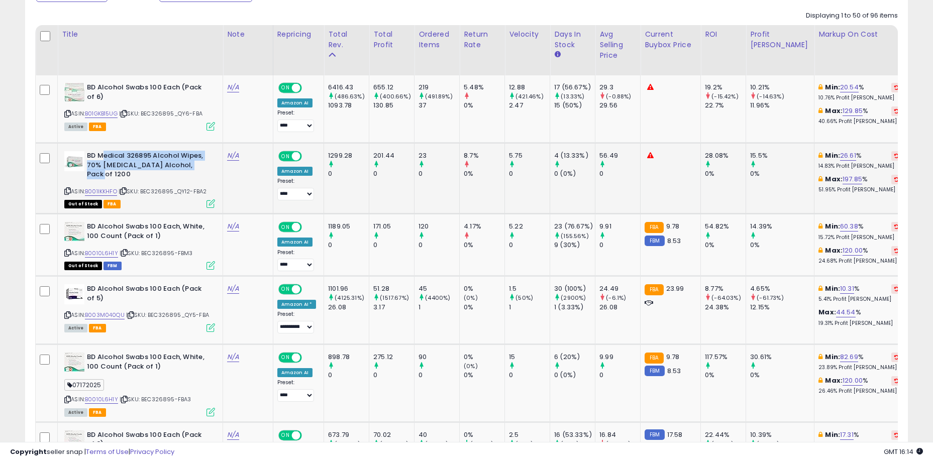
click at [103, 157] on b "BD Medical 326895 Alcohol Wipes, 70% Isopropyl Alcohol, Pack of 1200" at bounding box center [148, 166] width 122 height 31
drag, startPoint x: 91, startPoint y: 157, endPoint x: 201, endPoint y: 166, distance: 110.4
click at [201, 166] on b "BD Medical 326895 Alcohol Wipes, 70% Isopropyl Alcohol, Pack of 1200" at bounding box center [148, 166] width 122 height 31
drag, startPoint x: 206, startPoint y: 165, endPoint x: 98, endPoint y: 157, distance: 108.3
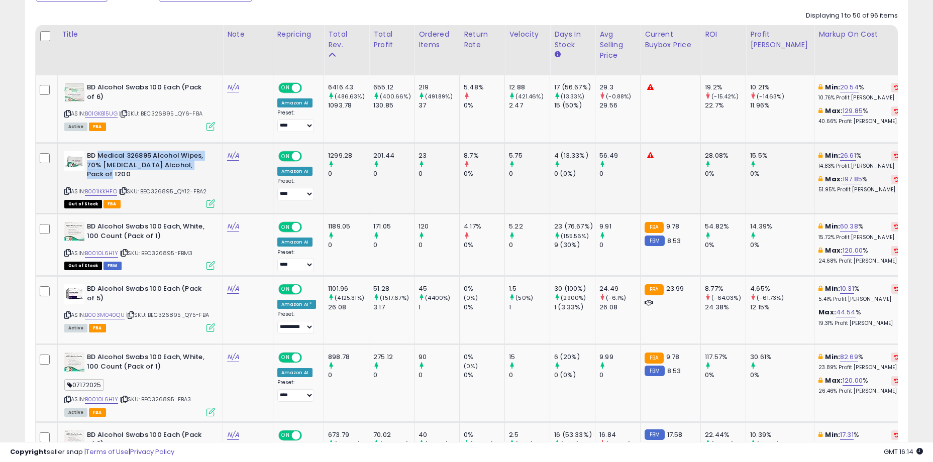
click at [98, 157] on b "BD Medical 326895 Alcohol Wipes, 70% Isopropyl Alcohol, Pack of 1200" at bounding box center [148, 166] width 122 height 31
drag, startPoint x: 93, startPoint y: 155, endPoint x: 200, endPoint y: 168, distance: 108.3
click at [200, 168] on b "BD Medical 326895 Alcohol Wipes, 70% Isopropyl Alcohol, Pack of 1200" at bounding box center [148, 166] width 122 height 31
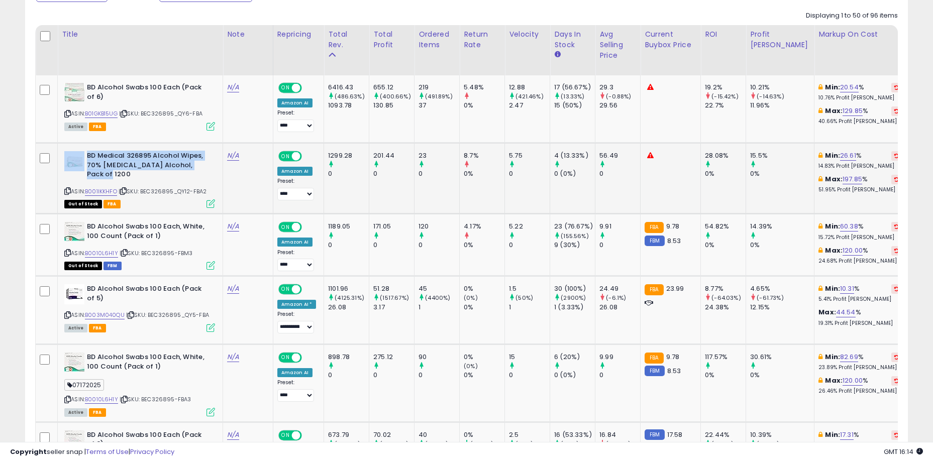
drag, startPoint x: 206, startPoint y: 166, endPoint x: 83, endPoint y: 156, distance: 123.5
click at [83, 156] on div "BD Medical 326895 Alcohol Wipes, 70% Isopropyl Alcohol, Pack of 1200" at bounding box center [139, 166] width 151 height 31
click at [88, 156] on b "BD Medical 326895 Alcohol Wipes, 70% Isopropyl Alcohol, Pack of 1200" at bounding box center [148, 166] width 122 height 31
drag, startPoint x: 88, startPoint y: 155, endPoint x: 214, endPoint y: 163, distance: 125.9
click at [214, 163] on div "BD Medical 326895 Alcohol Wipes, 70% Isopropyl Alcohol, Pack of 1200" at bounding box center [139, 166] width 151 height 31
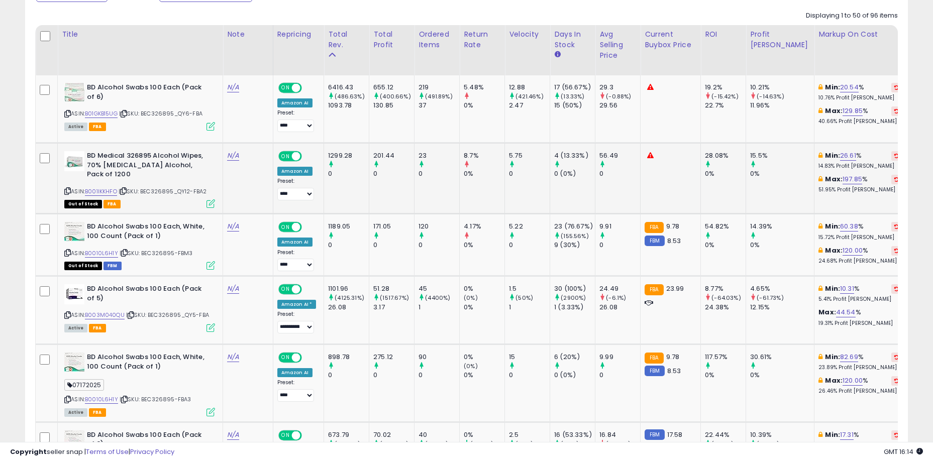
click at [214, 163] on div "BD Medical 326895 Alcohol Wipes, 70% Isopropyl Alcohol, Pack of 1200" at bounding box center [139, 166] width 151 height 31
drag, startPoint x: 207, startPoint y: 166, endPoint x: 91, endPoint y: 155, distance: 116.6
click at [91, 155] on b "BD Medical 326895 Alcohol Wipes, 70% Isopropyl Alcohol, Pack of 1200" at bounding box center [148, 166] width 122 height 31
drag, startPoint x: 90, startPoint y: 155, endPoint x: 205, endPoint y: 168, distance: 115.8
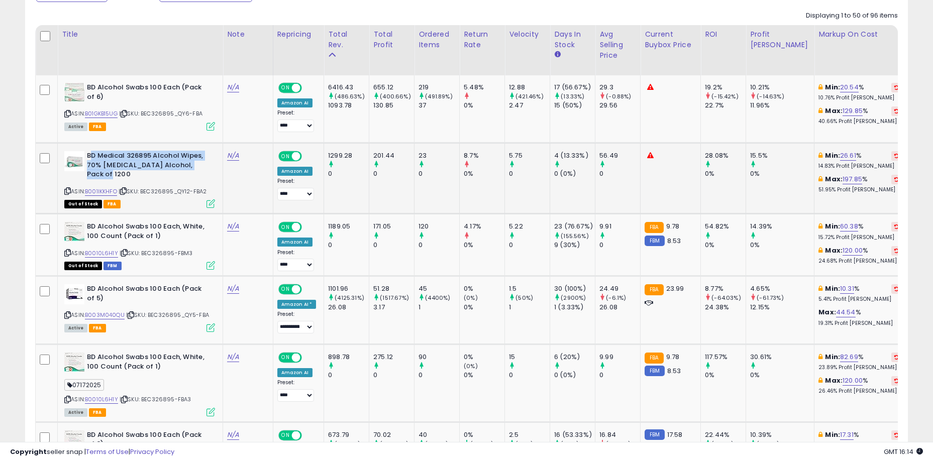
click at [205, 168] on b "BD Medical 326895 Alcohol Wipes, 70% Isopropyl Alcohol, Pack of 1200" at bounding box center [148, 166] width 122 height 31
drag, startPoint x: 208, startPoint y: 165, endPoint x: 96, endPoint y: 153, distance: 113.2
click at [96, 153] on b "BD Medical 326895 Alcohol Wipes, 70% Isopropyl Alcohol, Pack of 1200" at bounding box center [148, 166] width 122 height 31
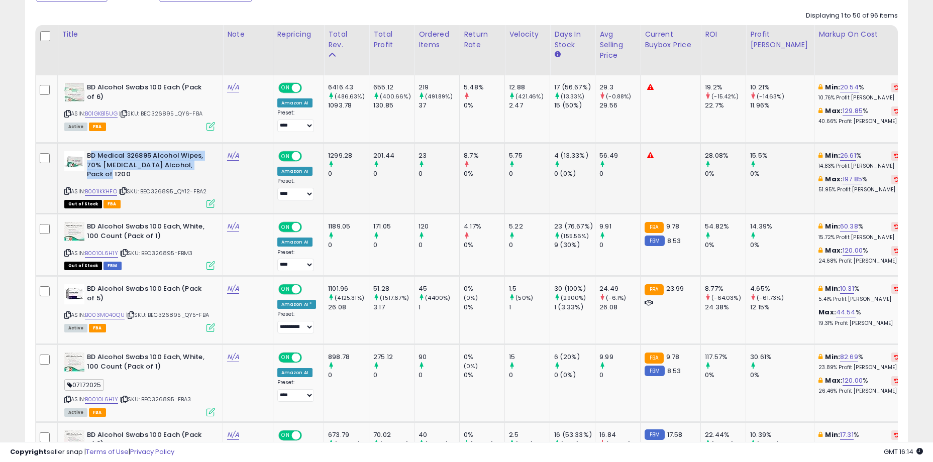
drag, startPoint x: 93, startPoint y: 153, endPoint x: 206, endPoint y: 167, distance: 113.9
click at [206, 167] on b "BD Medical 326895 Alcohol Wipes, 70% Isopropyl Alcohol, Pack of 1200" at bounding box center [148, 166] width 122 height 31
click at [168, 168] on b "BD Medical 326895 Alcohol Wipes, 70% Isopropyl Alcohol, Pack of 1200" at bounding box center [148, 166] width 122 height 31
drag, startPoint x: 151, startPoint y: 153, endPoint x: 197, endPoint y: 161, distance: 46.5
click at [197, 161] on b "BD Medical 326895 Alcohol Wipes, 70% Isopropyl Alcohol, Pack of 1200" at bounding box center [148, 166] width 122 height 31
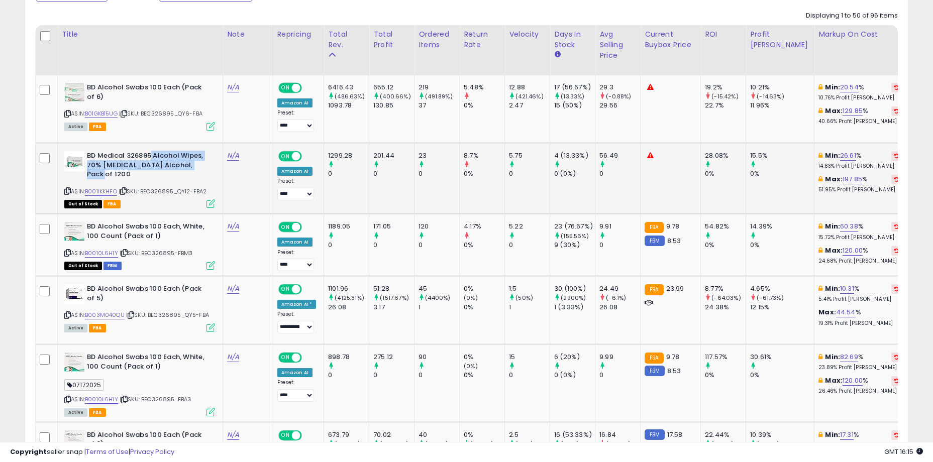
click at [197, 161] on b "BD Medical 326895 Alcohol Wipes, 70% Isopropyl Alcohol, Pack of 1200" at bounding box center [148, 166] width 122 height 31
drag, startPoint x: 202, startPoint y: 162, endPoint x: 99, endPoint y: 159, distance: 103.0
click at [99, 159] on b "BD Medical 326895 Alcohol Wipes, 70% Isopropyl Alcohol, Pack of 1200" at bounding box center [148, 166] width 122 height 31
drag, startPoint x: 166, startPoint y: 113, endPoint x: 197, endPoint y: 110, distance: 31.3
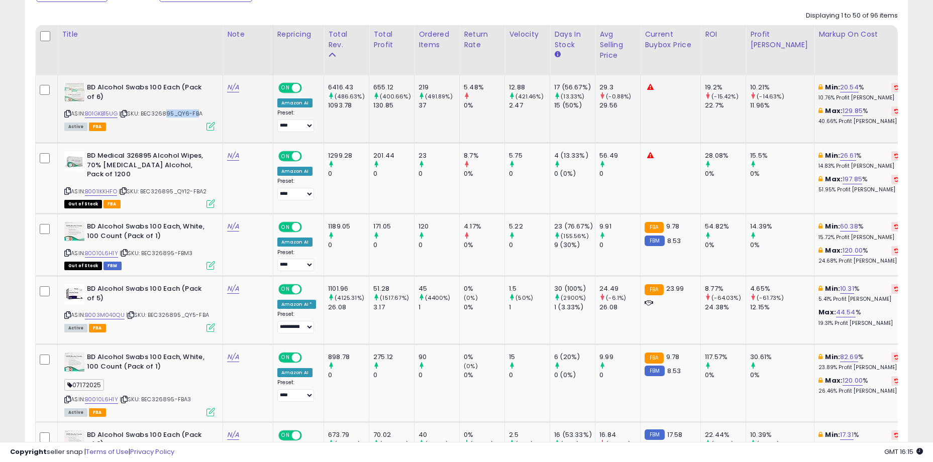
click at [197, 110] on span "| SKU: BEC326895_QY6-FBA" at bounding box center [160, 114] width 83 height 8
drag, startPoint x: 200, startPoint y: 111, endPoint x: 154, endPoint y: 112, distance: 46.7
click at [154, 112] on span "| SKU: BEC326895_QY6-FBA" at bounding box center [160, 114] width 83 height 8
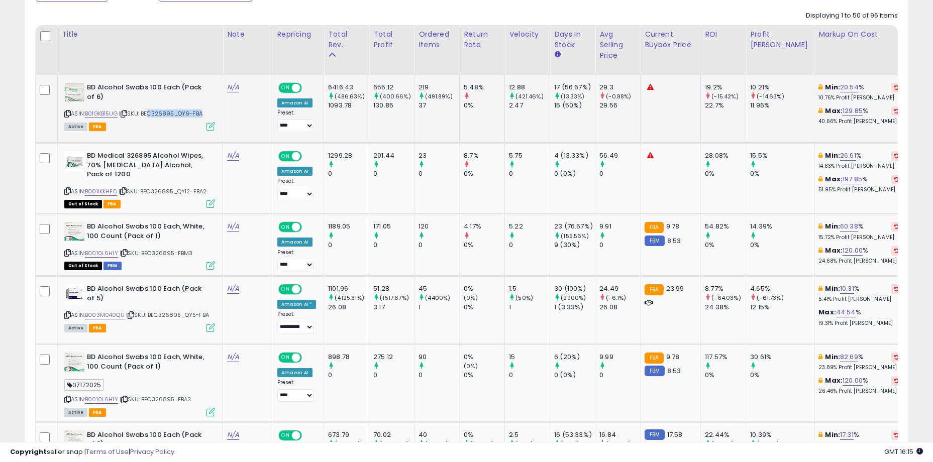
drag, startPoint x: 150, startPoint y: 112, endPoint x: 202, endPoint y: 117, distance: 51.9
click at [202, 117] on span "| SKU: BEC326895_QY6-FBA" at bounding box center [160, 114] width 83 height 8
drag, startPoint x: 204, startPoint y: 115, endPoint x: 158, endPoint y: 116, distance: 46.7
click at [158, 116] on span "| SKU: BEC326895_QY6-FBA" at bounding box center [160, 114] width 83 height 8
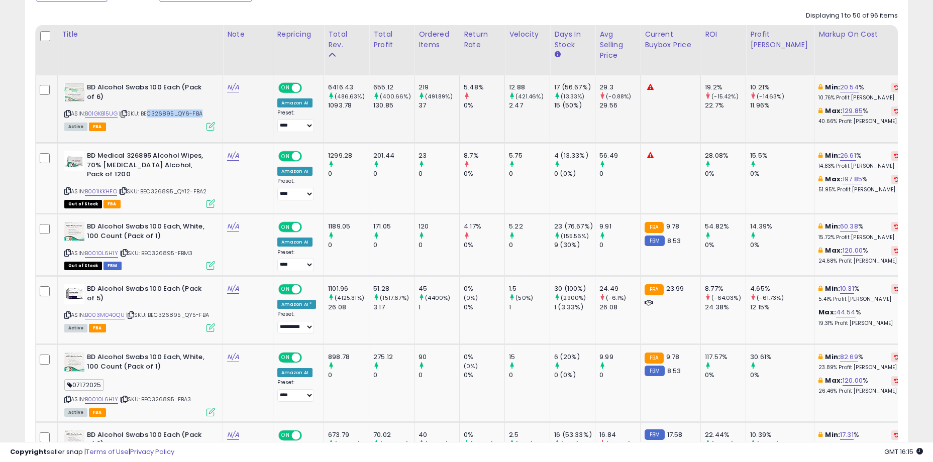
click at [158, 116] on span "| SKU: BEC326895_QY6-FBA" at bounding box center [160, 114] width 83 height 8
drag, startPoint x: 153, startPoint y: 114, endPoint x: 215, endPoint y: 117, distance: 62.4
click at [215, 117] on td "BD Alcohol Swabs 100 Each (Pack of 6) ASIN: B01GKB15UG | SKU: BEC326895_QY6-FBA…" at bounding box center [140, 108] width 165 height 67
drag, startPoint x: 121, startPoint y: 154, endPoint x: 197, endPoint y: 167, distance: 77.5
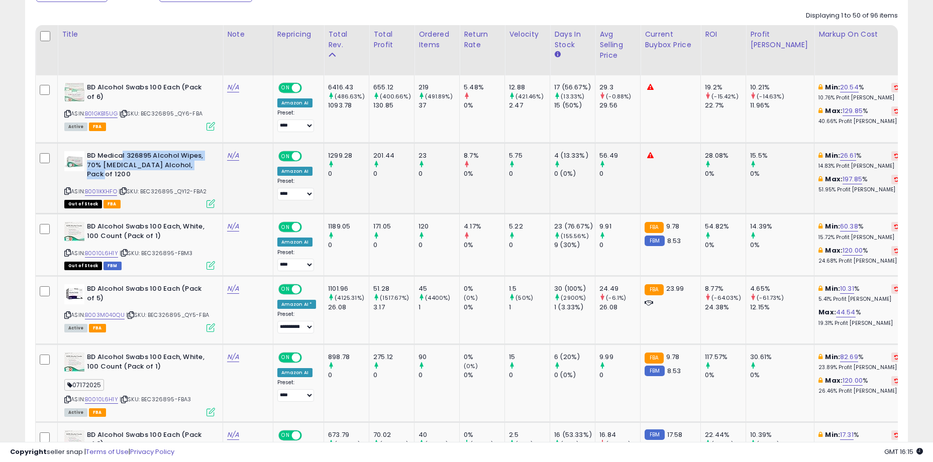
click at [197, 167] on b "BD Medical 326895 Alcohol Wipes, 70% Isopropyl Alcohol, Pack of 1200" at bounding box center [148, 166] width 122 height 31
drag, startPoint x: 201, startPoint y: 166, endPoint x: 101, endPoint y: 157, distance: 99.9
click at [101, 157] on b "BD Medical 326895 Alcohol Wipes, 70% Isopropyl Alcohol, Pack of 1200" at bounding box center [148, 166] width 122 height 31
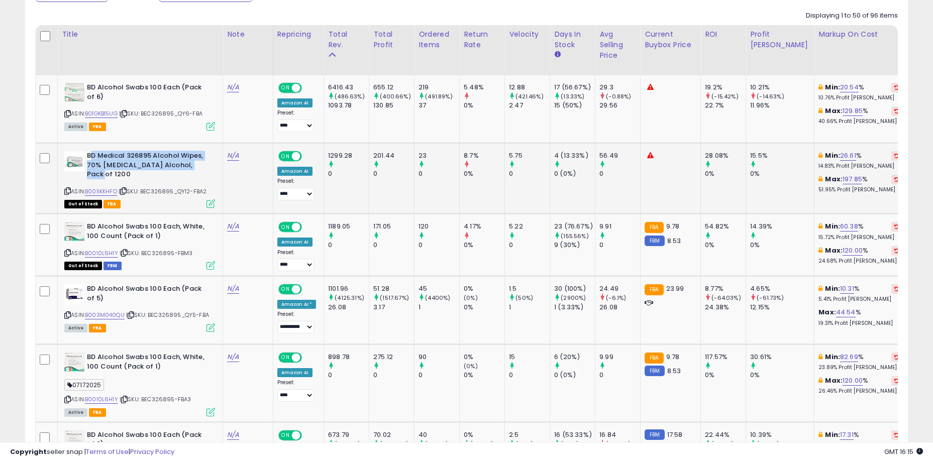
drag, startPoint x: 90, startPoint y: 157, endPoint x: 198, endPoint y: 162, distance: 108.1
click at [198, 162] on b "BD Medical 326895 Alcohol Wipes, 70% Isopropyl Alcohol, Pack of 1200" at bounding box center [148, 166] width 122 height 31
drag, startPoint x: 205, startPoint y: 163, endPoint x: 90, endPoint y: 155, distance: 114.8
click at [90, 155] on b "BD Medical 326895 Alcohol Wipes, 70% Isopropyl Alcohol, Pack of 1200" at bounding box center [148, 166] width 122 height 31
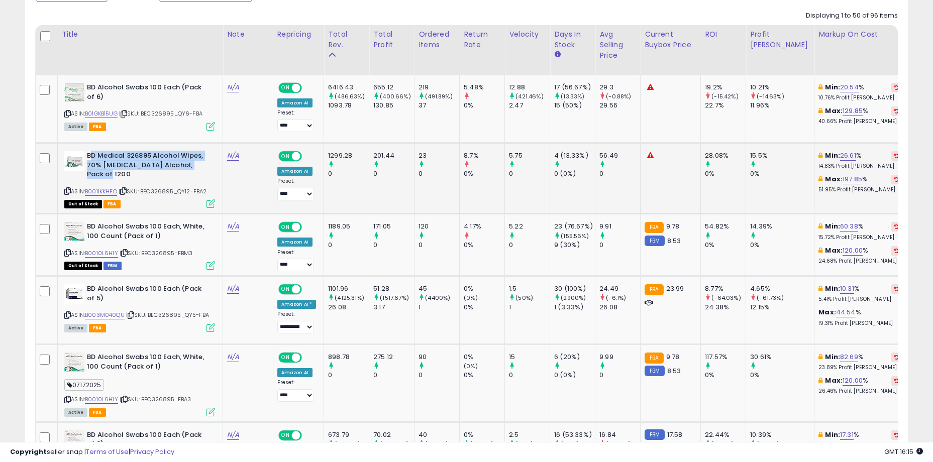
click at [90, 155] on b "BD Medical 326895 Alcohol Wipes, 70% Isopropyl Alcohol, Pack of 1200" at bounding box center [148, 166] width 122 height 31
drag, startPoint x: 89, startPoint y: 155, endPoint x: 211, endPoint y: 165, distance: 122.5
click at [211, 165] on div "BD Medical 326895 Alcohol Wipes, 70% Isopropyl Alcohol, Pack of 1200" at bounding box center [139, 166] width 151 height 31
drag, startPoint x: 206, startPoint y: 165, endPoint x: 102, endPoint y: 154, distance: 105.1
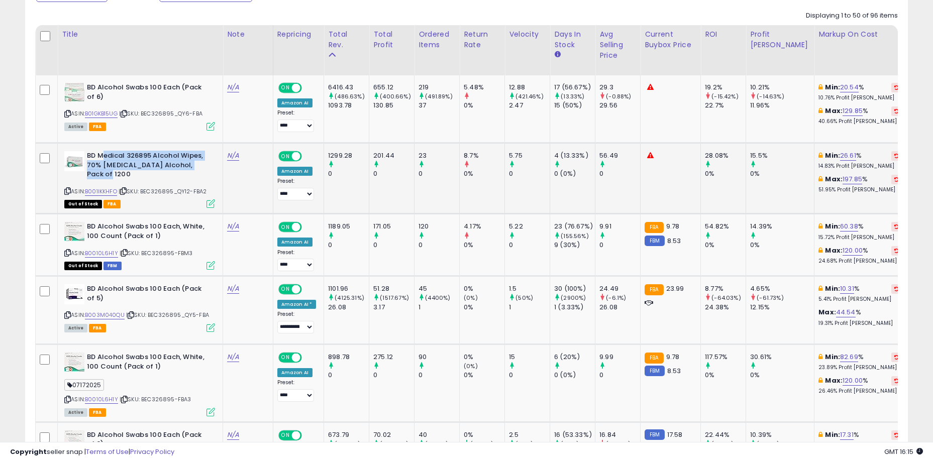
click at [102, 154] on b "BD Medical 326895 Alcohol Wipes, 70% Isopropyl Alcohol, Pack of 1200" at bounding box center [148, 166] width 122 height 31
drag, startPoint x: 88, startPoint y: 155, endPoint x: 196, endPoint y: 163, distance: 107.8
click at [196, 163] on b "BD Medical 326895 Alcohol Wipes, 70% Isopropyl Alcohol, Pack of 1200" at bounding box center [148, 166] width 122 height 31
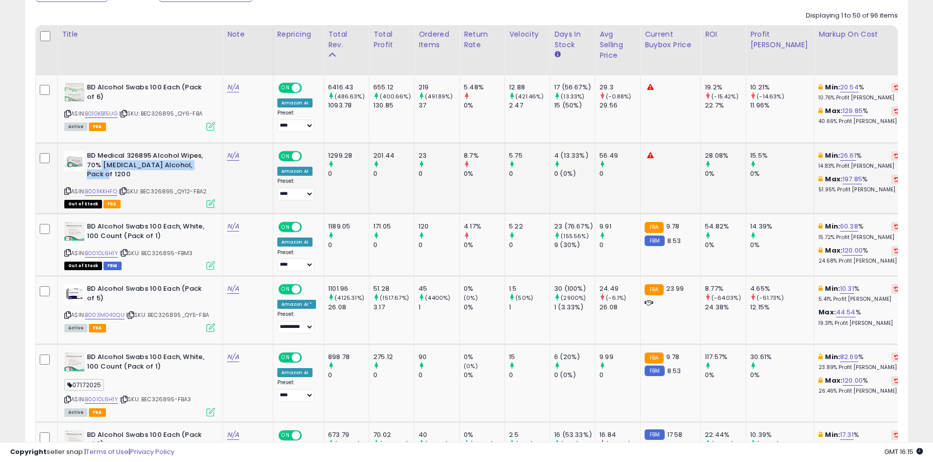
drag, startPoint x: 203, startPoint y: 164, endPoint x: 100, endPoint y: 162, distance: 103.5
click at [100, 162] on b "BD Medical 326895 Alcohol Wipes, 70% Isopropyl Alcohol, Pack of 1200" at bounding box center [148, 166] width 122 height 31
drag, startPoint x: 93, startPoint y: 154, endPoint x: 191, endPoint y: 166, distance: 99.3
click at [191, 166] on b "BD Medical 326895 Alcohol Wipes, 70% Isopropyl Alcohol, Pack of 1200" at bounding box center [148, 166] width 122 height 31
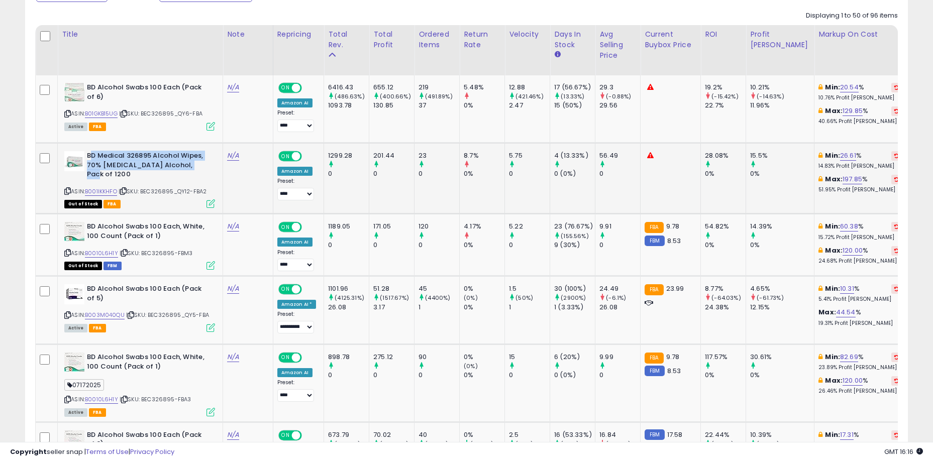
click at [192, 167] on b "BD Medical 326895 Alcohol Wipes, 70% Isopropyl Alcohol, Pack of 1200" at bounding box center [148, 166] width 122 height 31
drag, startPoint x: 199, startPoint y: 166, endPoint x: 92, endPoint y: 156, distance: 107.5
click at [92, 156] on b "BD Medical 326895 Alcohol Wipes, 70% Isopropyl Alcohol, Pack of 1200" at bounding box center [148, 166] width 122 height 31
drag, startPoint x: 90, startPoint y: 154, endPoint x: 198, endPoint y: 165, distance: 108.6
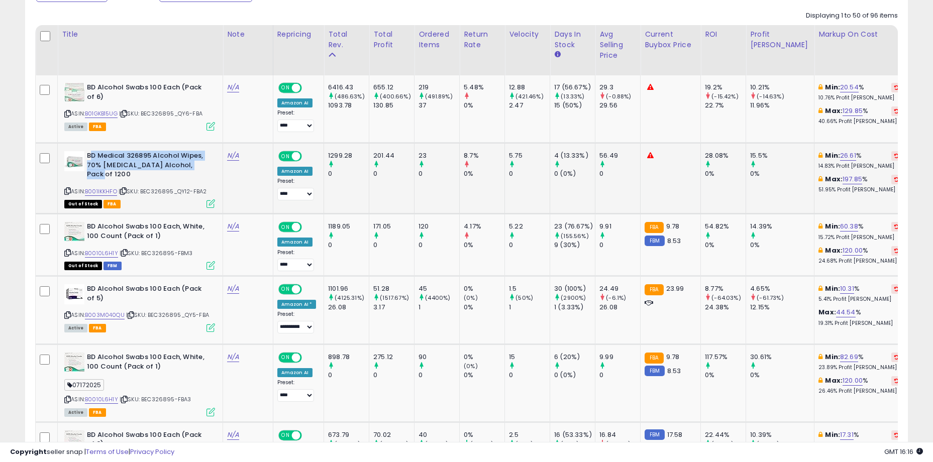
click at [198, 165] on b "BD Medical 326895 Alcohol Wipes, 70% Isopropyl Alcohol, Pack of 1200" at bounding box center [148, 166] width 122 height 31
drag, startPoint x: 205, startPoint y: 165, endPoint x: 91, endPoint y: 154, distance: 115.1
click at [91, 154] on b "BD Medical 326895 Alcohol Wipes, 70% Isopropyl Alcohol, Pack of 1200" at bounding box center [148, 166] width 122 height 31
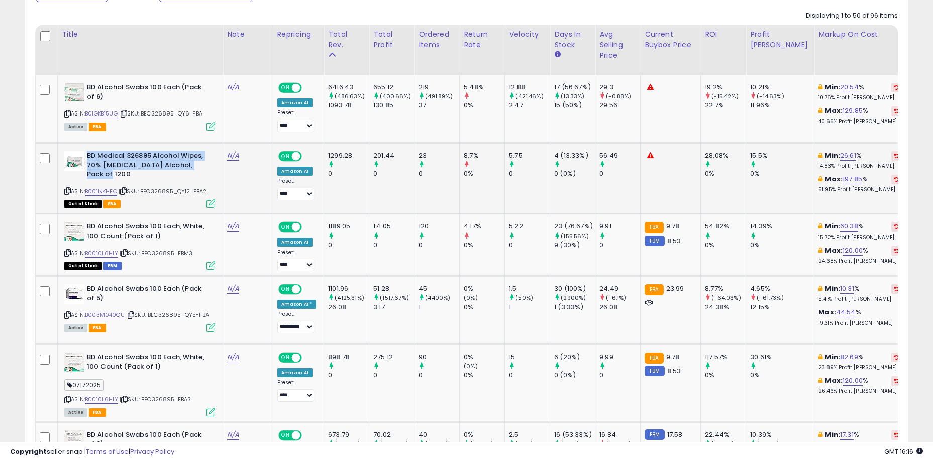
drag, startPoint x: 90, startPoint y: 153, endPoint x: 204, endPoint y: 165, distance: 114.7
click at [204, 165] on b "BD Medical 326895 Alcohol Wipes, 70% Isopropyl Alcohol, Pack of 1200" at bounding box center [148, 166] width 122 height 31
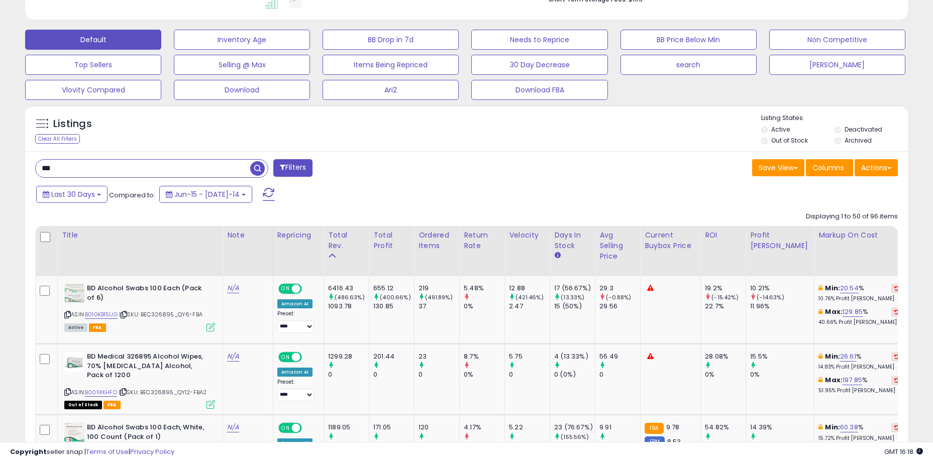
click at [143, 160] on input "***" at bounding box center [143, 169] width 215 height 18
click at [143, 161] on input "***" at bounding box center [143, 169] width 215 height 18
type input "****"
click at [257, 167] on span "button" at bounding box center [257, 168] width 15 height 15
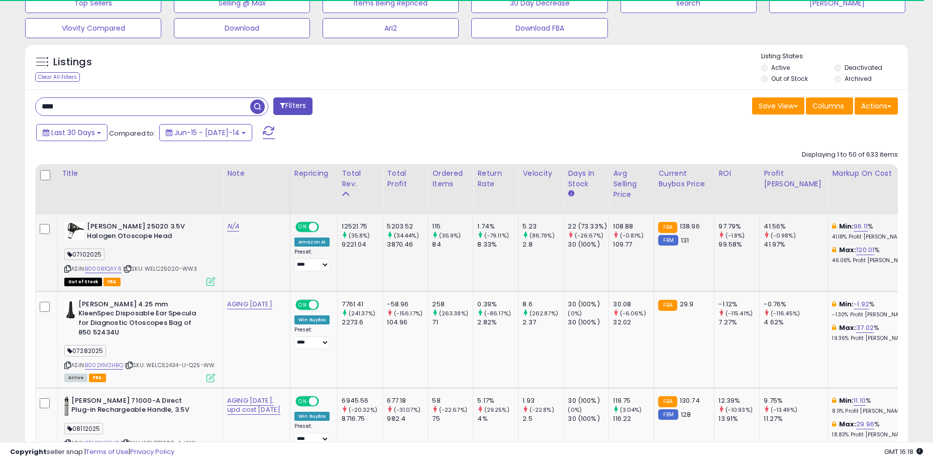
scroll to position [397, 0]
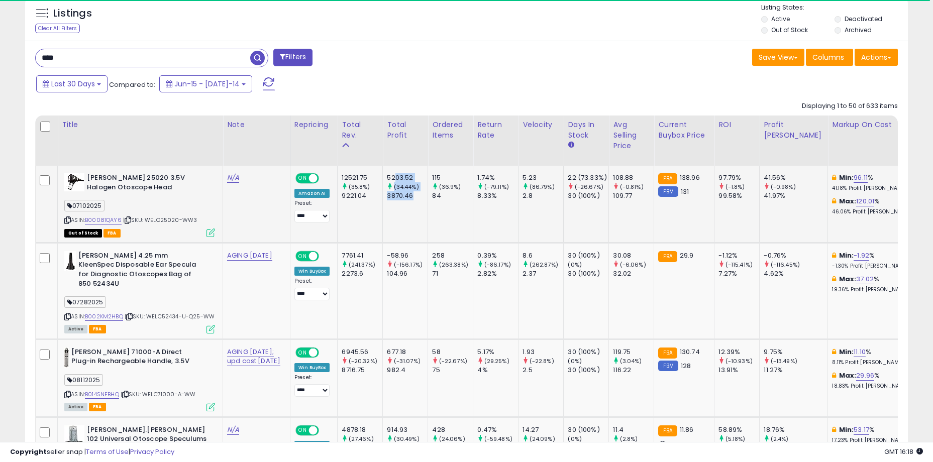
drag, startPoint x: 375, startPoint y: 180, endPoint x: 406, endPoint y: 198, distance: 36.0
click at [405, 198] on div "5203.52 (34.44%) 3870.46" at bounding box center [403, 187] width 33 height 28
click at [406, 198] on div "3870.46" at bounding box center [407, 195] width 41 height 9
drag, startPoint x: 425, startPoint y: 195, endPoint x: 370, endPoint y: 175, distance: 57.9
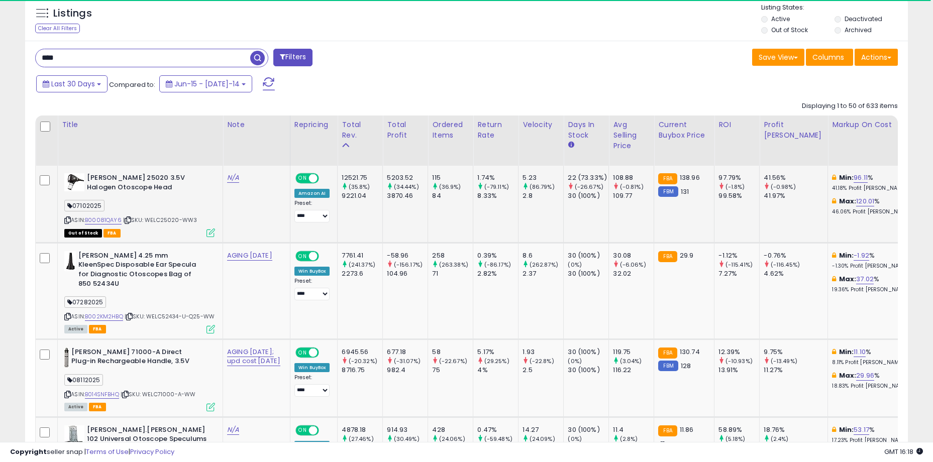
scroll to position [206, 512]
click at [387, 175] on div "5203.52" at bounding box center [407, 177] width 41 height 9
drag, startPoint x: 374, startPoint y: 176, endPoint x: 435, endPoint y: 191, distance: 62.3
click at [435, 192] on div "84" at bounding box center [452, 195] width 41 height 9
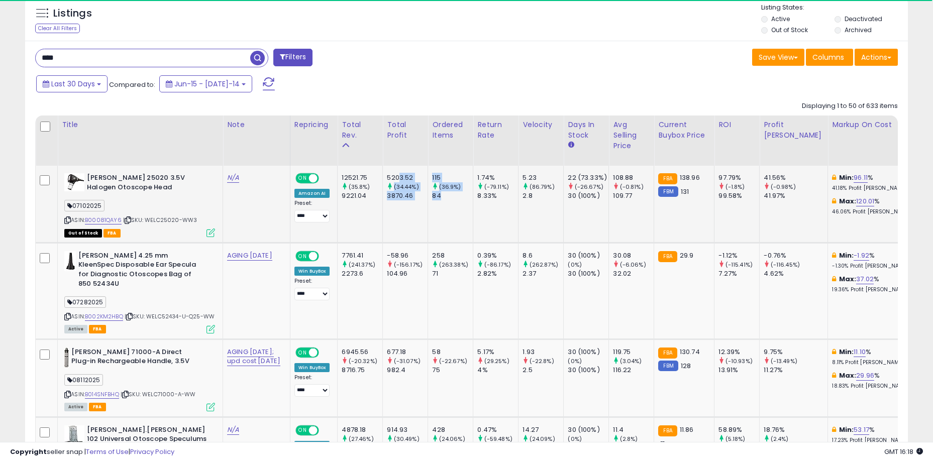
drag, startPoint x: 434, startPoint y: 197, endPoint x: 379, endPoint y: 176, distance: 58.5
click at [387, 176] on div "5203.52" at bounding box center [407, 177] width 41 height 9
drag, startPoint x: 375, startPoint y: 176, endPoint x: 434, endPoint y: 202, distance: 63.9
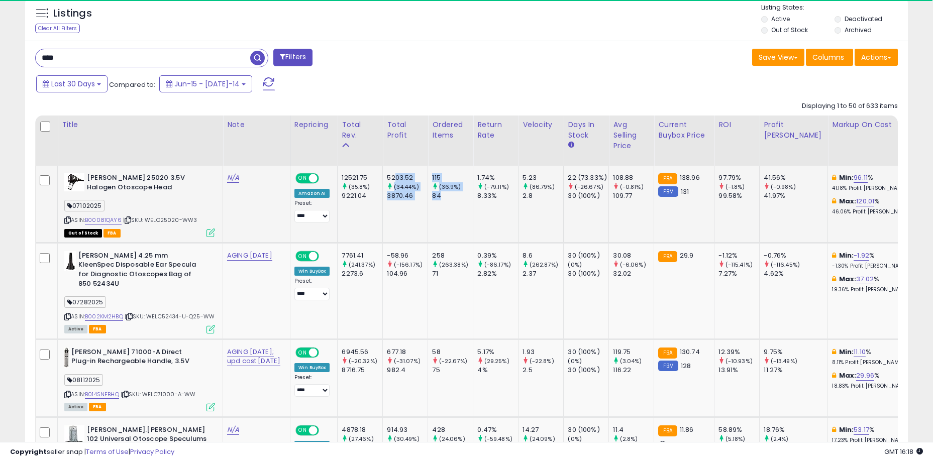
click at [434, 202] on td "115 (36.9%) 84" at bounding box center [450, 204] width 45 height 77
drag, startPoint x: 435, startPoint y: 202, endPoint x: 374, endPoint y: 178, distance: 65.2
click at [387, 178] on div "5203.52" at bounding box center [407, 177] width 41 height 9
drag, startPoint x: 374, startPoint y: 176, endPoint x: 421, endPoint y: 194, distance: 50.1
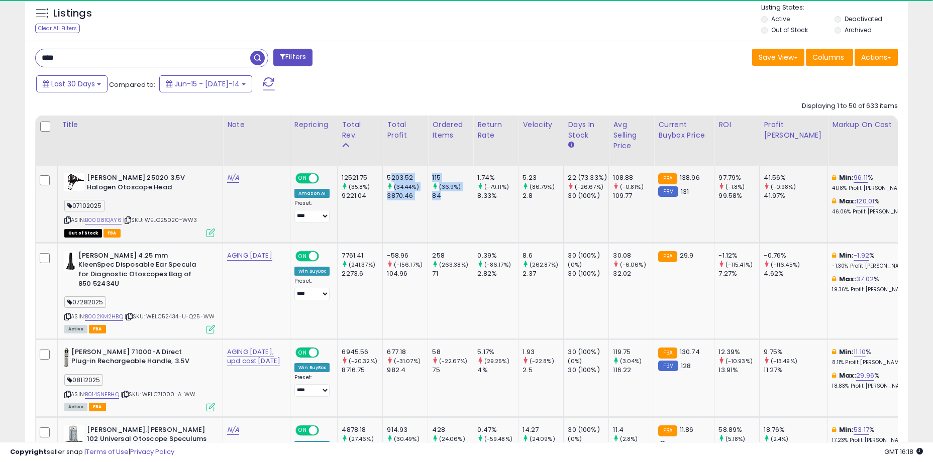
click at [432, 194] on div "84" at bounding box center [452, 195] width 41 height 9
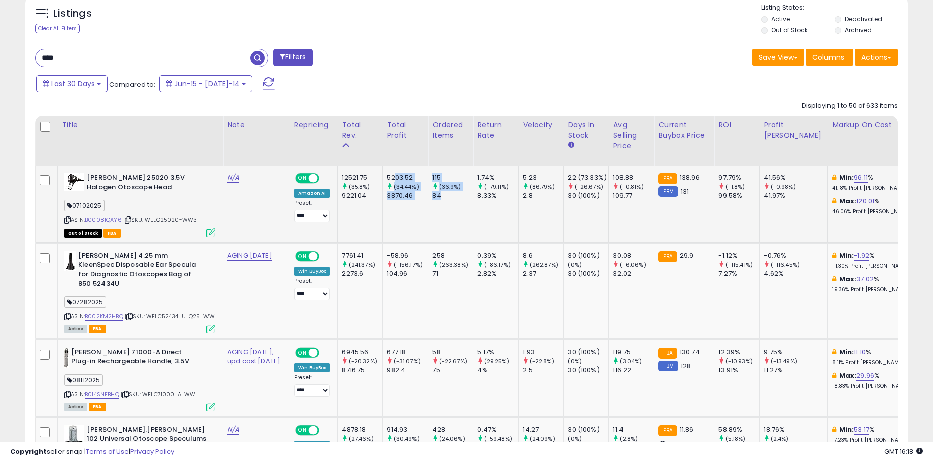
drag, startPoint x: 422, startPoint y: 194, endPoint x: 375, endPoint y: 174, distance: 51.3
click at [387, 174] on div "5203.52" at bounding box center [407, 177] width 41 height 9
drag, startPoint x: 375, startPoint y: 178, endPoint x: 426, endPoint y: 198, distance: 54.9
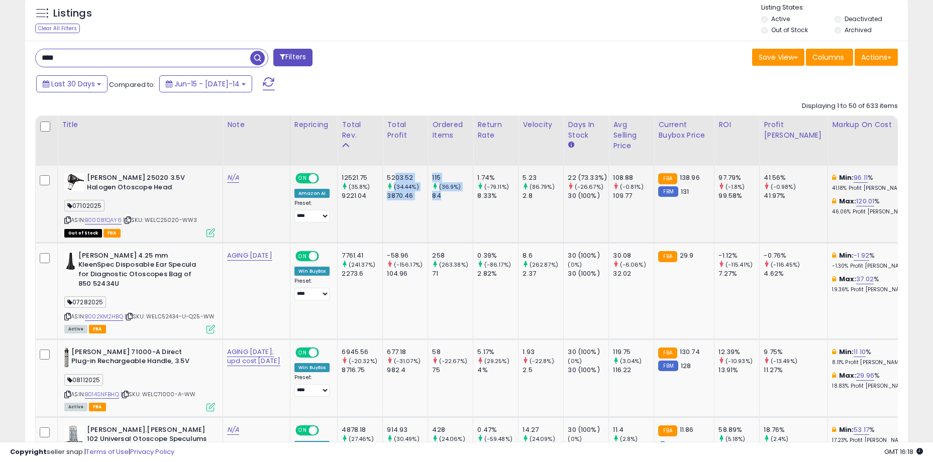
click at [432, 198] on div "84" at bounding box center [452, 195] width 41 height 9
drag, startPoint x: 430, startPoint y: 197, endPoint x: 378, endPoint y: 177, distance: 55.5
click at [387, 177] on div "5203.52" at bounding box center [407, 177] width 41 height 9
drag, startPoint x: 374, startPoint y: 175, endPoint x: 427, endPoint y: 194, distance: 55.8
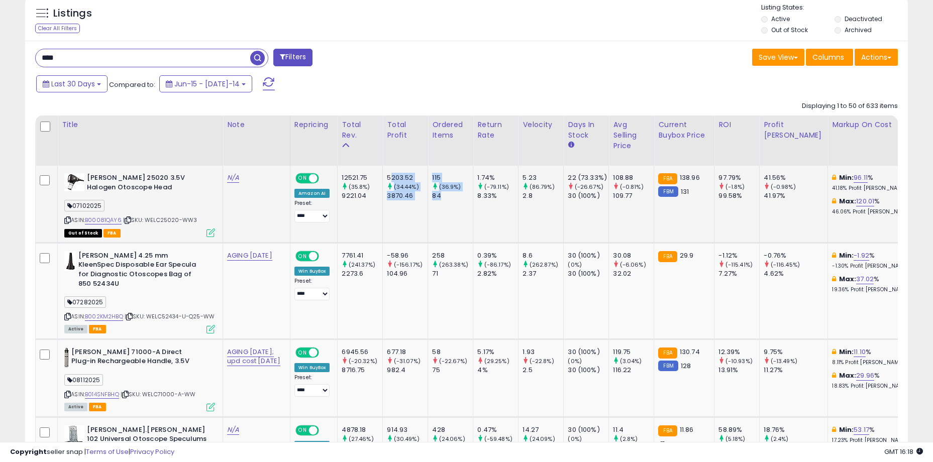
click at [432, 194] on div "84" at bounding box center [452, 195] width 41 height 9
drag, startPoint x: 431, startPoint y: 195, endPoint x: 381, endPoint y: 174, distance: 54.5
click at [387, 174] on div "5203.52" at bounding box center [407, 177] width 41 height 9
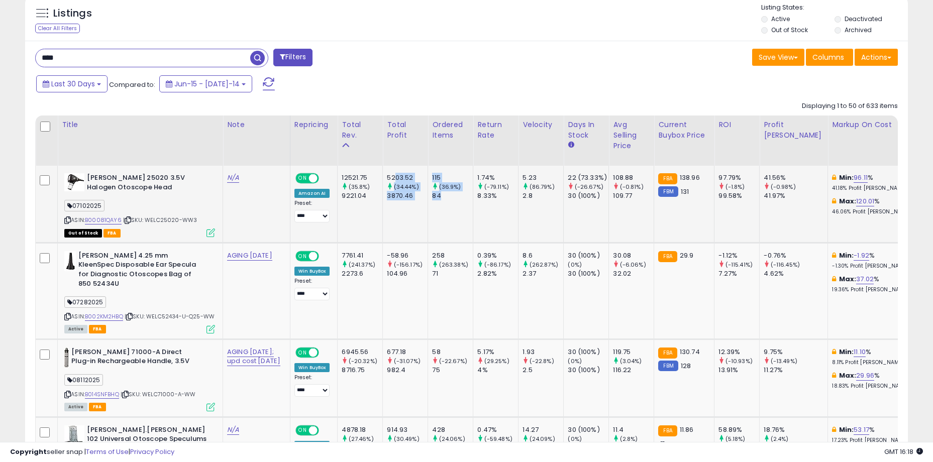
drag, startPoint x: 377, startPoint y: 174, endPoint x: 431, endPoint y: 195, distance: 58.0
click at [432, 195] on div "84" at bounding box center [452, 195] width 41 height 9
drag, startPoint x: 434, startPoint y: 196, endPoint x: 372, endPoint y: 176, distance: 64.5
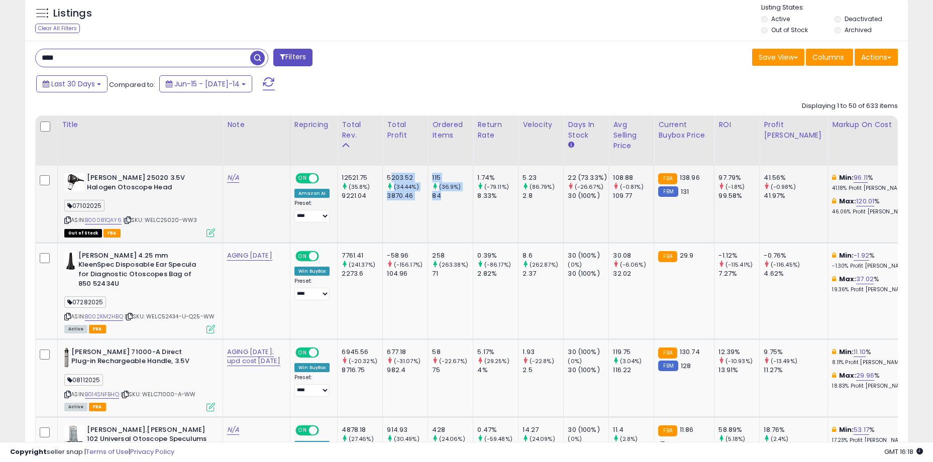
click at [387, 176] on div "5203.52" at bounding box center [407, 177] width 41 height 9
drag, startPoint x: 378, startPoint y: 178, endPoint x: 436, endPoint y: 198, distance: 61.8
click at [436, 198] on div "84" at bounding box center [452, 195] width 41 height 9
click at [383, 215] on td "5203.52 (34.44%) 3870.46" at bounding box center [405, 204] width 45 height 77
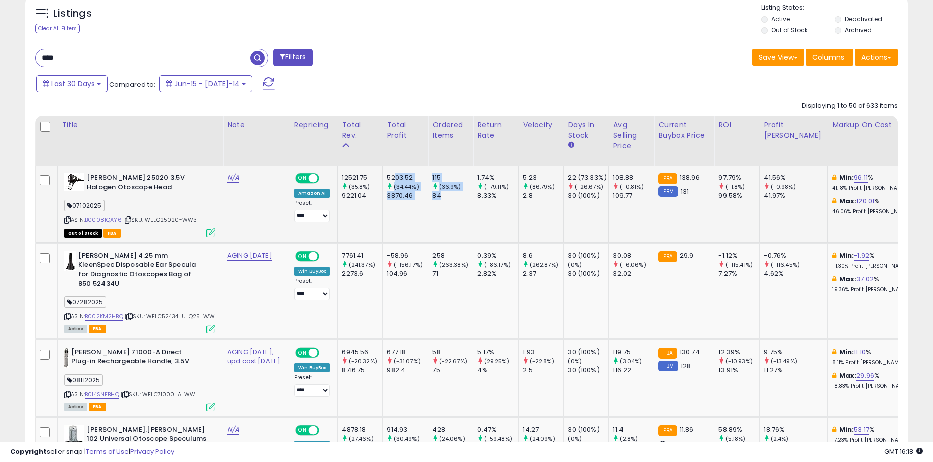
drag, startPoint x: 377, startPoint y: 178, endPoint x: 428, endPoint y: 200, distance: 55.6
click at [432, 200] on div "84" at bounding box center [452, 195] width 41 height 9
drag, startPoint x: 432, startPoint y: 198, endPoint x: 371, endPoint y: 179, distance: 63.4
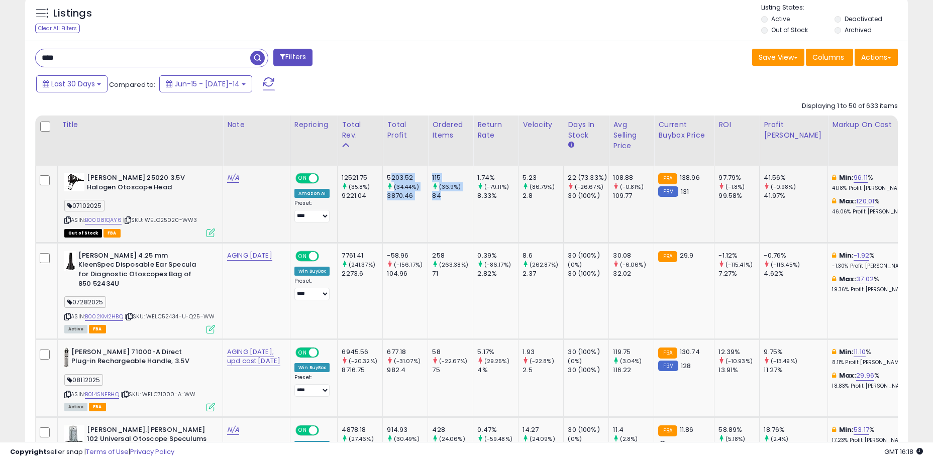
click at [387, 179] on div "5203.52" at bounding box center [407, 177] width 41 height 9
drag, startPoint x: 373, startPoint y: 177, endPoint x: 425, endPoint y: 198, distance: 55.9
click at [432, 198] on div "84" at bounding box center [452, 195] width 41 height 9
drag, startPoint x: 426, startPoint y: 198, endPoint x: 365, endPoint y: 181, distance: 63.1
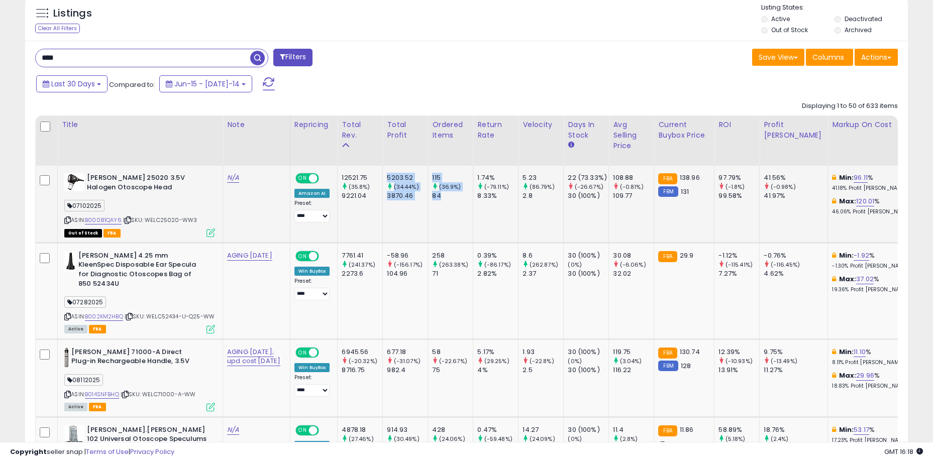
click at [387, 176] on div "5203.52" at bounding box center [407, 177] width 41 height 9
drag, startPoint x: 387, startPoint y: 182, endPoint x: 426, endPoint y: 198, distance: 41.7
click at [432, 198] on div "84" at bounding box center [452, 195] width 41 height 9
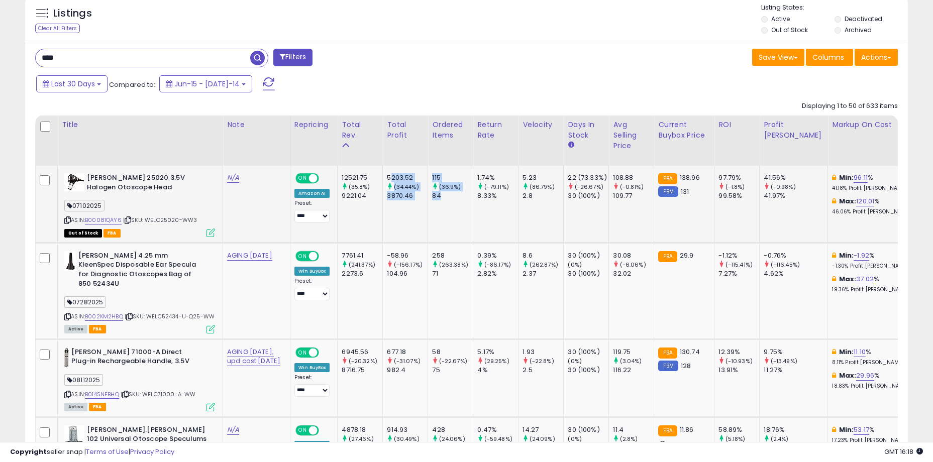
drag, startPoint x: 427, startPoint y: 195, endPoint x: 372, endPoint y: 177, distance: 57.2
click at [387, 177] on div "5203.52" at bounding box center [407, 177] width 41 height 9
drag, startPoint x: 369, startPoint y: 176, endPoint x: 427, endPoint y: 198, distance: 61.9
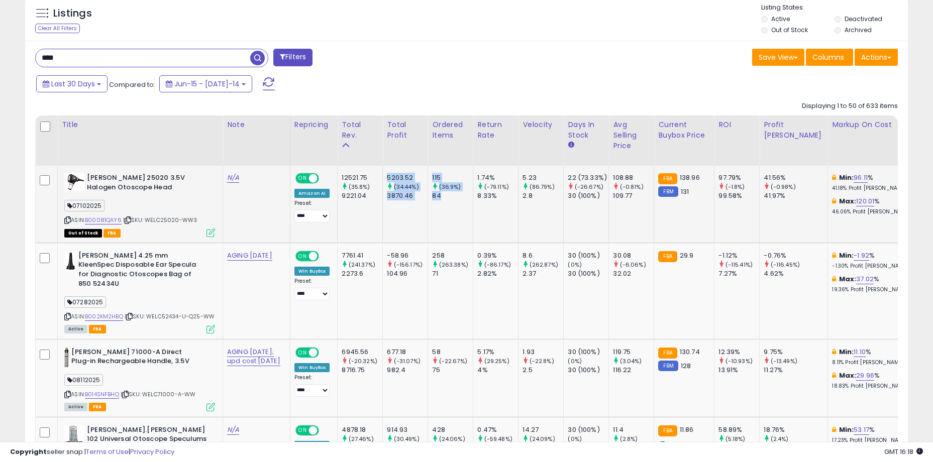
click at [432, 198] on div "84" at bounding box center [452, 195] width 41 height 9
click at [383, 217] on td "5203.52 (34.44%) 3870.46" at bounding box center [405, 204] width 45 height 77
drag, startPoint x: 382, startPoint y: 180, endPoint x: 406, endPoint y: 203, distance: 33.4
click at [406, 203] on td "5203.52 (34.44%) 3870.46" at bounding box center [405, 204] width 45 height 77
click at [432, 199] on div "84" at bounding box center [452, 195] width 41 height 9
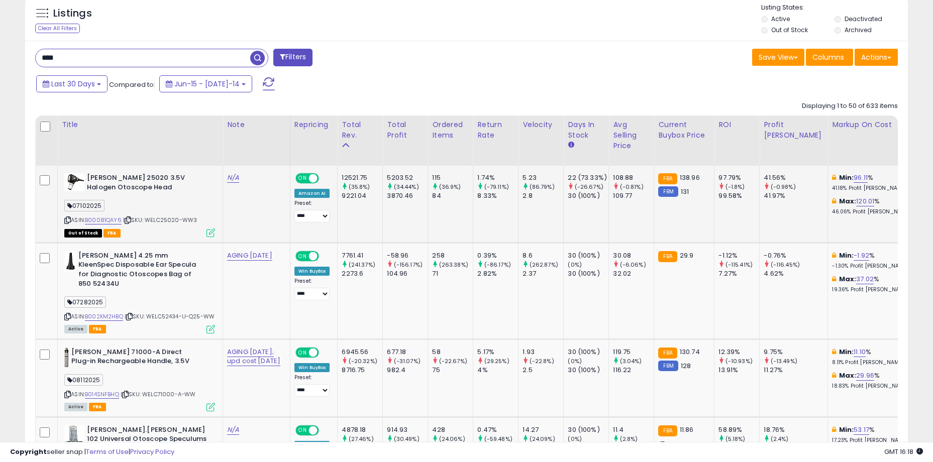
click at [428, 210] on td "115 (36.9%) 84" at bounding box center [450, 204] width 45 height 77
drag, startPoint x: 389, startPoint y: 181, endPoint x: 441, endPoint y: 198, distance: 54.7
click at [441, 198] on div "84" at bounding box center [452, 195] width 41 height 9
drag, startPoint x: 467, startPoint y: 196, endPoint x: 367, endPoint y: 177, distance: 101.8
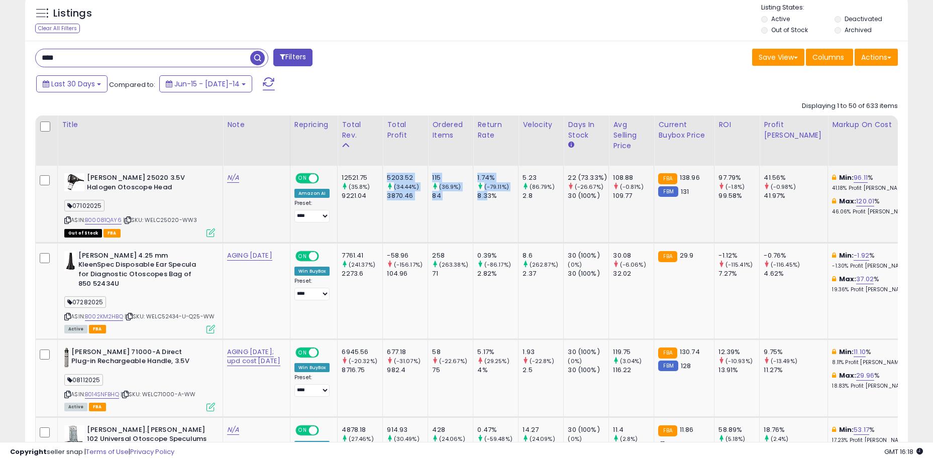
click at [383, 177] on td "5203.52 (34.44%) 3870.46" at bounding box center [405, 204] width 45 height 77
drag, startPoint x: 373, startPoint y: 176, endPoint x: 484, endPoint y: 194, distance: 113.1
click at [484, 194] on div "8.33%" at bounding box center [497, 195] width 41 height 9
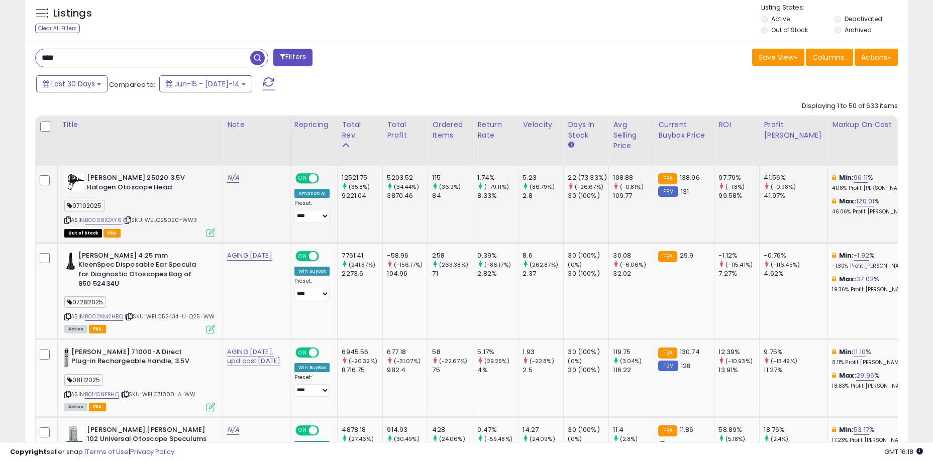
click at [428, 213] on td "115 (36.9%) 84" at bounding box center [450, 204] width 45 height 77
drag, startPoint x: 377, startPoint y: 177, endPoint x: 470, endPoint y: 202, distance: 95.9
click at [473, 202] on td "1.74% (-79.11%) 8.33%" at bounding box center [495, 204] width 45 height 77
click at [405, 217] on td "5203.52 (34.44%) 3870.46" at bounding box center [405, 204] width 45 height 77
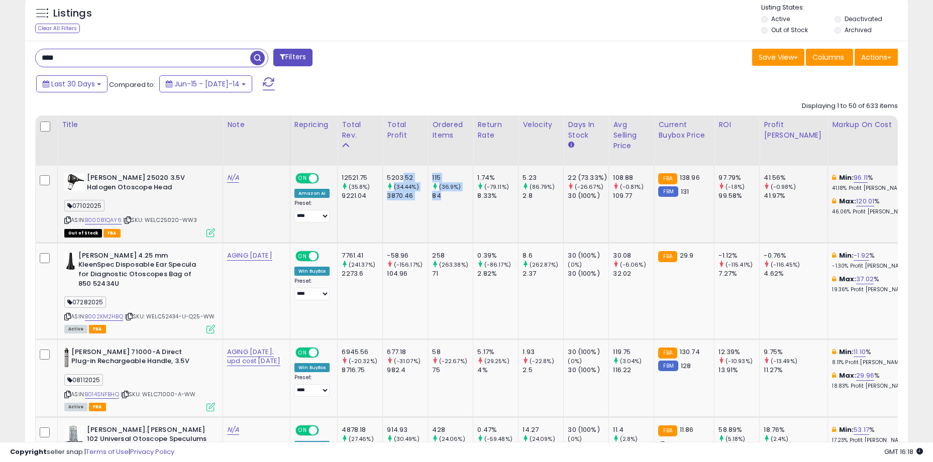
drag, startPoint x: 383, startPoint y: 178, endPoint x: 454, endPoint y: 212, distance: 78.0
click at [454, 212] on td "115 (36.9%) 84" at bounding box center [450, 204] width 45 height 77
drag, startPoint x: 471, startPoint y: 199, endPoint x: 380, endPoint y: 177, distance: 93.7
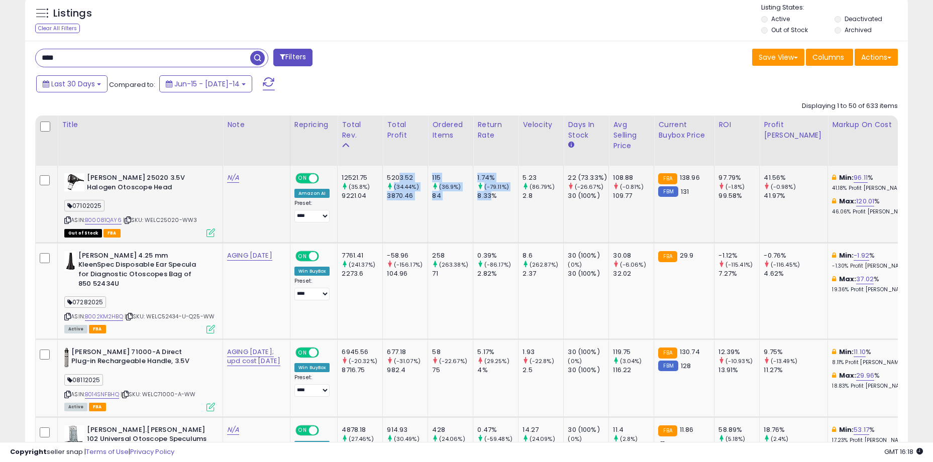
click at [387, 177] on div "5203.52" at bounding box center [407, 177] width 41 height 9
drag, startPoint x: 375, startPoint y: 175, endPoint x: 477, endPoint y: 199, distance: 104.8
click at [477, 199] on div "8.33%" at bounding box center [497, 195] width 41 height 9
drag
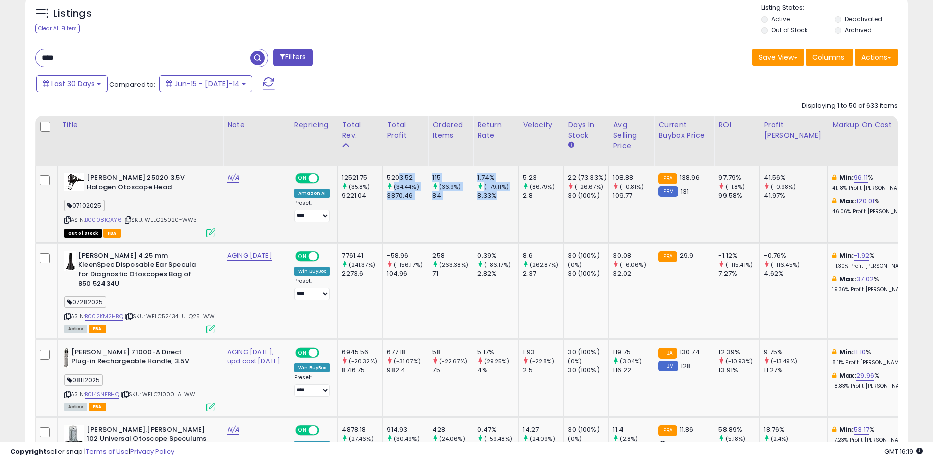
click at [387, 174] on div "5203.52" at bounding box center [407, 177] width 41 height 9
click at [486, 198] on div "8.33%" at bounding box center [497, 195] width 41 height 9
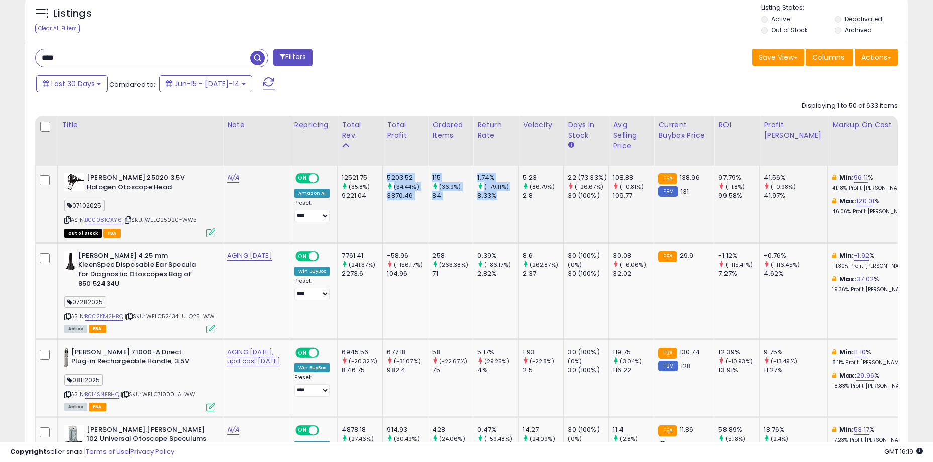
click at [387, 175] on div "5203.52" at bounding box center [407, 177] width 41 height 9
click at [437, 201] on td "115 (36.9%) 84" at bounding box center [450, 204] width 45 height 77
click at [383, 173] on td "5203.52 (34.44%) 3870.46" at bounding box center [405, 204] width 45 height 77
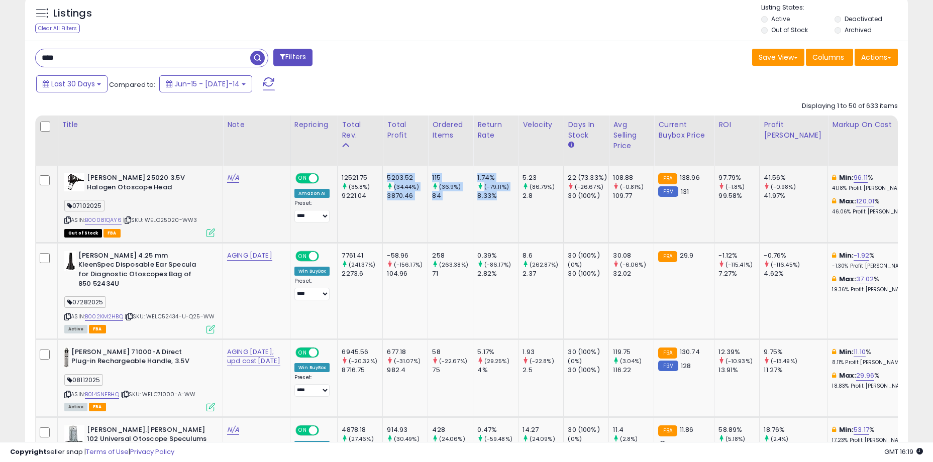
click at [483, 195] on div "8.33%" at bounding box center [497, 195] width 41 height 9
click at [387, 177] on div "5203.52" at bounding box center [407, 177] width 41 height 9
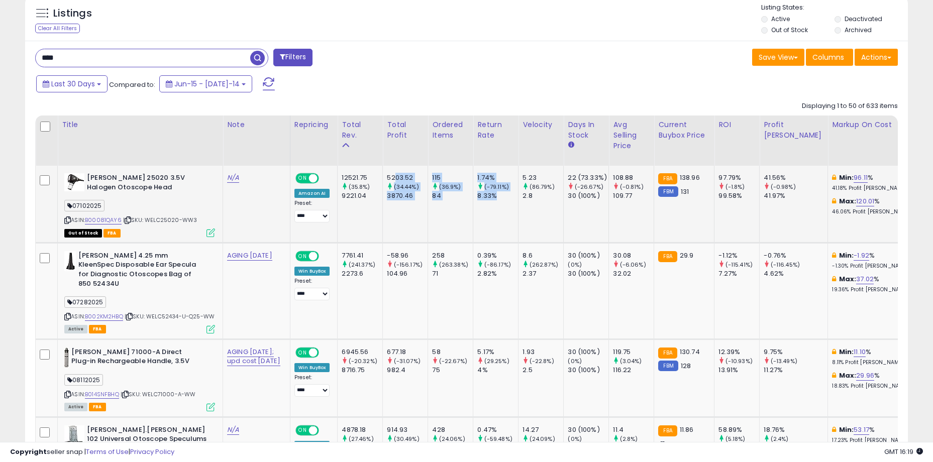
click at [490, 194] on div "8.33%" at bounding box center [497, 195] width 41 height 9
click at [387, 174] on div "5203.52" at bounding box center [407, 177] width 41 height 9
click at [499, 200] on div "8.33%" at bounding box center [497, 195] width 41 height 9
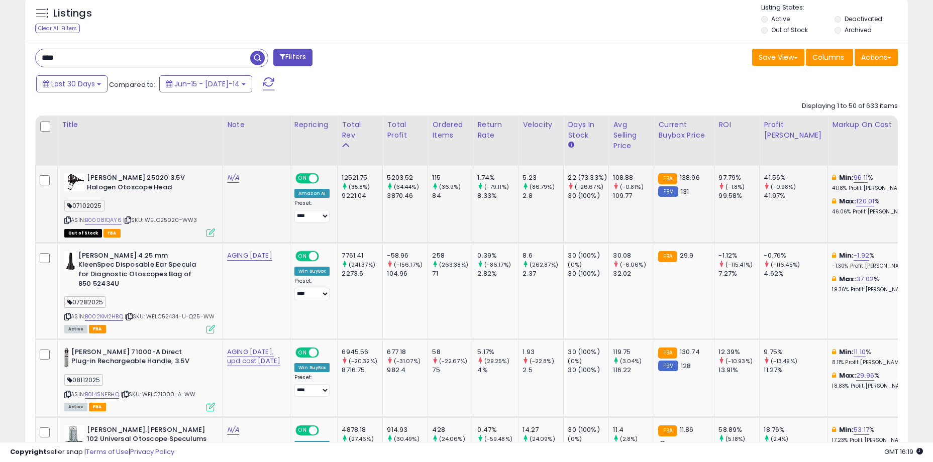
click at [428, 210] on td "115 (36.9%) 84" at bounding box center [450, 204] width 45 height 77
drag, startPoint x: 383, startPoint y: 172, endPoint x: 511, endPoint y: 201, distance: 130.8
click at [518, 201] on td "5.23 (86.79%) 2.8" at bounding box center [540, 204] width 45 height 77
drag, startPoint x: 520, startPoint y: 198, endPoint x: 369, endPoint y: 179, distance: 152.9
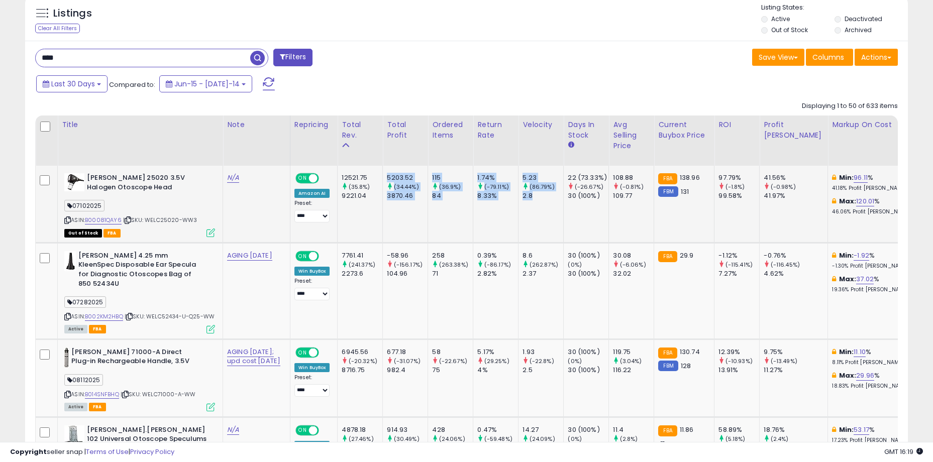
click at [387, 179] on div "5203.52" at bounding box center [407, 177] width 41 height 9
drag, startPoint x: 373, startPoint y: 177, endPoint x: 513, endPoint y: 202, distance: 141.9
click at [518, 202] on td "5.23 (86.79%) 2.8" at bounding box center [540, 204] width 45 height 77
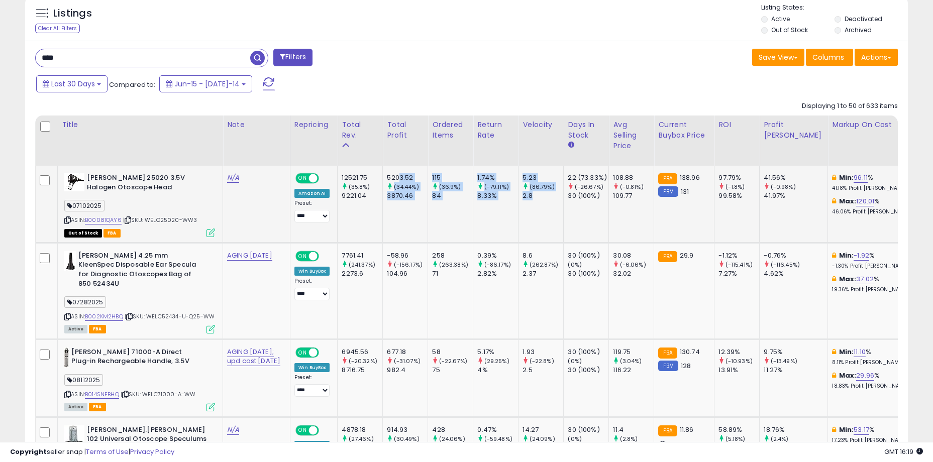
drag, startPoint x: 520, startPoint y: 199, endPoint x: 382, endPoint y: 175, distance: 140.2
click at [387, 175] on div "5203.52" at bounding box center [407, 177] width 41 height 9
click at [383, 218] on td "5203.52 (34.44%) 3870.46" at bounding box center [405, 204] width 45 height 77
click at [387, 300] on td "-58.96 (-156.17%) 104.96" at bounding box center [405, 291] width 45 height 96
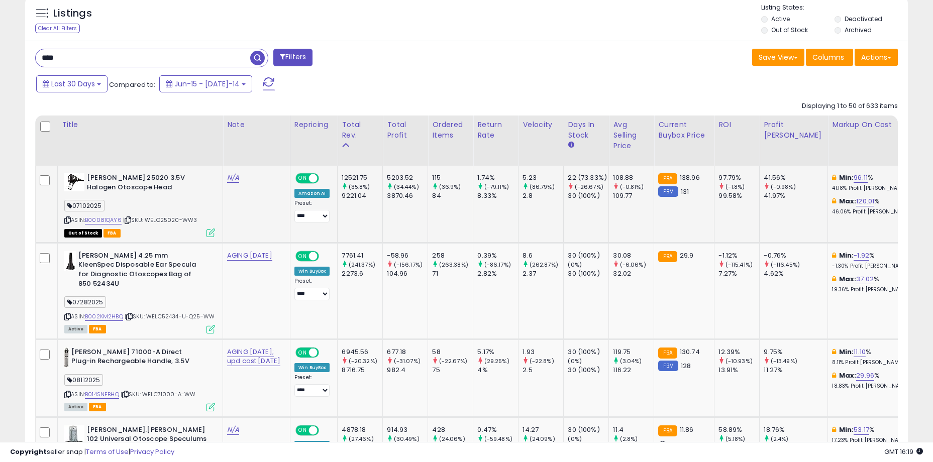
click at [383, 220] on td "5203.52 (34.44%) 3870.46" at bounding box center [405, 204] width 45 height 77
drag, startPoint x: 386, startPoint y: 180, endPoint x: 439, endPoint y: 208, distance: 60.5
click at [439, 208] on td "115 (36.9%) 84" at bounding box center [450, 204] width 45 height 77
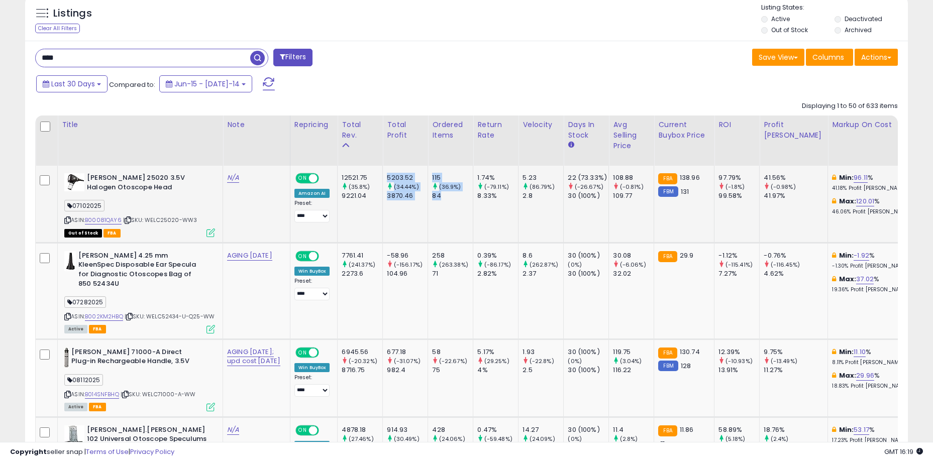
drag, startPoint x: 443, startPoint y: 201, endPoint x: 369, endPoint y: 173, distance: 79.3
click at [387, 173] on div "5203.52" at bounding box center [407, 177] width 41 height 9
drag, startPoint x: 372, startPoint y: 175, endPoint x: 426, endPoint y: 200, distance: 59.6
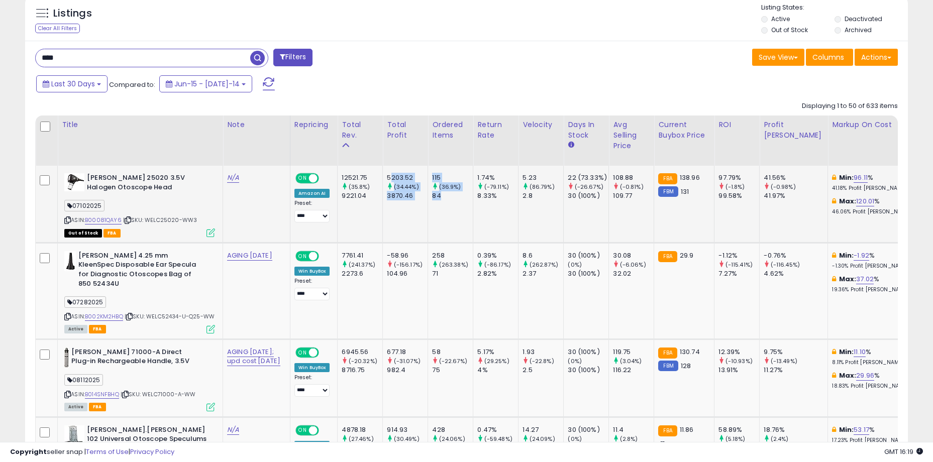
click at [432, 200] on div "84" at bounding box center [452, 195] width 41 height 9
drag, startPoint x: 387, startPoint y: 187, endPoint x: 378, endPoint y: 180, distance: 11.6
click at [387, 180] on div "5203.52" at bounding box center [407, 177] width 41 height 9
drag, startPoint x: 372, startPoint y: 178, endPoint x: 410, endPoint y: 201, distance: 45.3
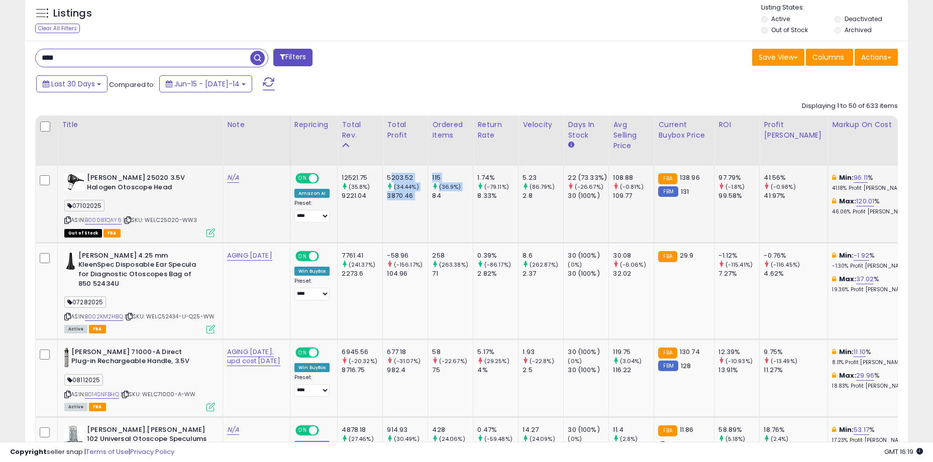
click at [428, 201] on td "115 (36.9%) 84" at bounding box center [450, 204] width 45 height 77
drag, startPoint x: 413, startPoint y: 195, endPoint x: 377, endPoint y: 180, distance: 39.2
click at [387, 180] on div "5203.52" at bounding box center [407, 177] width 41 height 9
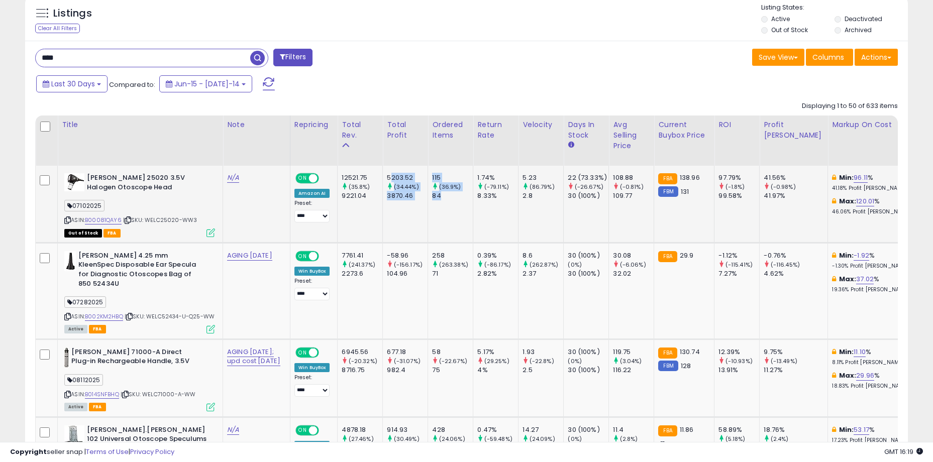
drag, startPoint x: 373, startPoint y: 177, endPoint x: 430, endPoint y: 199, distance: 61.1
click at [432, 199] on div "84" at bounding box center [452, 195] width 41 height 9
drag, startPoint x: 432, startPoint y: 199, endPoint x: 377, endPoint y: 176, distance: 59.6
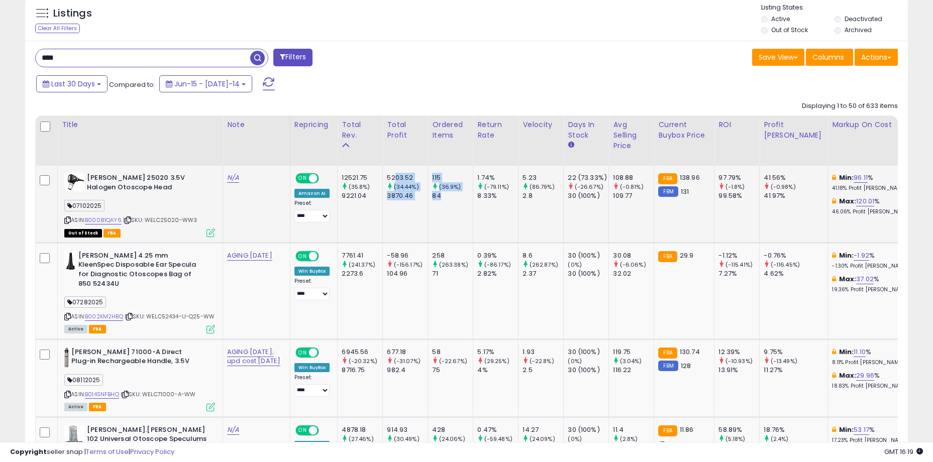
click at [387, 176] on div "5203.52" at bounding box center [407, 177] width 41 height 9
drag, startPoint x: 374, startPoint y: 176, endPoint x: 435, endPoint y: 193, distance: 63.6
click at [435, 193] on div "84" at bounding box center [452, 195] width 41 height 9
drag, startPoint x: 370, startPoint y: 176, endPoint x: 446, endPoint y: 193, distance: 77.9
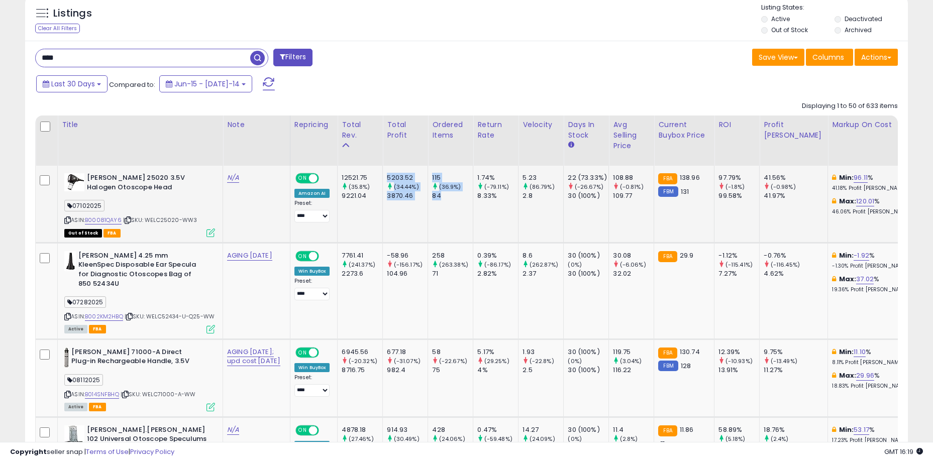
click at [446, 193] on div "84" at bounding box center [452, 195] width 41 height 9
drag, startPoint x: 369, startPoint y: 176, endPoint x: 485, endPoint y: 204, distance: 119.4
click at [485, 204] on td "1.74% (-79.11%) 8.33%" at bounding box center [495, 204] width 45 height 77
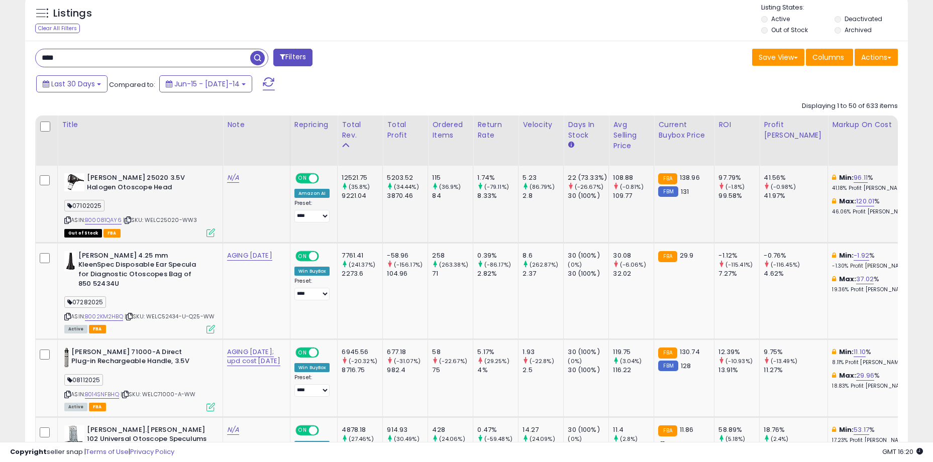
click at [428, 205] on td "115 (36.9%) 84" at bounding box center [450, 204] width 45 height 77
drag, startPoint x: 370, startPoint y: 176, endPoint x: 493, endPoint y: 202, distance: 125.4
click at [493, 202] on td "1.74% (-79.11%) 8.33%" at bounding box center [495, 204] width 45 height 77
drag, startPoint x: 383, startPoint y: 177, endPoint x: 473, endPoint y: 205, distance: 94.7
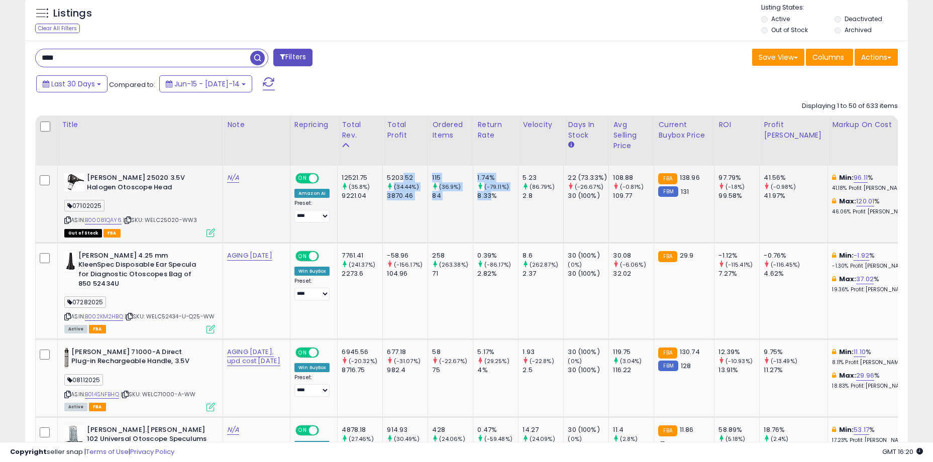
click at [473, 205] on td "1.74% (-79.11%) 8.33%" at bounding box center [495, 204] width 45 height 77
drag, startPoint x: 480, startPoint y: 201, endPoint x: 374, endPoint y: 180, distance: 108.0
click at [387, 180] on div "5203.52" at bounding box center [407, 177] width 41 height 9
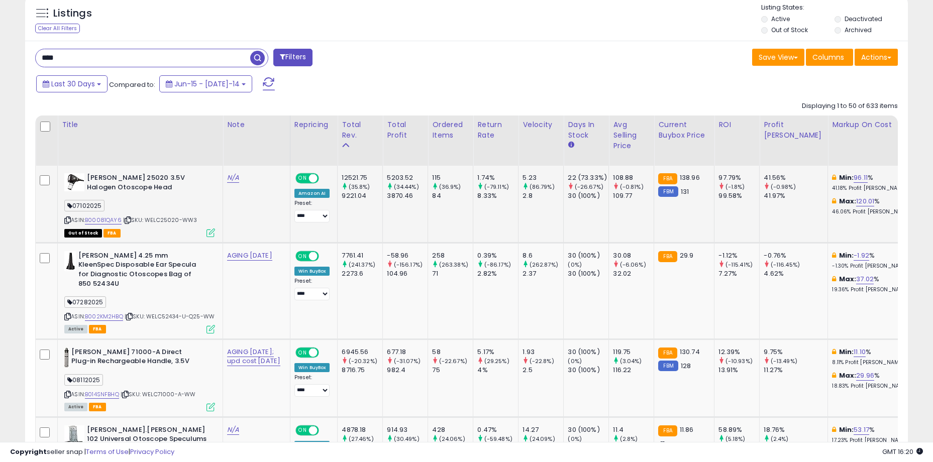
click at [383, 211] on td "5203.52 (34.44%) 3870.46" at bounding box center [405, 204] width 45 height 77
click at [357, 290] on td "7761.41 (241.37%) 2273.6" at bounding box center [360, 291] width 45 height 96
drag, startPoint x: 378, startPoint y: 256, endPoint x: 398, endPoint y: 277, distance: 28.8
click at [398, 277] on div "-58.96 (-156.17%) 104.96" at bounding box center [403, 265] width 33 height 28
click at [398, 277] on div "104.96" at bounding box center [407, 273] width 41 height 9
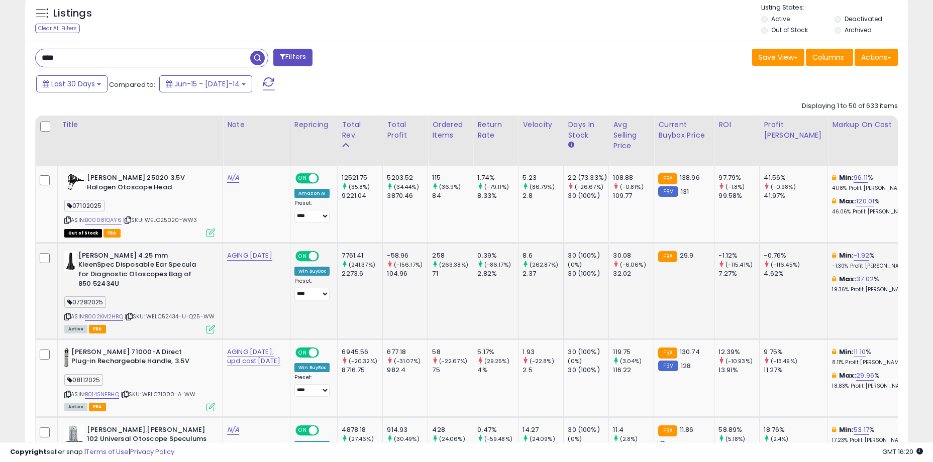
click at [383, 294] on td "-58.96 (-156.17%) 104.96" at bounding box center [405, 291] width 45 height 96
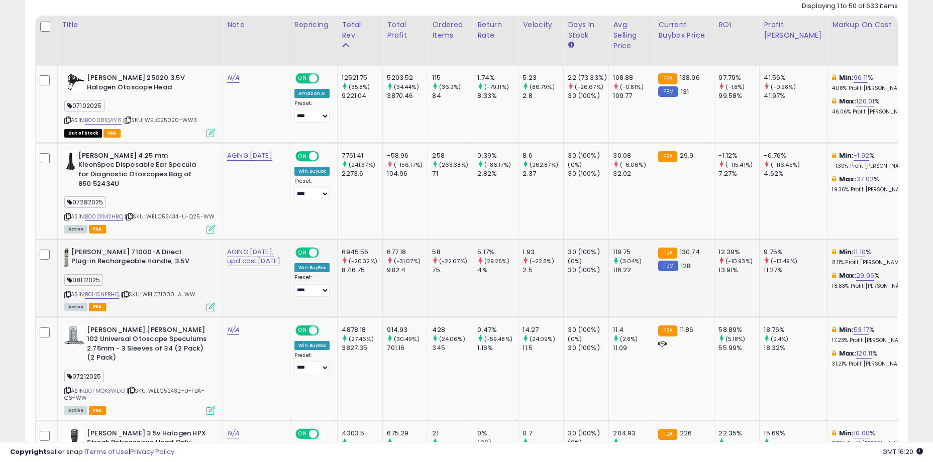
scroll to position [498, 0]
click at [438, 297] on td "58 (-22.67%) 75" at bounding box center [450, 278] width 45 height 78
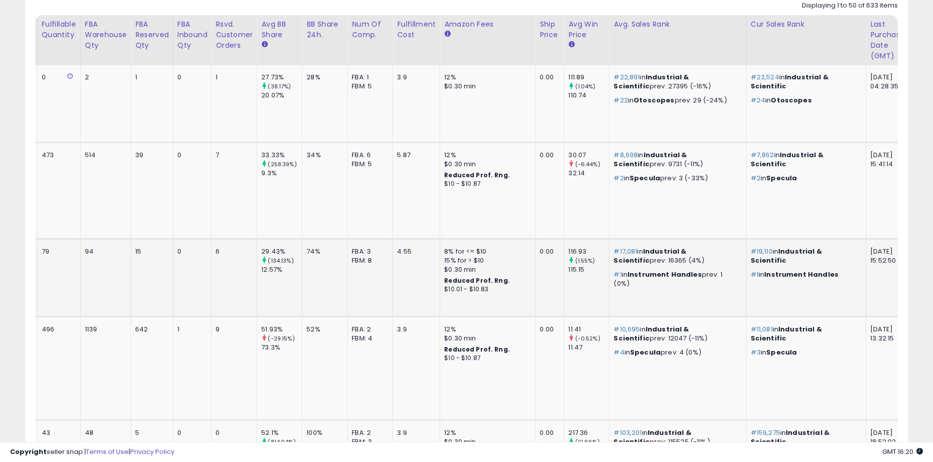
scroll to position [0, 0]
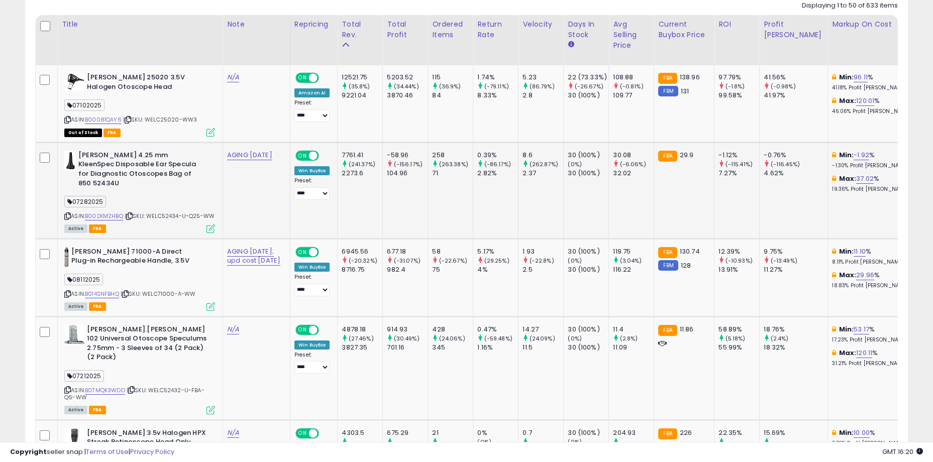
click at [352, 224] on td "7761.41 (241.37%) 2273.6" at bounding box center [360, 190] width 45 height 96
drag, startPoint x: 331, startPoint y: 157, endPoint x: 474, endPoint y: 173, distance: 143.6
click at [477, 173] on div "2.82%" at bounding box center [497, 173] width 41 height 9
drag, startPoint x: 481, startPoint y: 174, endPoint x: 330, endPoint y: 154, distance: 152.5
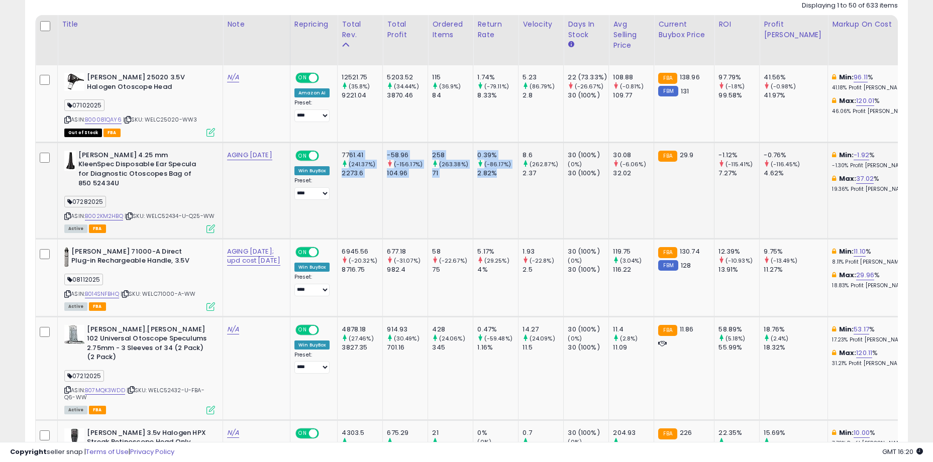
click at [342, 154] on div "7761.41" at bounding box center [362, 155] width 41 height 9
drag, startPoint x: 325, startPoint y: 153, endPoint x: 518, endPoint y: 188, distance: 196.6
click at [518, 188] on td "8.6 (262.87%) 2.37" at bounding box center [540, 190] width 45 height 96
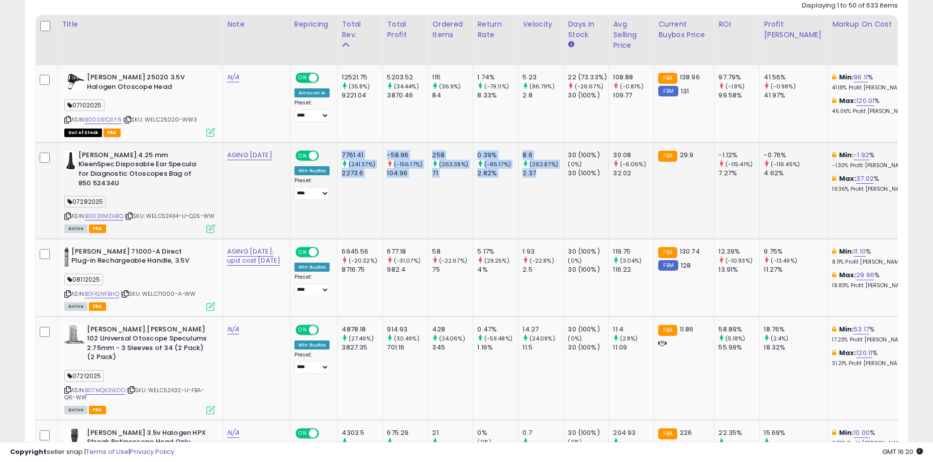
drag, startPoint x: 494, startPoint y: 172, endPoint x: 321, endPoint y: 148, distance: 174.9
click at [338, 148] on td "7761.41 (241.37%) 2273.6" at bounding box center [360, 190] width 45 height 96
drag, startPoint x: 326, startPoint y: 151, endPoint x: 537, endPoint y: 186, distance: 214.0
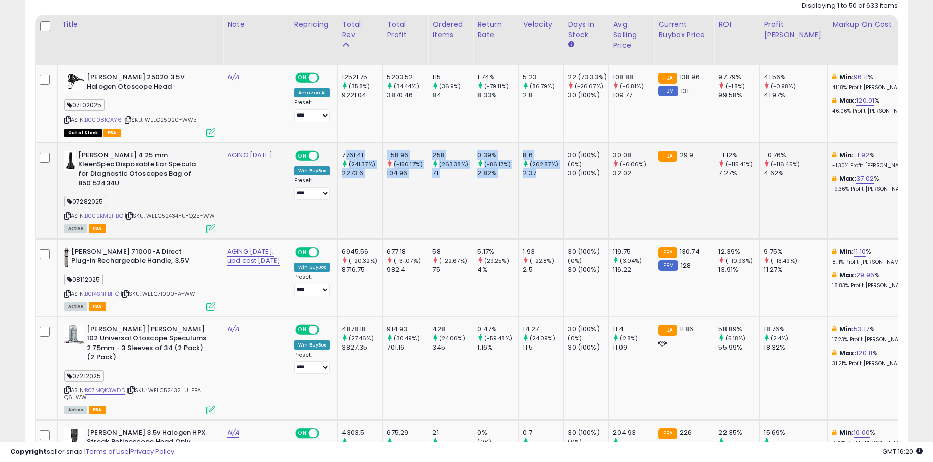
click at [537, 186] on td "8.6 (262.87%) 2.37" at bounding box center [540, 190] width 45 height 96
drag, startPoint x: 580, startPoint y: 170, endPoint x: 347, endPoint y: 146, distance: 233.8
click at [342, 151] on div "7761.41" at bounding box center [362, 155] width 41 height 9
drag, startPoint x: 331, startPoint y: 156, endPoint x: 586, endPoint y: 174, distance: 255.4
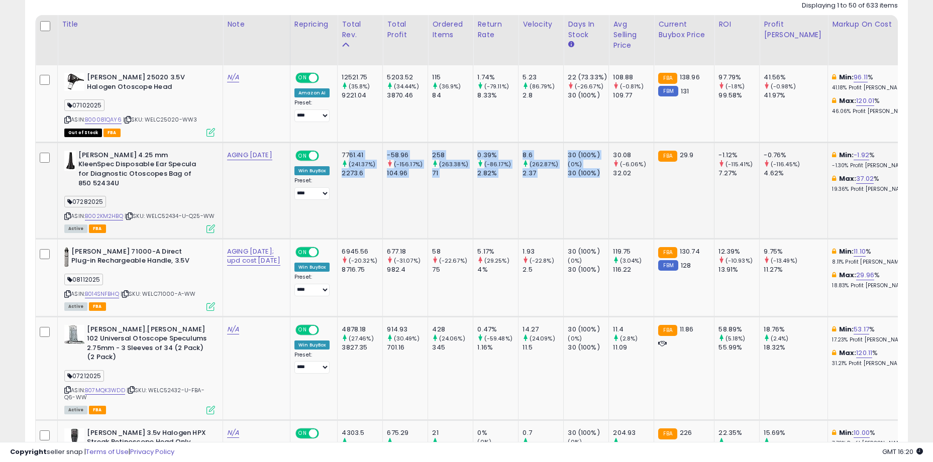
click at [586, 174] on div "30 (100%)" at bounding box center [588, 173] width 41 height 9
drag, startPoint x: 599, startPoint y: 173, endPoint x: 312, endPoint y: 153, distance: 287.6
click at [338, 153] on td "7761.41 (241.37%) 2273.6" at bounding box center [360, 190] width 45 height 96
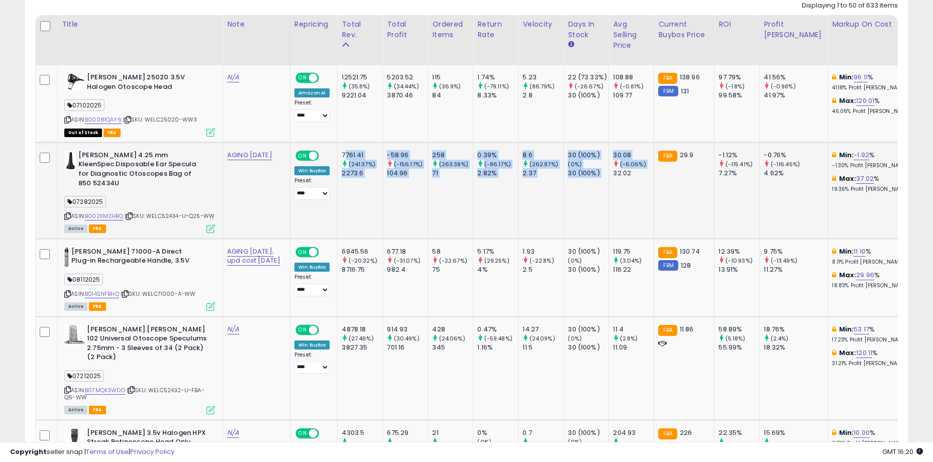
drag, startPoint x: 328, startPoint y: 153, endPoint x: 593, endPoint y: 182, distance: 266.9
click at [609, 182] on td "30.08 (-6.06%) 32.02" at bounding box center [631, 190] width 45 height 96
drag, startPoint x: 606, startPoint y: 176, endPoint x: 337, endPoint y: 148, distance: 270.8
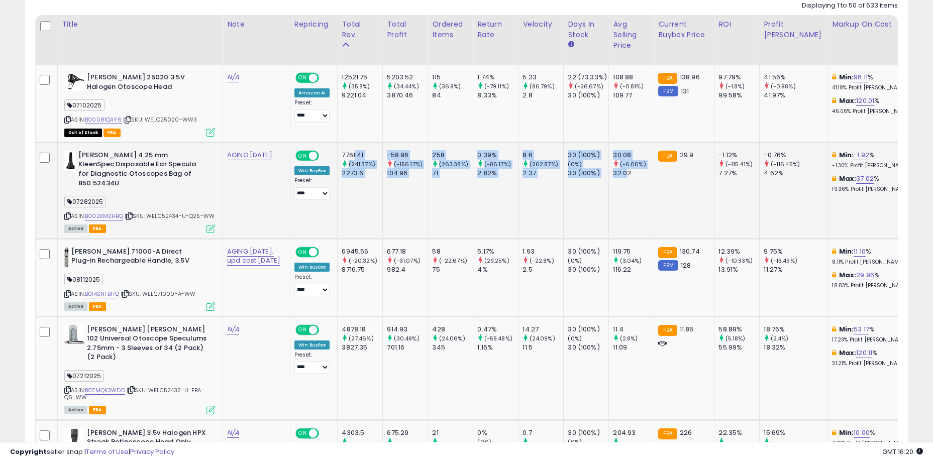
click at [338, 148] on td "7761.41 (241.37%) 2273.6" at bounding box center [360, 190] width 45 height 96
drag, startPoint x: 337, startPoint y: 156, endPoint x: 623, endPoint y: 180, distance: 286.8
click at [623, 180] on td "30.08 (-6.06%) 32.02" at bounding box center [631, 190] width 45 height 96
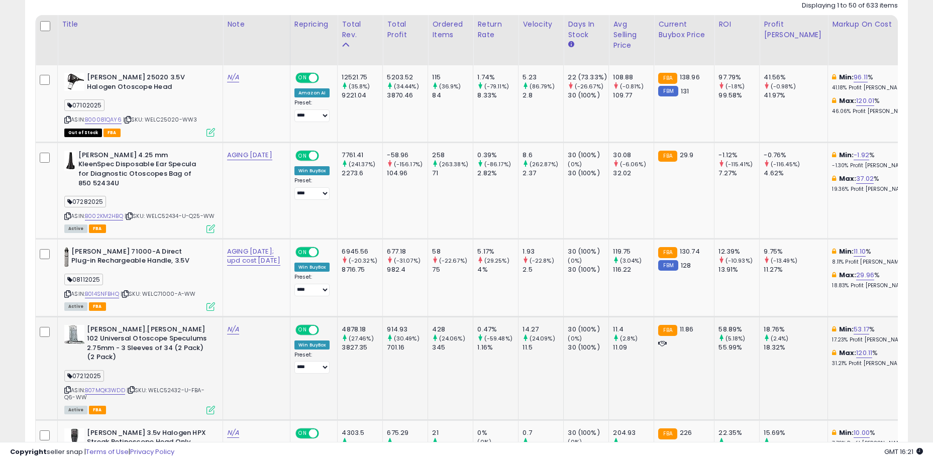
scroll to position [397, 0]
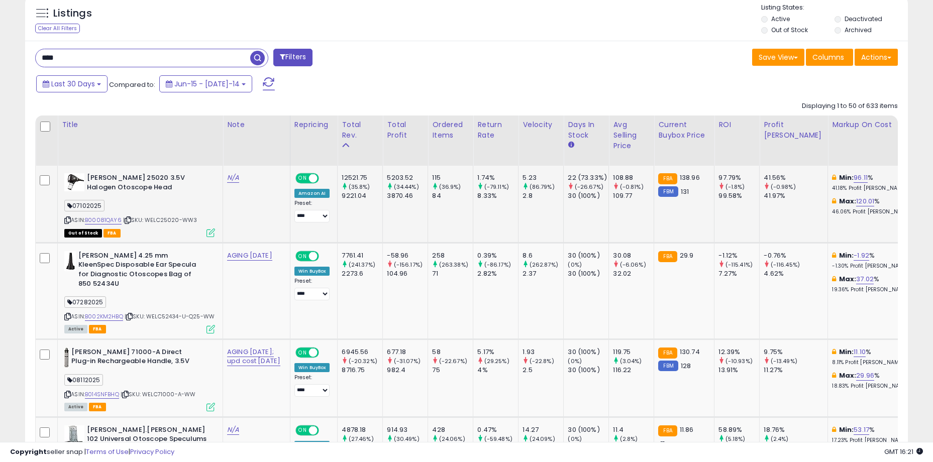
click at [346, 212] on td "12521.75 (35.8%) 9221.04" at bounding box center [360, 204] width 45 height 77
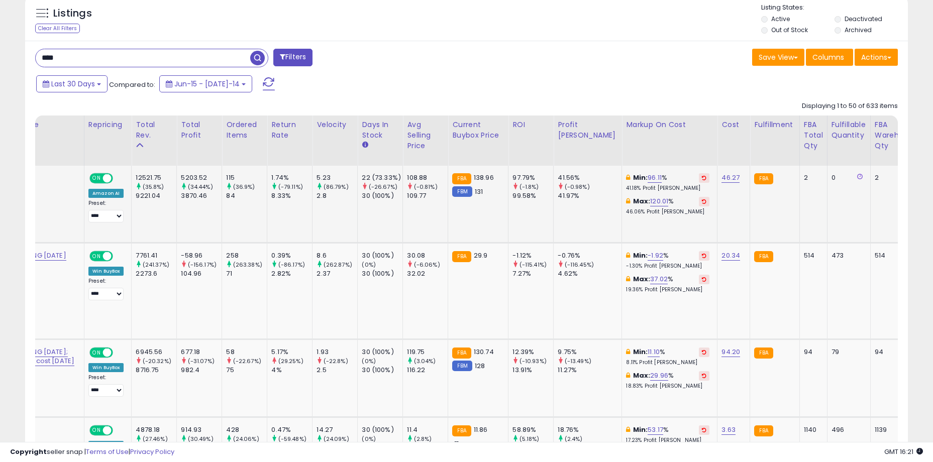
scroll to position [0, 1244]
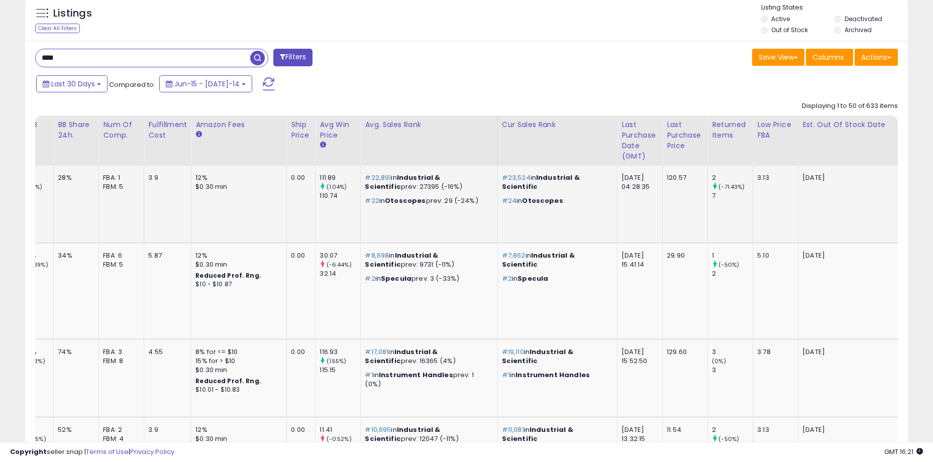
drag, startPoint x: 700, startPoint y: 220, endPoint x: 591, endPoint y: 224, distance: 109.6
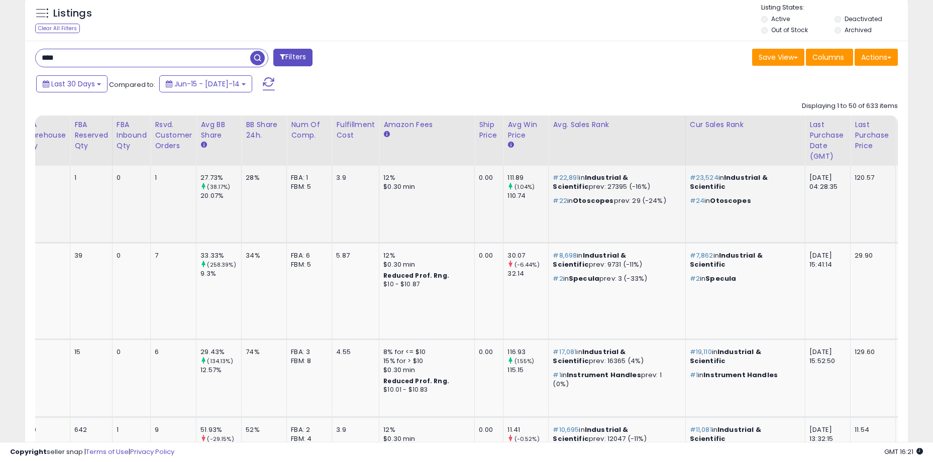
scroll to position [0, 0]
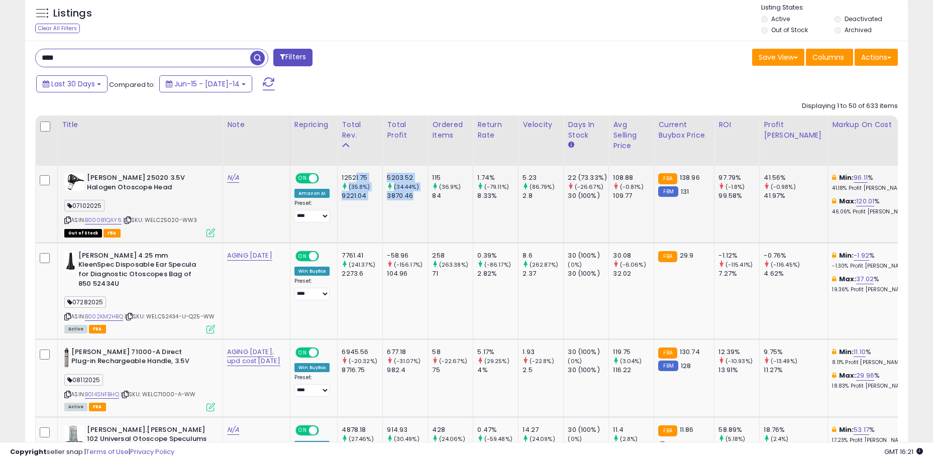
drag, startPoint x: 337, startPoint y: 180, endPoint x: 410, endPoint y: 192, distance: 73.8
click at [428, 192] on td "115 (36.9%) 84" at bounding box center [450, 204] width 45 height 77
drag, startPoint x: 424, startPoint y: 198, endPoint x: 336, endPoint y: 173, distance: 91.8
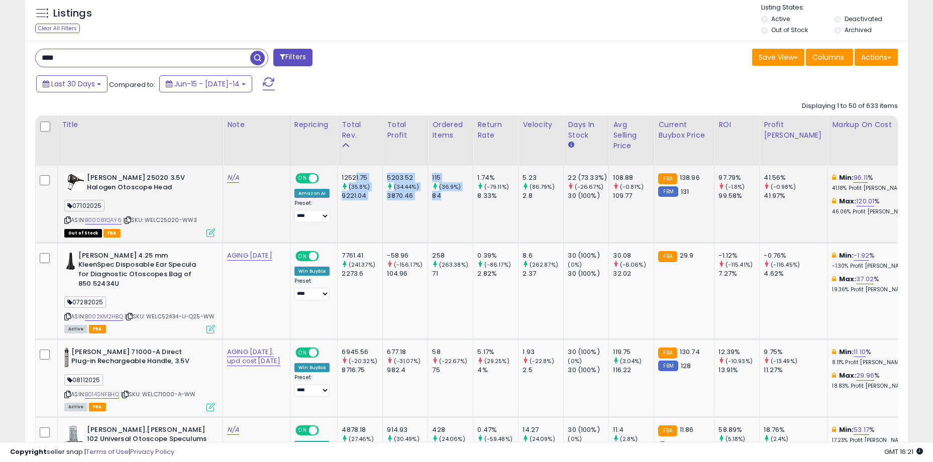
click at [342, 173] on div "12521.75" at bounding box center [362, 177] width 41 height 9
drag, startPoint x: 331, startPoint y: 175, endPoint x: 440, endPoint y: 193, distance: 110.9
click at [440, 193] on div "84" at bounding box center [452, 195] width 41 height 9
drag, startPoint x: 442, startPoint y: 195, endPoint x: 339, endPoint y: 177, distance: 104.2
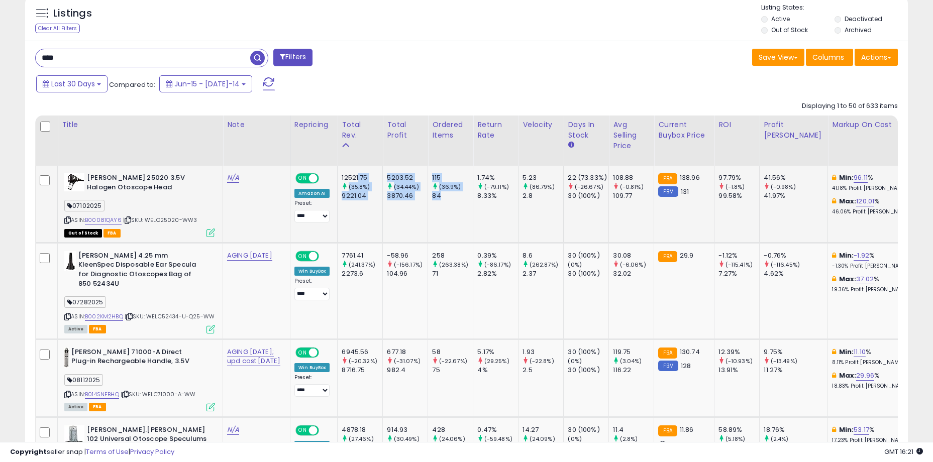
click at [342, 177] on div "12521.75" at bounding box center [362, 177] width 41 height 9
drag, startPoint x: 335, startPoint y: 178, endPoint x: 452, endPoint y: 203, distance: 119.6
click at [452, 203] on td "115 (36.9%) 84" at bounding box center [450, 204] width 45 height 77
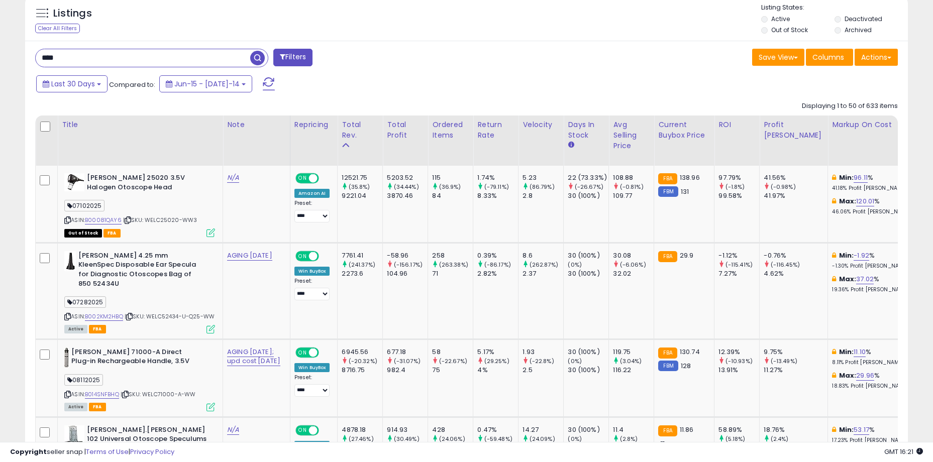
click at [483, 83] on div "Last 30 Days Compared to: Jun-15 - Jul-14" at bounding box center [357, 85] width 647 height 23
drag, startPoint x: 414, startPoint y: 175, endPoint x: 444, endPoint y: 198, distance: 38.3
click at [444, 198] on div "115 (36.9%) 84" at bounding box center [448, 187] width 33 height 28
click at [444, 198] on div "84" at bounding box center [452, 195] width 41 height 9
drag, startPoint x: 587, startPoint y: 79, endPoint x: 580, endPoint y: 100, distance: 21.8
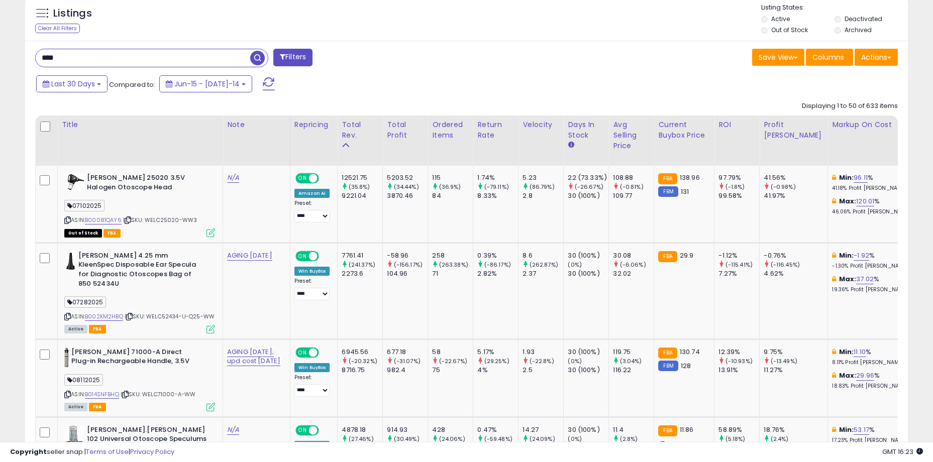
click at [587, 79] on div "Last 30 Days Compared to: Jun-15 - Jul-14" at bounding box center [357, 85] width 647 height 23
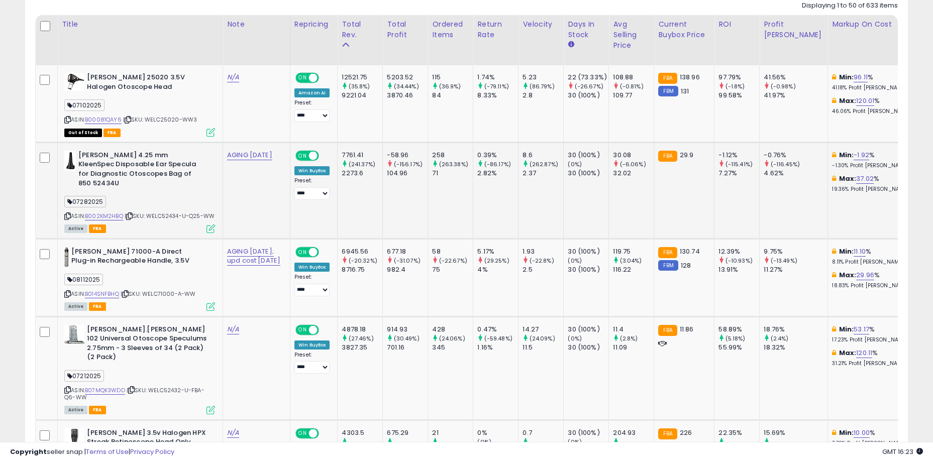
click at [445, 209] on td "258 (263.38%) 71" at bounding box center [450, 190] width 45 height 96
drag, startPoint x: 417, startPoint y: 154, endPoint x: 481, endPoint y: 170, distance: 65.8
click at [481, 170] on div "2.82%" at bounding box center [497, 173] width 41 height 9
drag, startPoint x: 483, startPoint y: 171, endPoint x: 414, endPoint y: 157, distance: 69.8
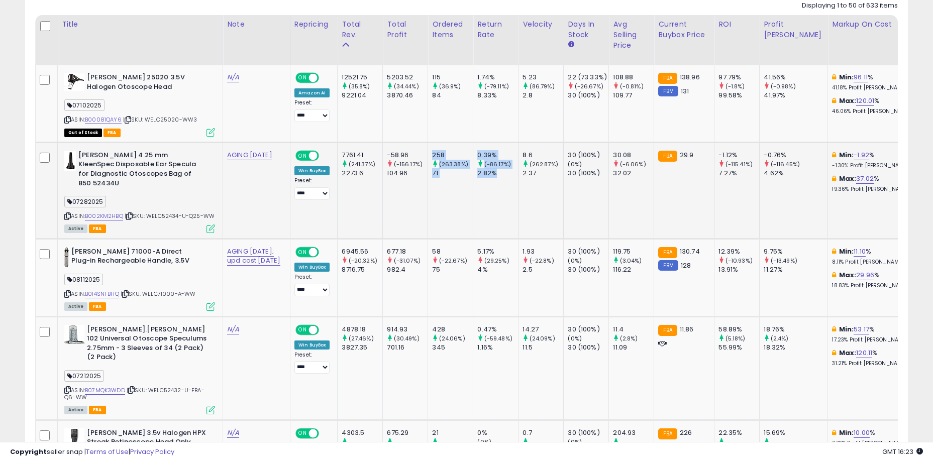
click at [432, 157] on div "258" at bounding box center [452, 155] width 41 height 9
click at [428, 215] on td "258 (263.38%) 71" at bounding box center [450, 190] width 45 height 96
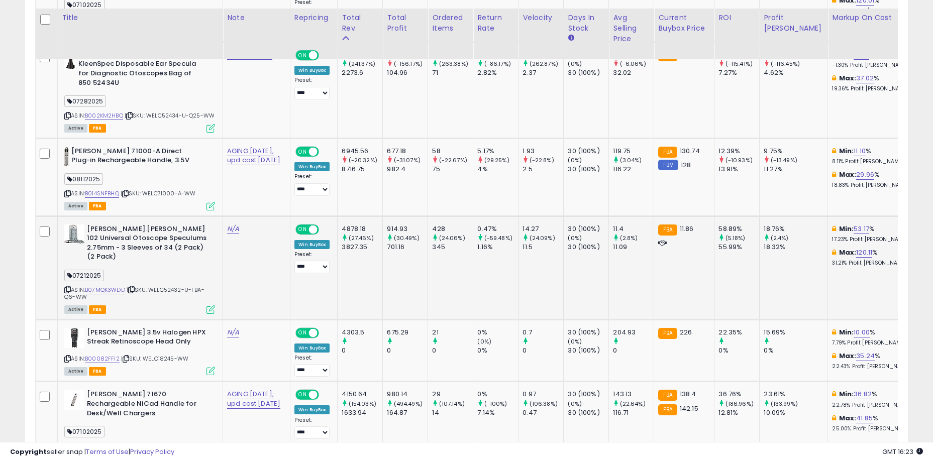
scroll to position [699, 0]
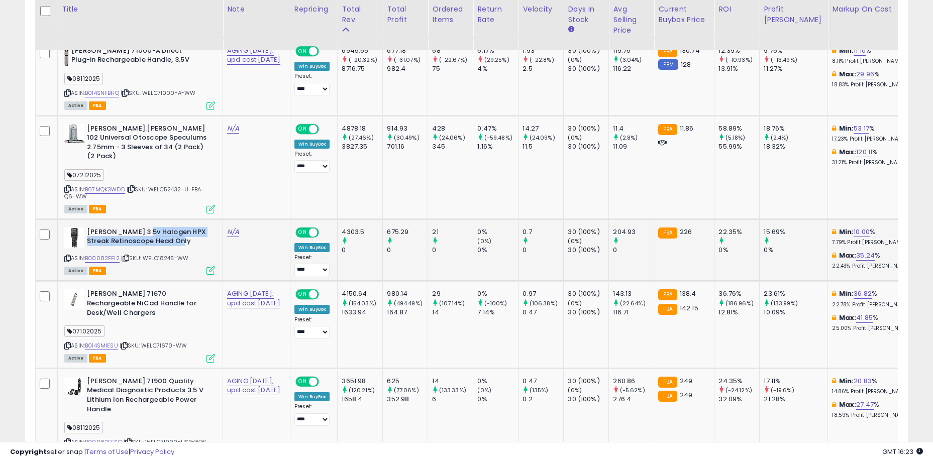
drag, startPoint x: 142, startPoint y: 227, endPoint x: 197, endPoint y: 237, distance: 56.3
click at [197, 237] on b "Welch Allyn 3.5v Halogen HPX Streak Retinoscope Head Only" at bounding box center [148, 238] width 122 height 21
drag, startPoint x: 177, startPoint y: 234, endPoint x: 112, endPoint y: 235, distance: 65.3
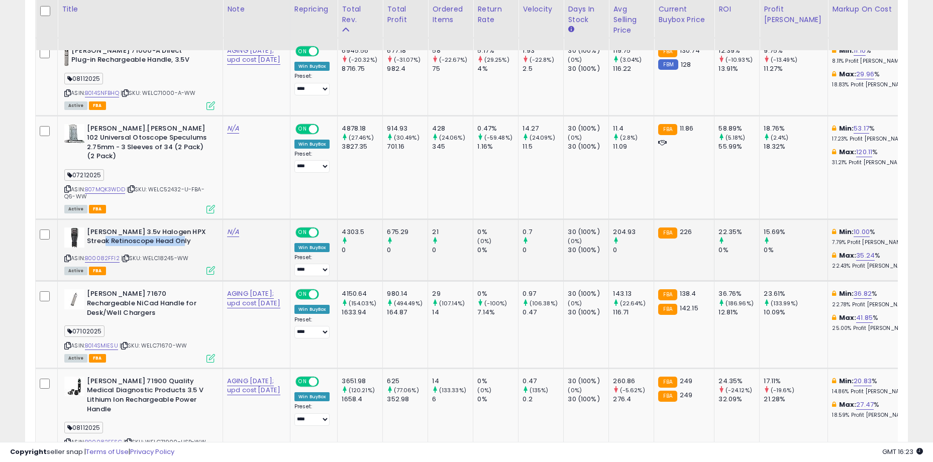
click at [112, 235] on b "Welch Allyn 3.5v Halogen HPX Streak Retinoscope Head Only" at bounding box center [148, 238] width 122 height 21
drag, startPoint x: 106, startPoint y: 231, endPoint x: 186, endPoint y: 237, distance: 81.1
click at [186, 237] on b "Welch Allyn 3.5v Halogen HPX Streak Retinoscope Head Only" at bounding box center [148, 238] width 122 height 21
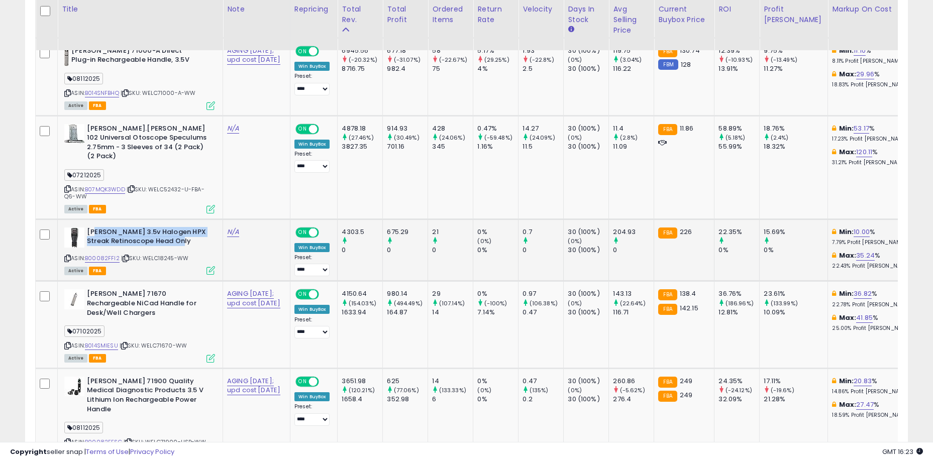
drag, startPoint x: 189, startPoint y: 238, endPoint x: 97, endPoint y: 228, distance: 93.0
click at [97, 228] on b "Welch Allyn 3.5v Halogen HPX Streak Retinoscope Head Only" at bounding box center [148, 238] width 122 height 21
drag, startPoint x: 93, startPoint y: 228, endPoint x: 191, endPoint y: 234, distance: 98.1
click at [191, 234] on b "Welch Allyn 3.5v Halogen HPX Streak Retinoscope Head Only" at bounding box center [148, 238] width 122 height 21
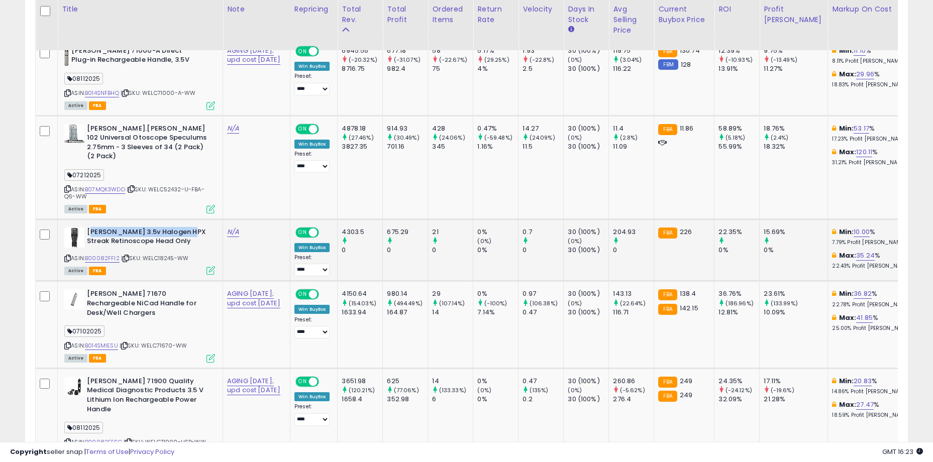
click at [191, 234] on b "Welch Allyn 3.5v Halogen HPX Streak Retinoscope Head Only" at bounding box center [148, 238] width 122 height 21
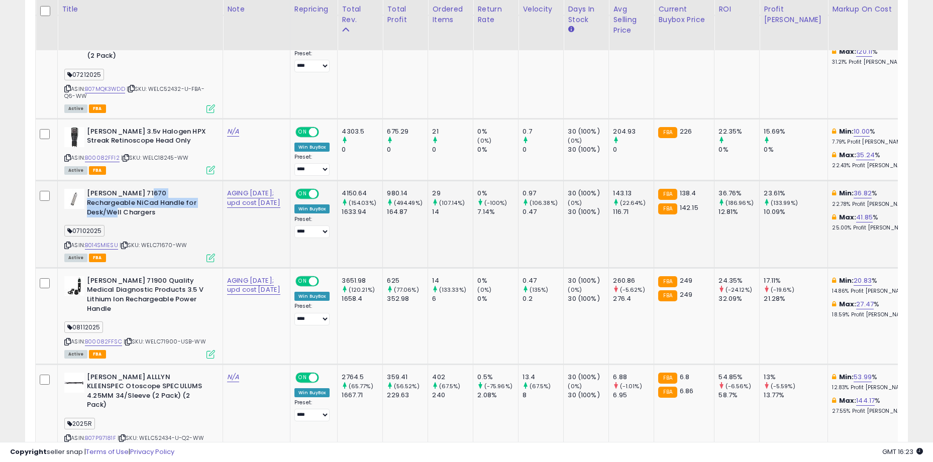
drag, startPoint x: 143, startPoint y: 193, endPoint x: 180, endPoint y: 198, distance: 38.0
click at [180, 198] on b "Welch Allyn 71670 Rechargeable NiCad Handle for Desk/Well Chargers" at bounding box center [148, 204] width 122 height 31
drag, startPoint x: 182, startPoint y: 200, endPoint x: 112, endPoint y: 189, distance: 71.6
click at [112, 189] on b "Welch Allyn 71670 Rechargeable NiCad Handle for Desk/Well Chargers" at bounding box center [148, 204] width 122 height 31
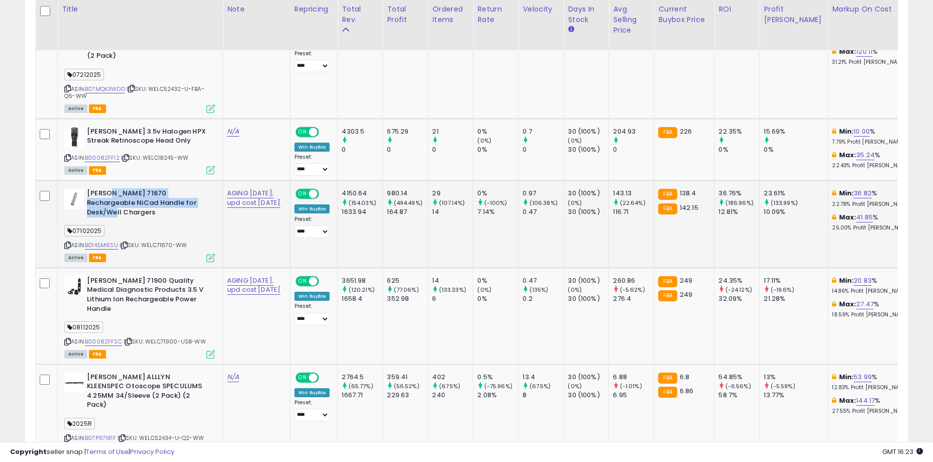
click at [112, 189] on b "Welch Allyn 71670 Rechargeable NiCad Handle for Desk/Well Chargers" at bounding box center [148, 204] width 122 height 31
drag, startPoint x: 102, startPoint y: 190, endPoint x: 181, endPoint y: 200, distance: 79.6
click at [181, 200] on b "Welch Allyn 71670 Rechargeable NiCad Handle for Desk/Well Chargers" at bounding box center [148, 204] width 122 height 31
drag, startPoint x: 182, startPoint y: 201, endPoint x: 113, endPoint y: 189, distance: 70.4
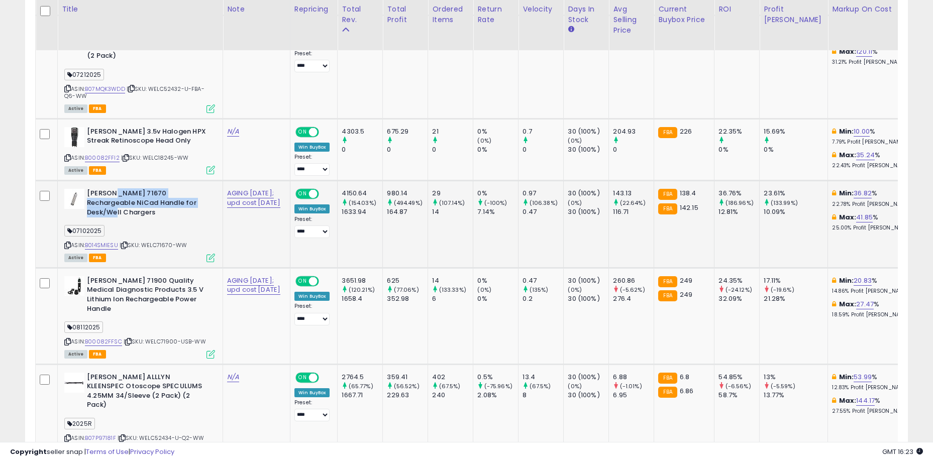
click at [113, 189] on b "Welch Allyn 71670 Rechargeable NiCad Handle for Desk/Well Chargers" at bounding box center [148, 204] width 122 height 31
drag, startPoint x: 100, startPoint y: 190, endPoint x: 178, endPoint y: 200, distance: 78.5
click at [178, 200] on b "Welch Allyn 71670 Rechargeable NiCad Handle for Desk/Well Chargers" at bounding box center [148, 204] width 122 height 31
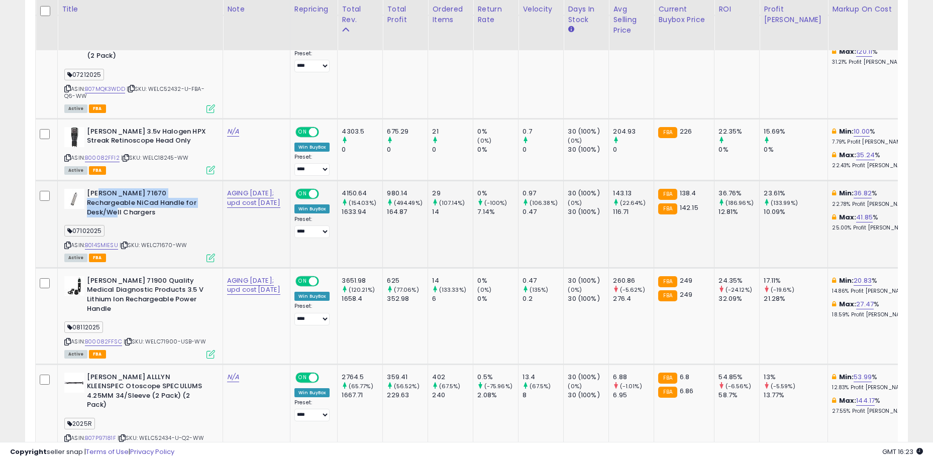
drag, startPoint x: 182, startPoint y: 201, endPoint x: 101, endPoint y: 191, distance: 81.5
click at [101, 191] on b "Welch Allyn 71670 Rechargeable NiCad Handle for Desk/Well Chargers" at bounding box center [148, 204] width 122 height 31
click at [136, 210] on b "Welch Allyn 71670 Rechargeable NiCad Handle for Desk/Well Chargers" at bounding box center [148, 204] width 122 height 31
drag, startPoint x: 133, startPoint y: 193, endPoint x: 188, endPoint y: 204, distance: 56.5
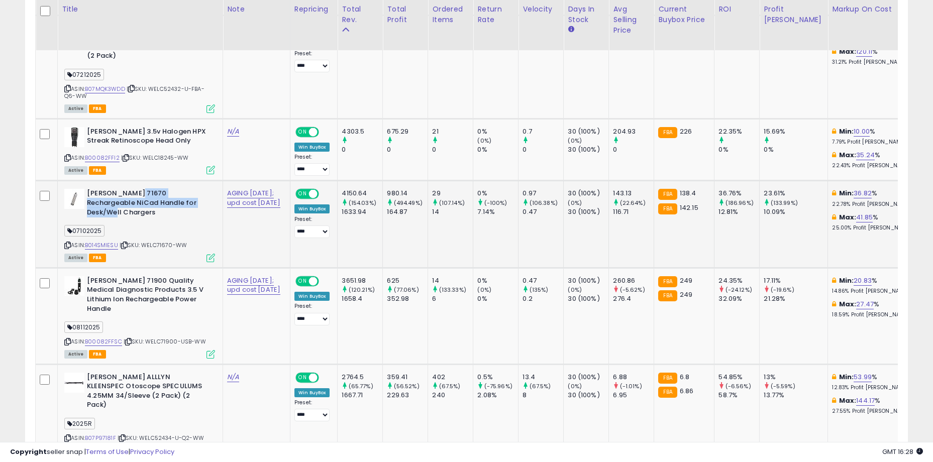
click at [188, 204] on b "Welch Allyn 71670 Rechargeable NiCad Handle for Desk/Well Chargers" at bounding box center [148, 204] width 122 height 31
drag, startPoint x: 174, startPoint y: 210, endPoint x: 105, endPoint y: 196, distance: 70.2
click at [105, 196] on b "Welch Allyn 71670 Rechargeable NiCad Handle for Desk/Well Chargers" at bounding box center [148, 204] width 122 height 31
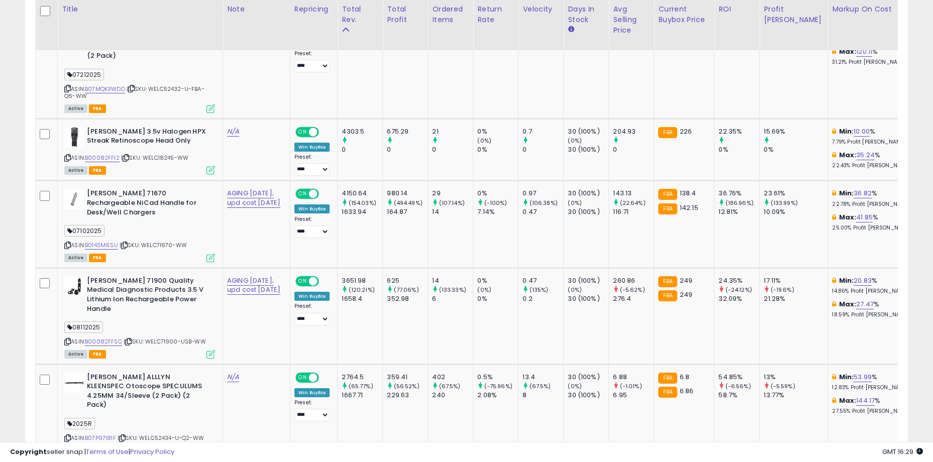
drag, startPoint x: 18, startPoint y: 34, endPoint x: 30, endPoint y: 23, distance: 16.7
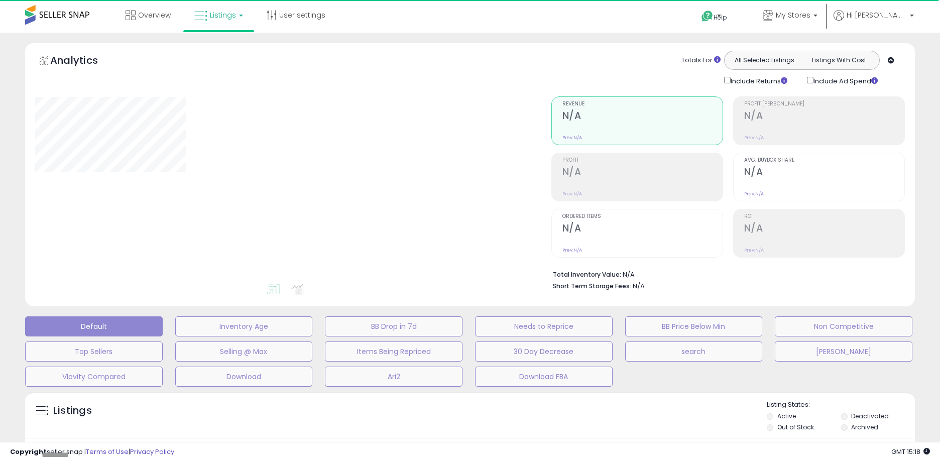
type input "**********"
select select "**"
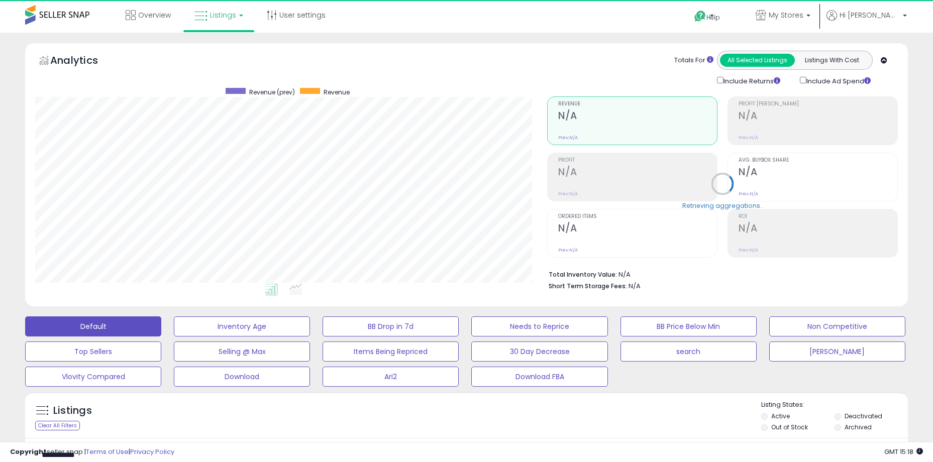
scroll to position [206, 512]
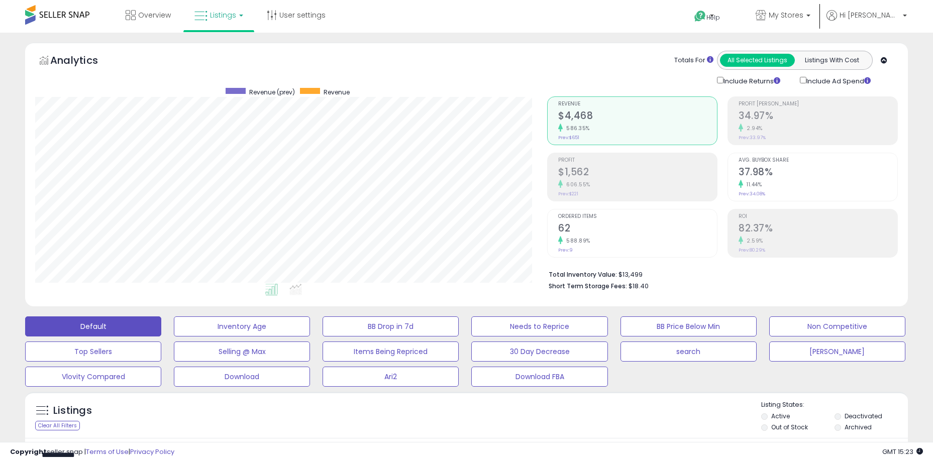
click at [573, 64] on div "Totals For All Selected Listings Listings With Cost Include Returns Include Ad …" at bounding box center [718, 69] width 343 height 36
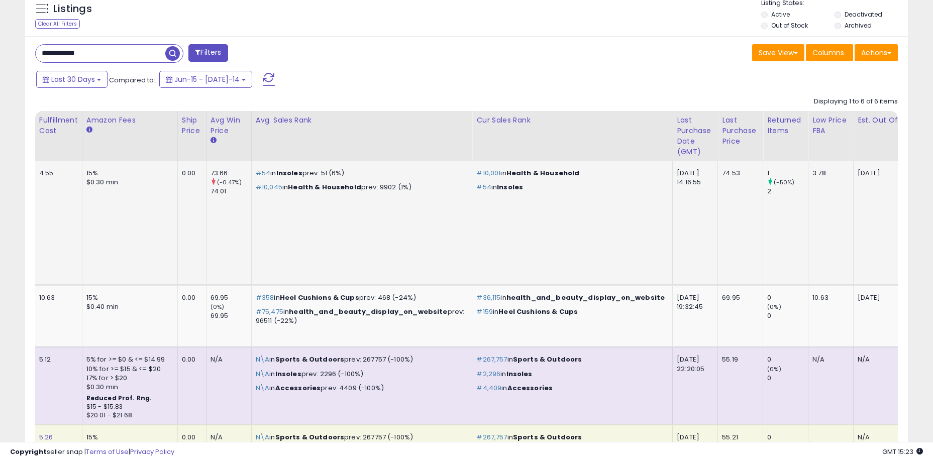
scroll to position [0, 0]
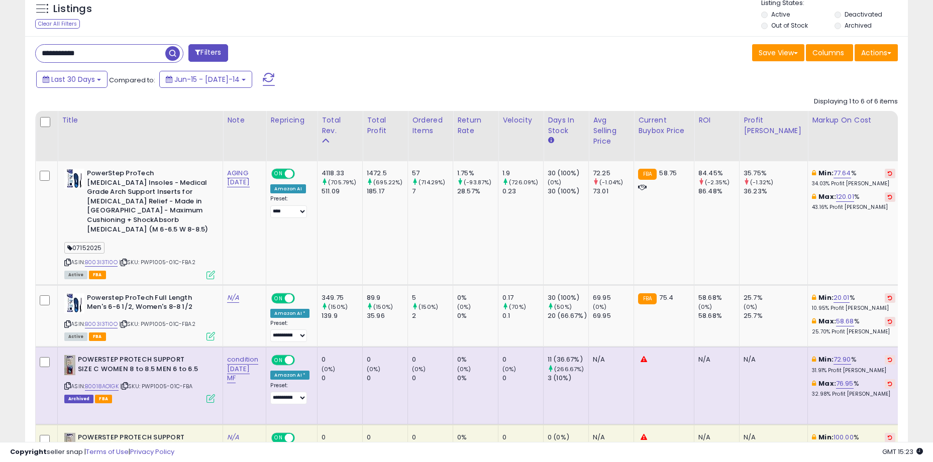
click at [142, 64] on div "**********" at bounding box center [247, 54] width 439 height 20
click at [133, 56] on input "**********" at bounding box center [101, 54] width 130 height 18
click at [133, 56] on input "**********" at bounding box center [143, 54] width 215 height 18
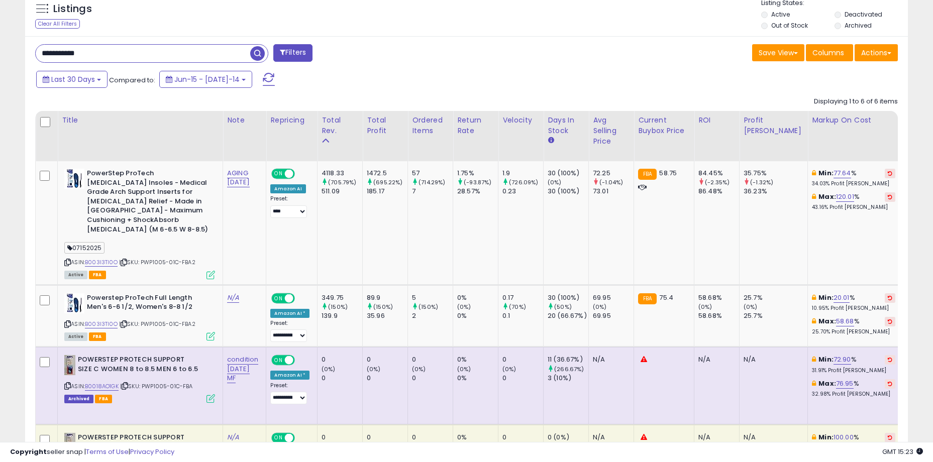
click at [133, 56] on input "**********" at bounding box center [143, 54] width 215 height 18
click at [606, 61] on div "Save View Save As New View Update Current View Columns Actions Import Import Wa…" at bounding box center [686, 54] width 439 height 20
click at [17, 313] on div "**********" at bounding box center [466, 191] width 923 height 1101
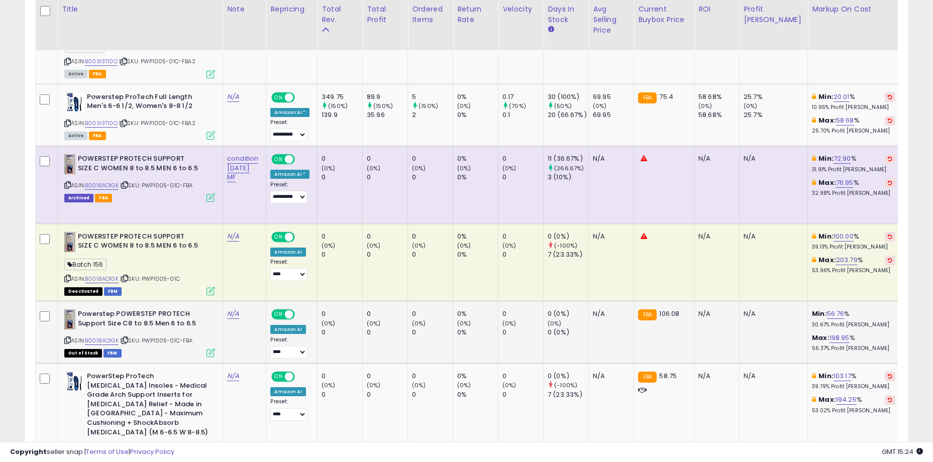
scroll to position [702, 0]
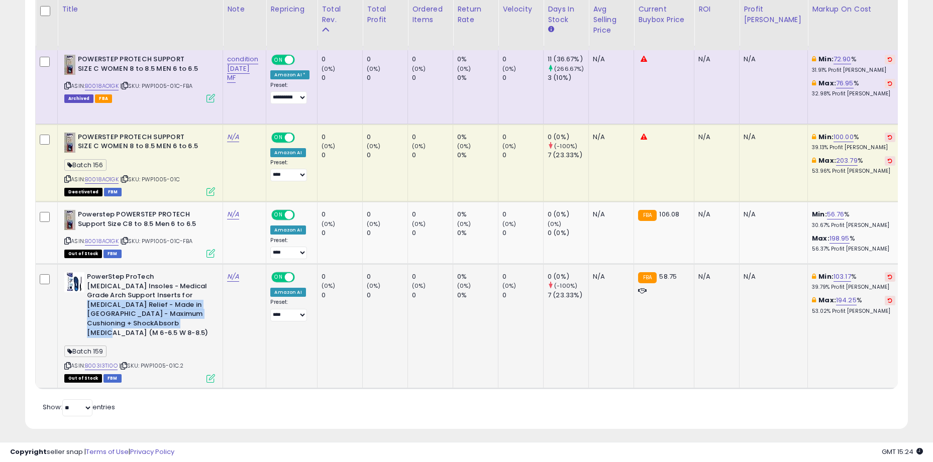
drag, startPoint x: 143, startPoint y: 296, endPoint x: 167, endPoint y: 326, distance: 38.3
click at [167, 326] on b "PowerStep ProTech [MEDICAL_DATA] Insoles - Medical Grade Arch Support Inserts f…" at bounding box center [148, 306] width 122 height 68
drag, startPoint x: 172, startPoint y: 323, endPoint x: 131, endPoint y: 286, distance: 54.8
click at [131, 286] on b "PowerStep ProTech [MEDICAL_DATA] Insoles - Medical Grade Arch Support Inserts f…" at bounding box center [148, 306] width 122 height 68
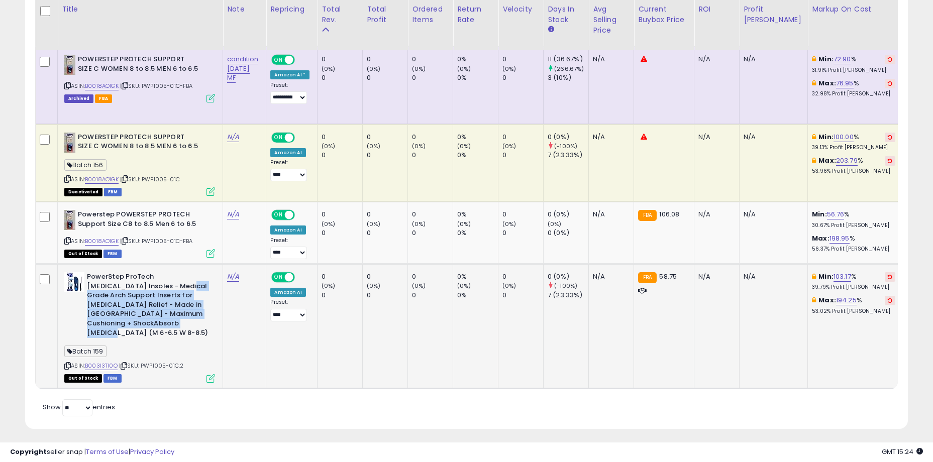
click at [131, 286] on b "PowerStep ProTech [MEDICAL_DATA] Insoles - Medical Grade Arch Support Inserts f…" at bounding box center [148, 306] width 122 height 68
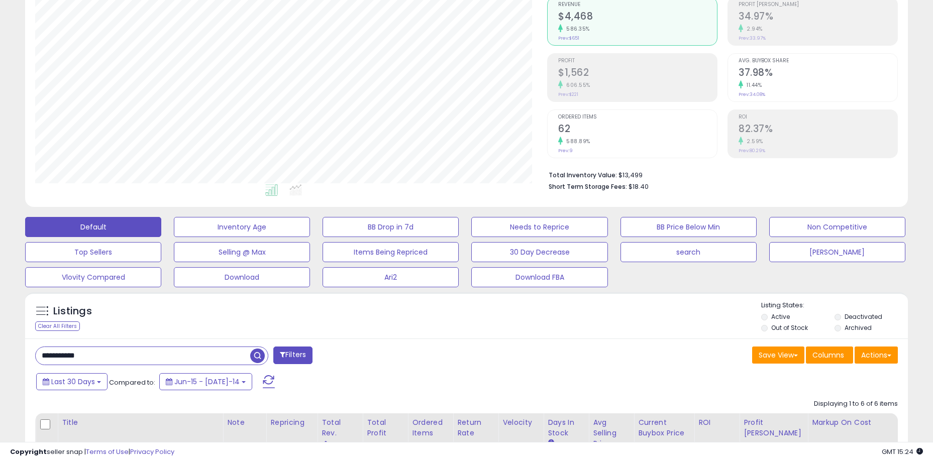
scroll to position [33, 0]
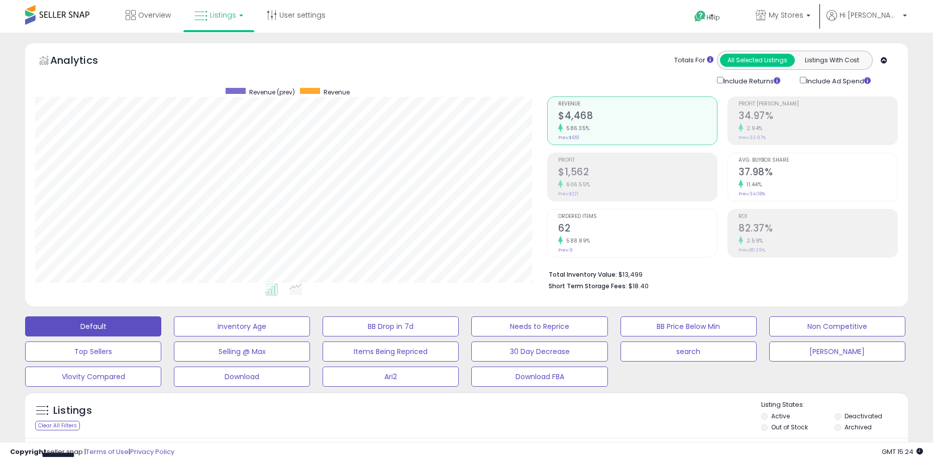
click at [419, 422] on div "Listings Clear All Filters Listing States:" at bounding box center [466, 417] width 883 height 34
click at [590, 61] on div "Totals For All Selected Listings Listings With Cost Include Returns Include Ad …" at bounding box center [718, 69] width 343 height 36
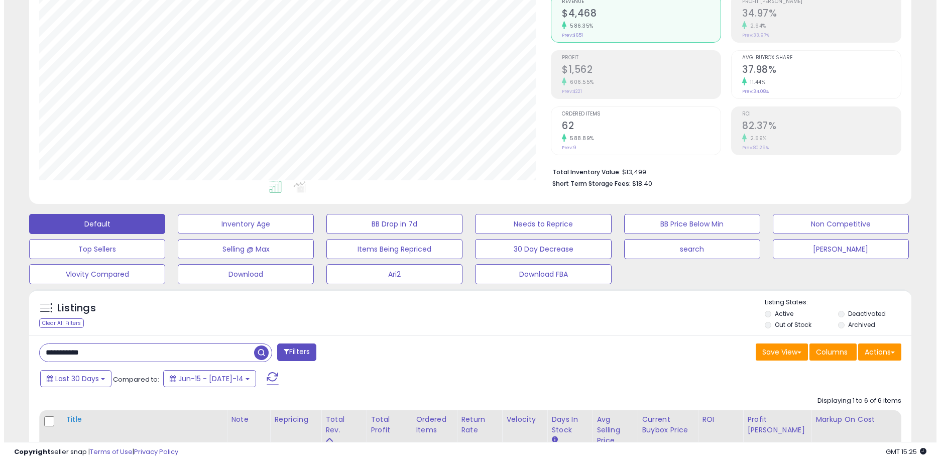
scroll to position [100, 0]
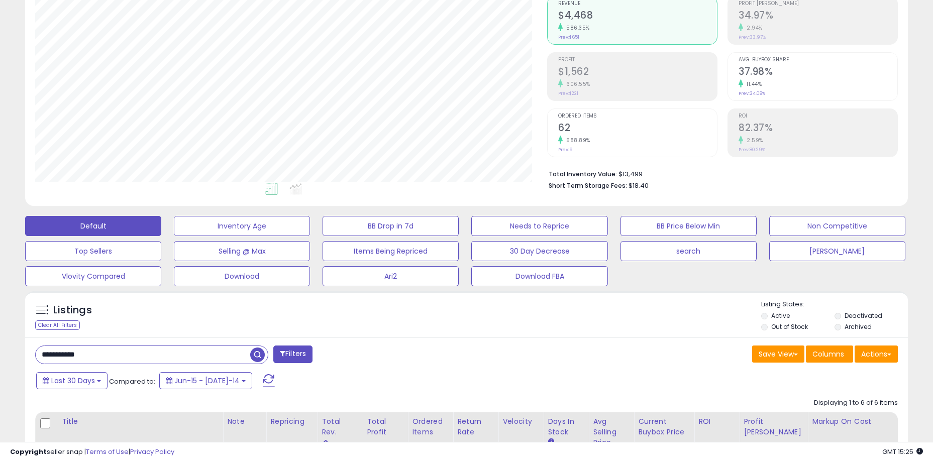
click at [123, 354] on input "**********" at bounding box center [143, 355] width 215 height 18
click at [123, 355] on input "**********" at bounding box center [143, 355] width 215 height 18
type input "*******"
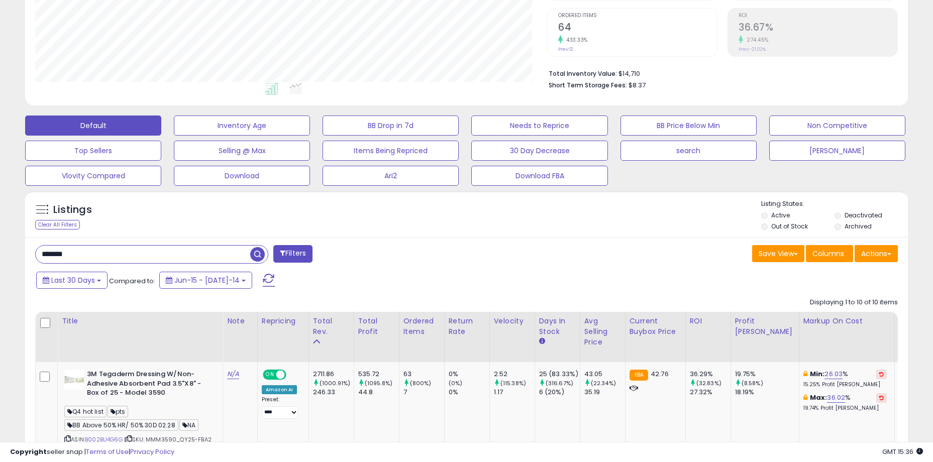
scroll to position [402, 0]
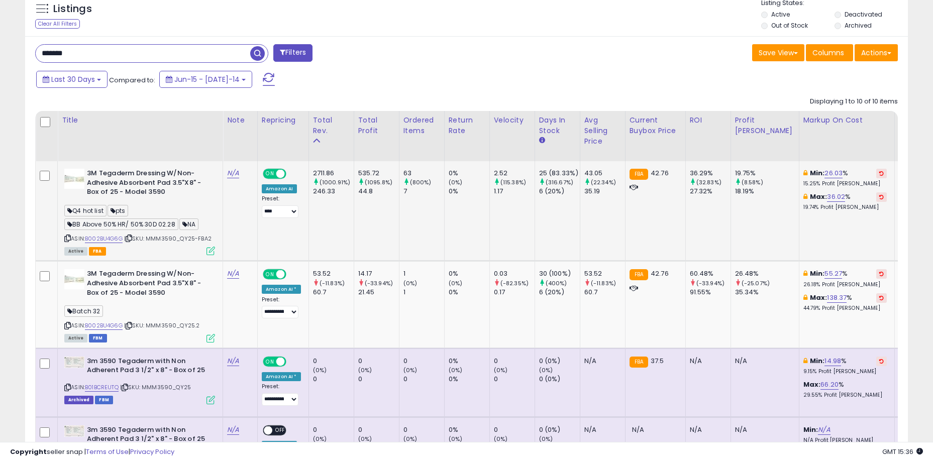
click at [354, 225] on td "2711.86 (1000.91%) 246.33" at bounding box center [330, 211] width 45 height 100
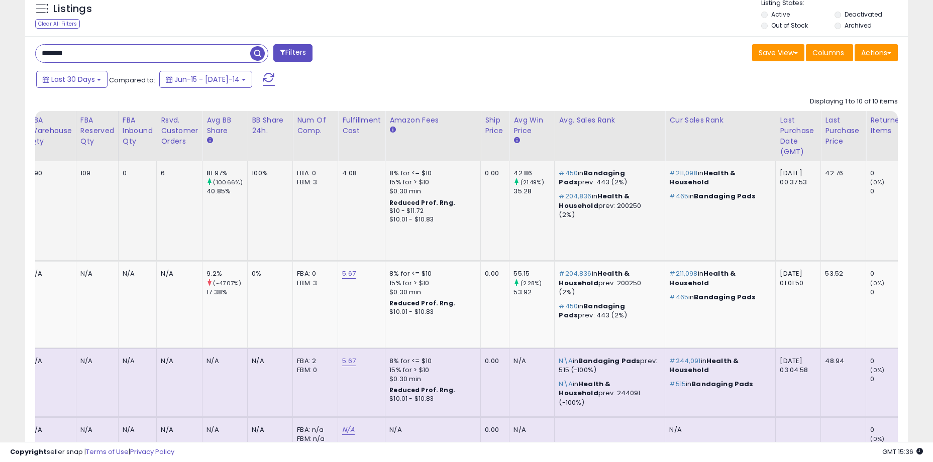
scroll to position [0, 0]
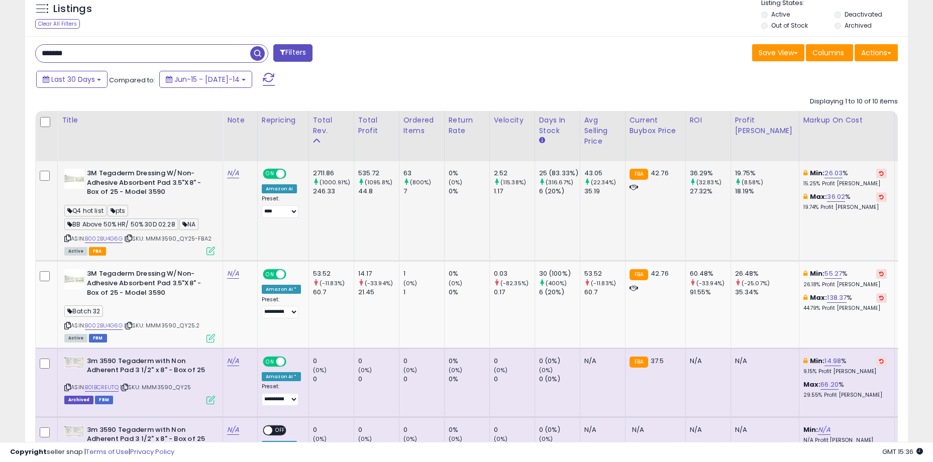
drag, startPoint x: 477, startPoint y: 223, endPoint x: 563, endPoint y: 220, distance: 86.4
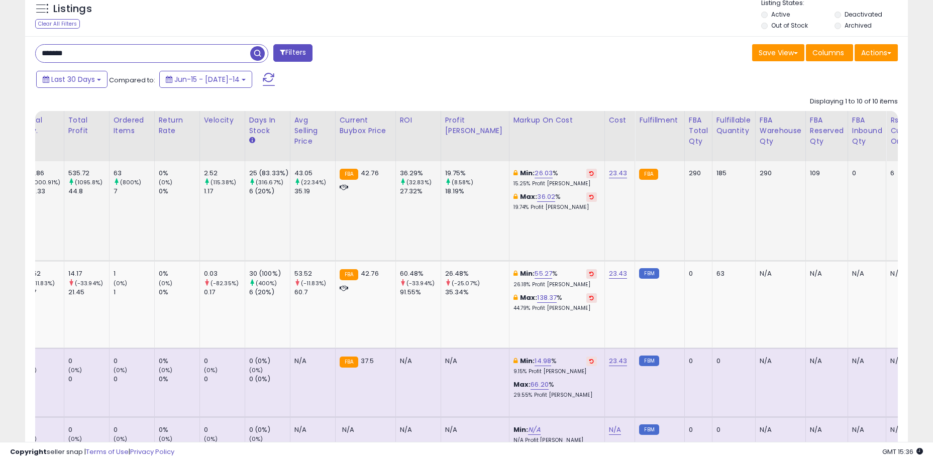
scroll to position [0, 630]
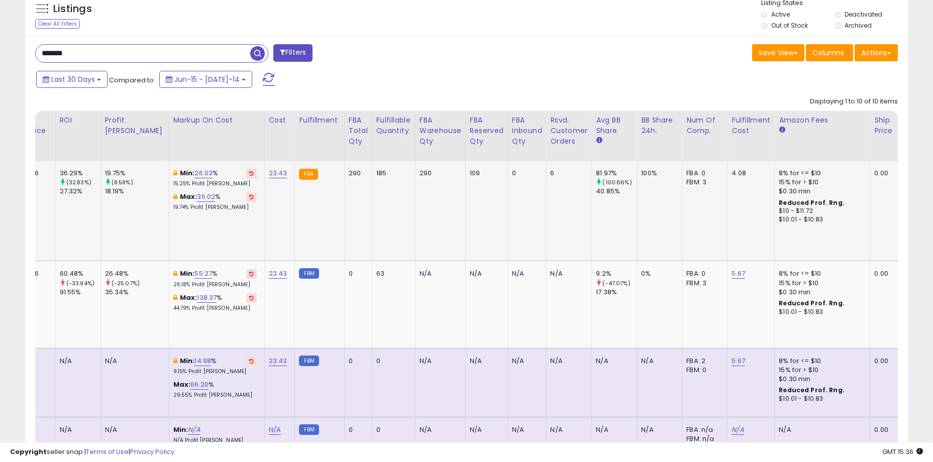
click at [637, 214] on td "100%" at bounding box center [659, 211] width 45 height 100
drag, startPoint x: 597, startPoint y: 219, endPoint x: 586, endPoint y: 217, distance: 11.2
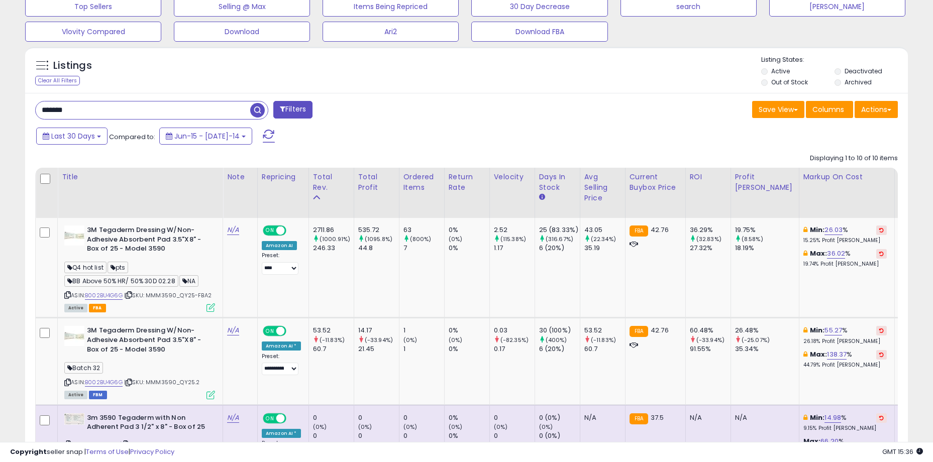
scroll to position [201, 0]
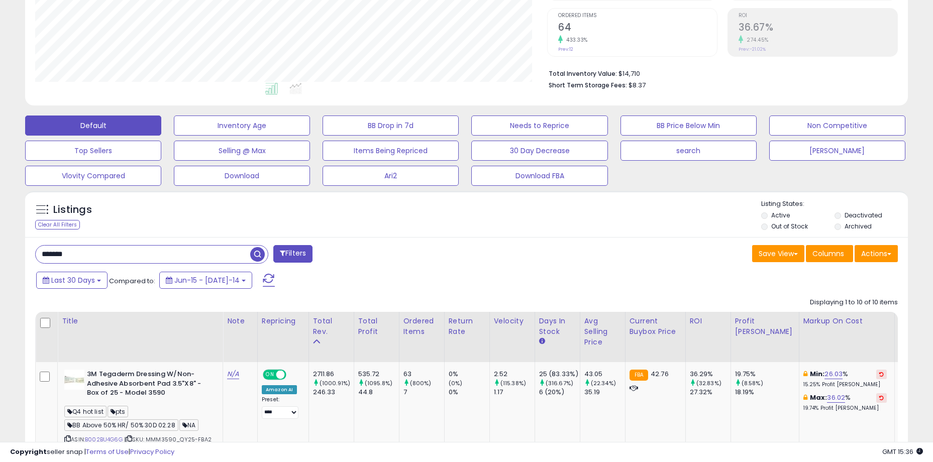
click at [389, 213] on div "Listings Clear All Filters Listing States:" at bounding box center [466, 216] width 883 height 34
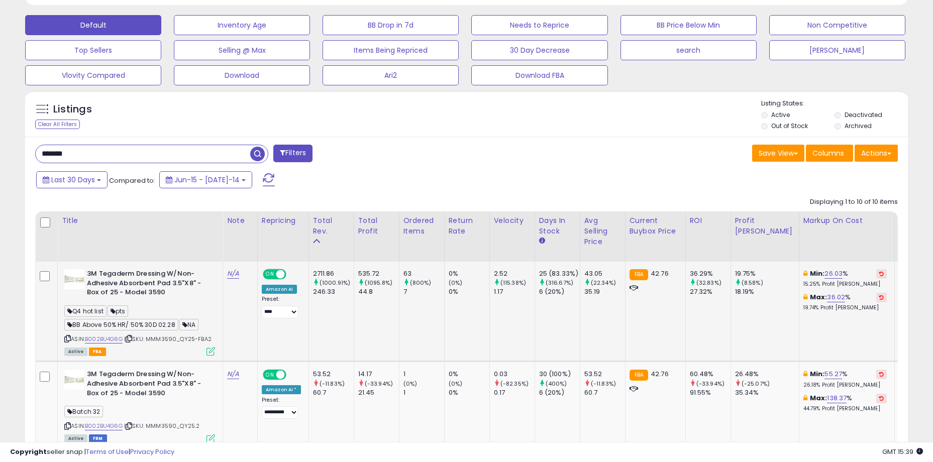
click at [383, 317] on td "535.72 (1095.8%) 44.8" at bounding box center [376, 312] width 45 height 100
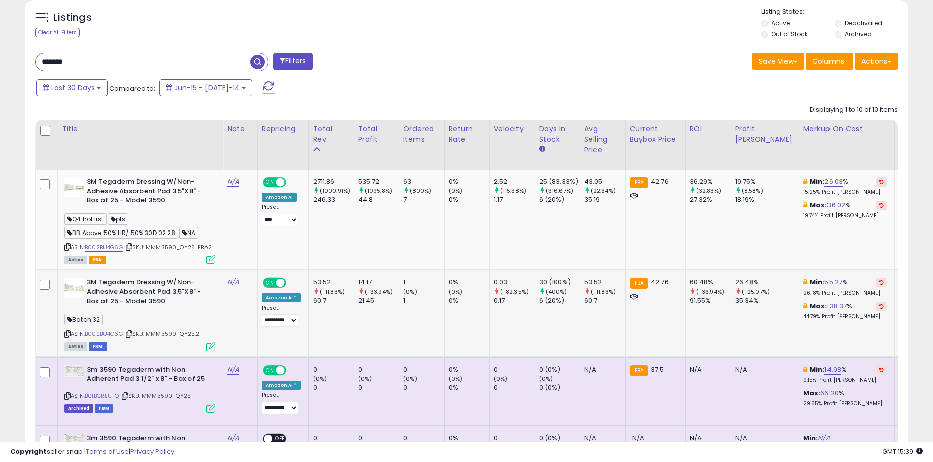
scroll to position [402, 0]
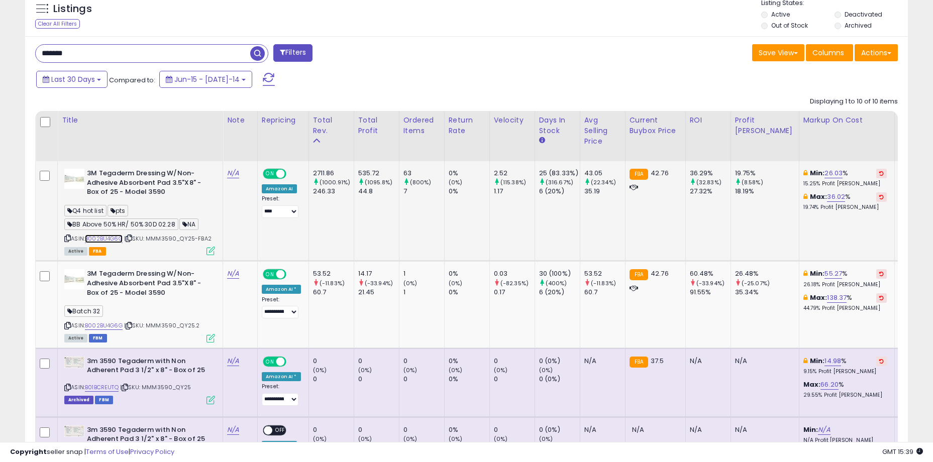
click at [104, 237] on link "B002BU4G6G" at bounding box center [104, 239] width 38 height 9
